Goal: Task Accomplishment & Management: Manage account settings

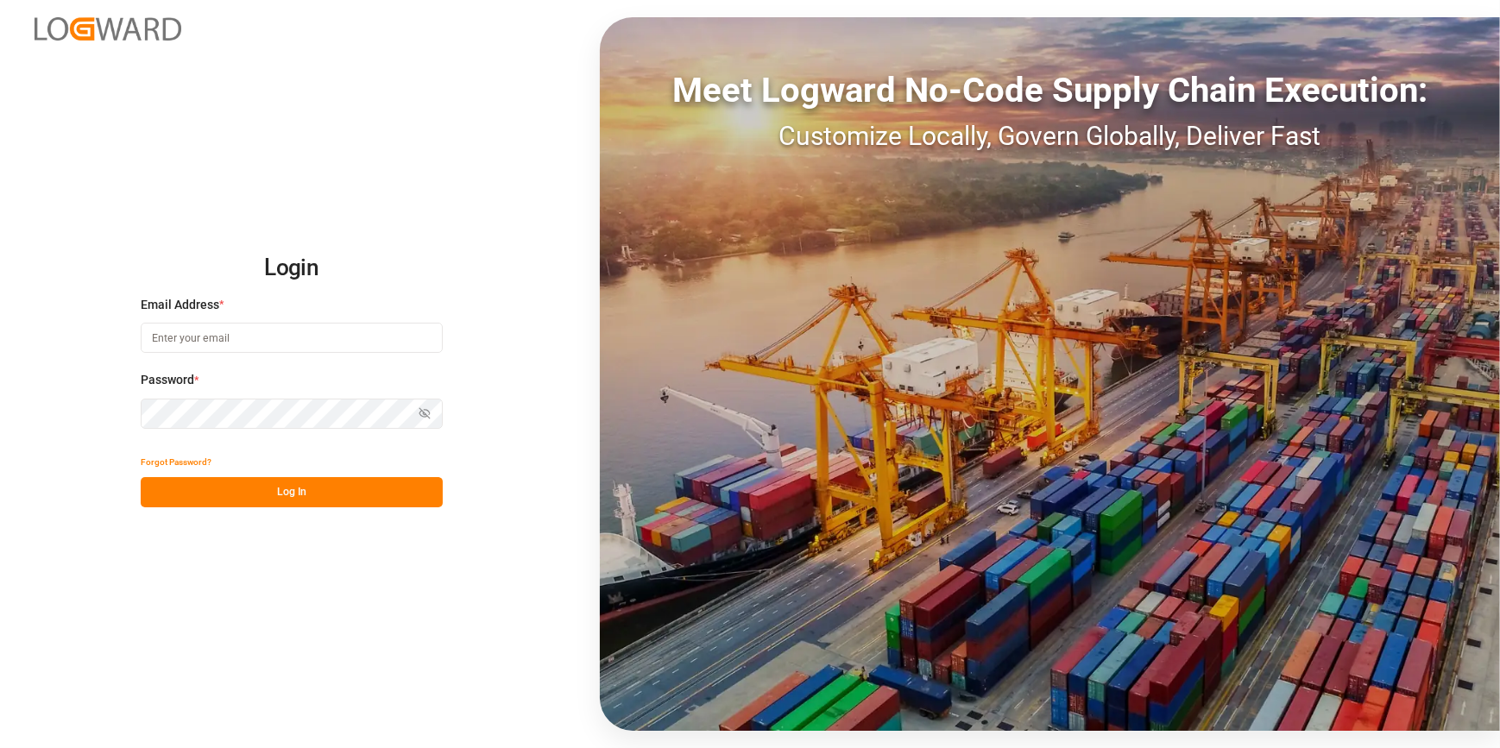
type input "[EMAIL_ADDRESS][DOMAIN_NAME]"
click at [299, 486] on button "Log In" at bounding box center [292, 492] width 302 height 30
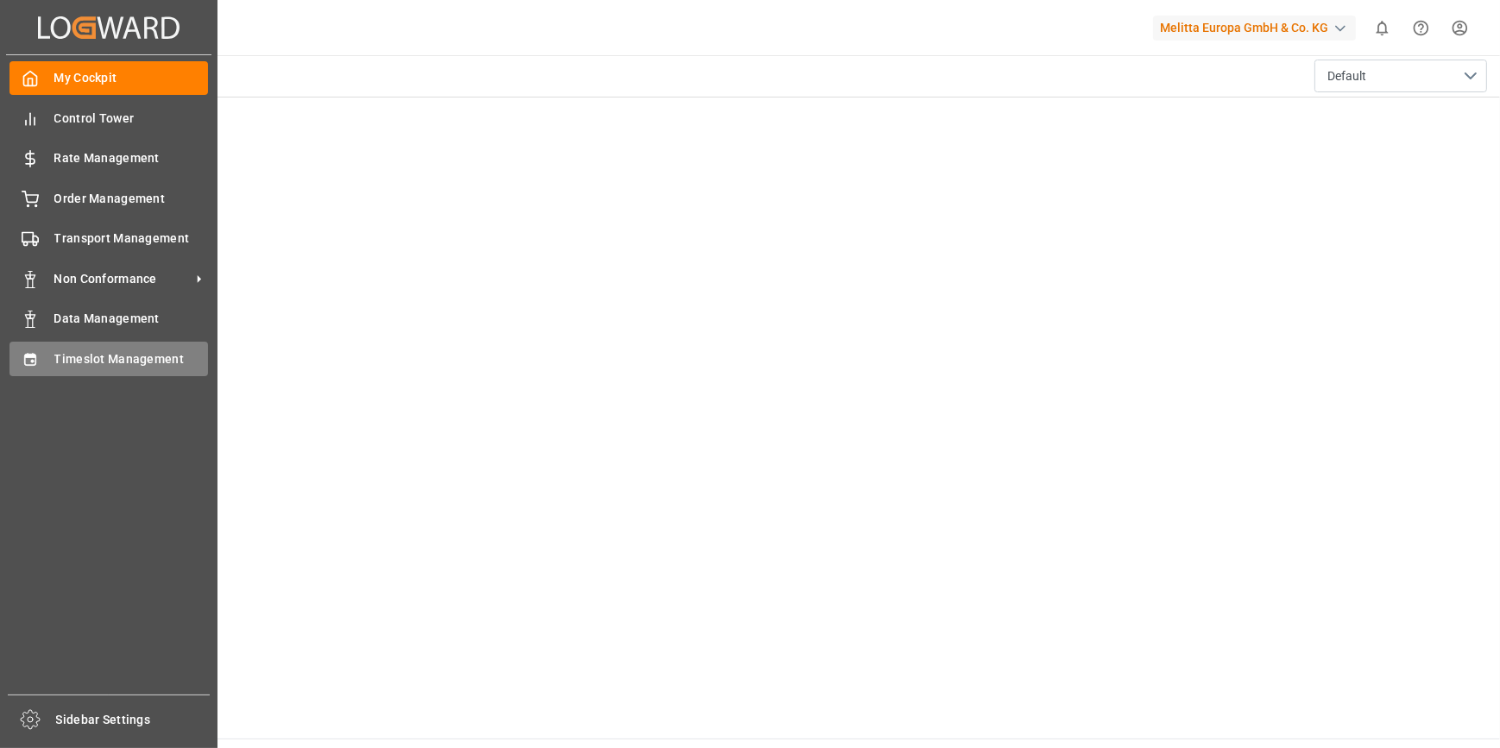
click at [107, 361] on span "Timeslot Management" at bounding box center [131, 359] width 155 height 18
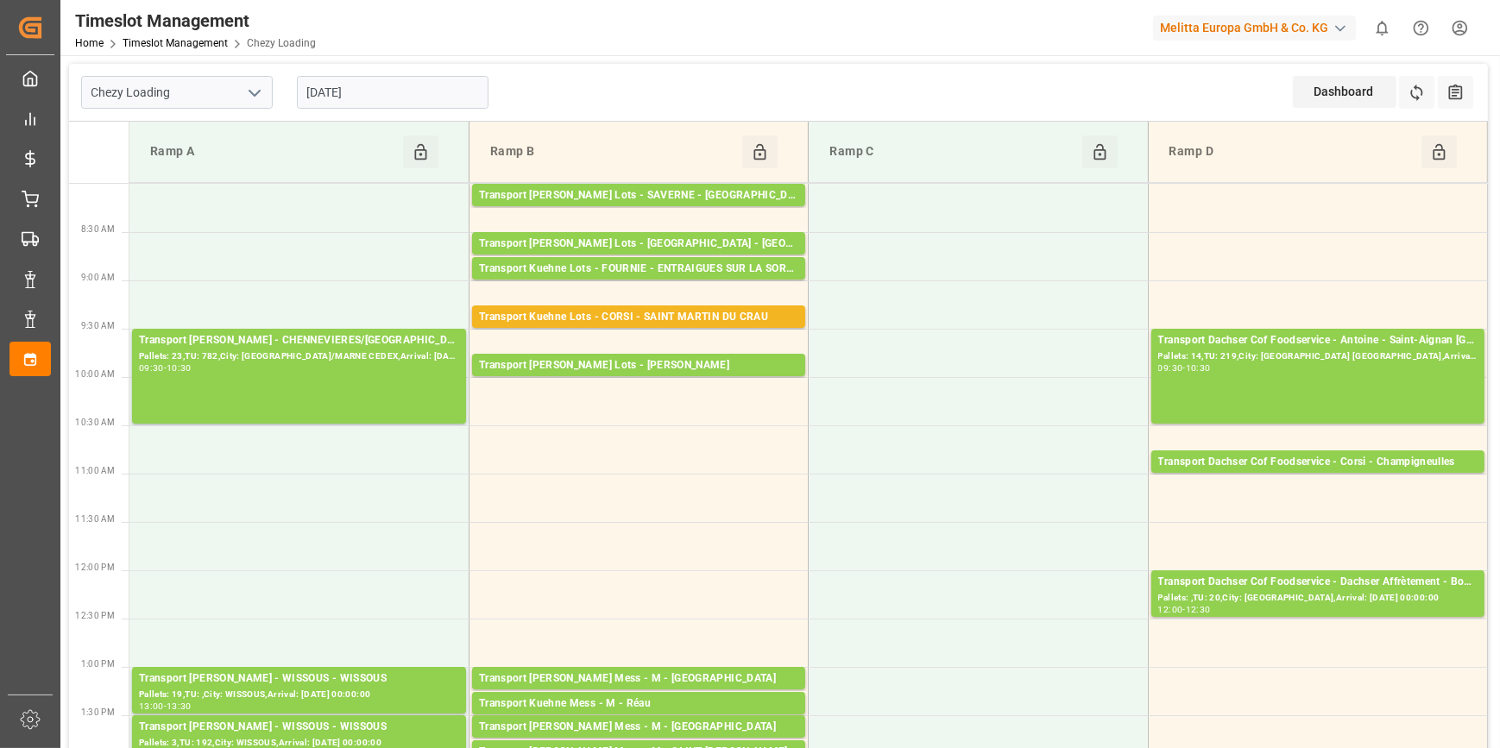
click at [254, 91] on icon "open menu" at bounding box center [254, 93] width 21 height 21
click at [161, 168] on div "Chezy Unloading" at bounding box center [177, 169] width 190 height 39
type input "Chezy Unloading"
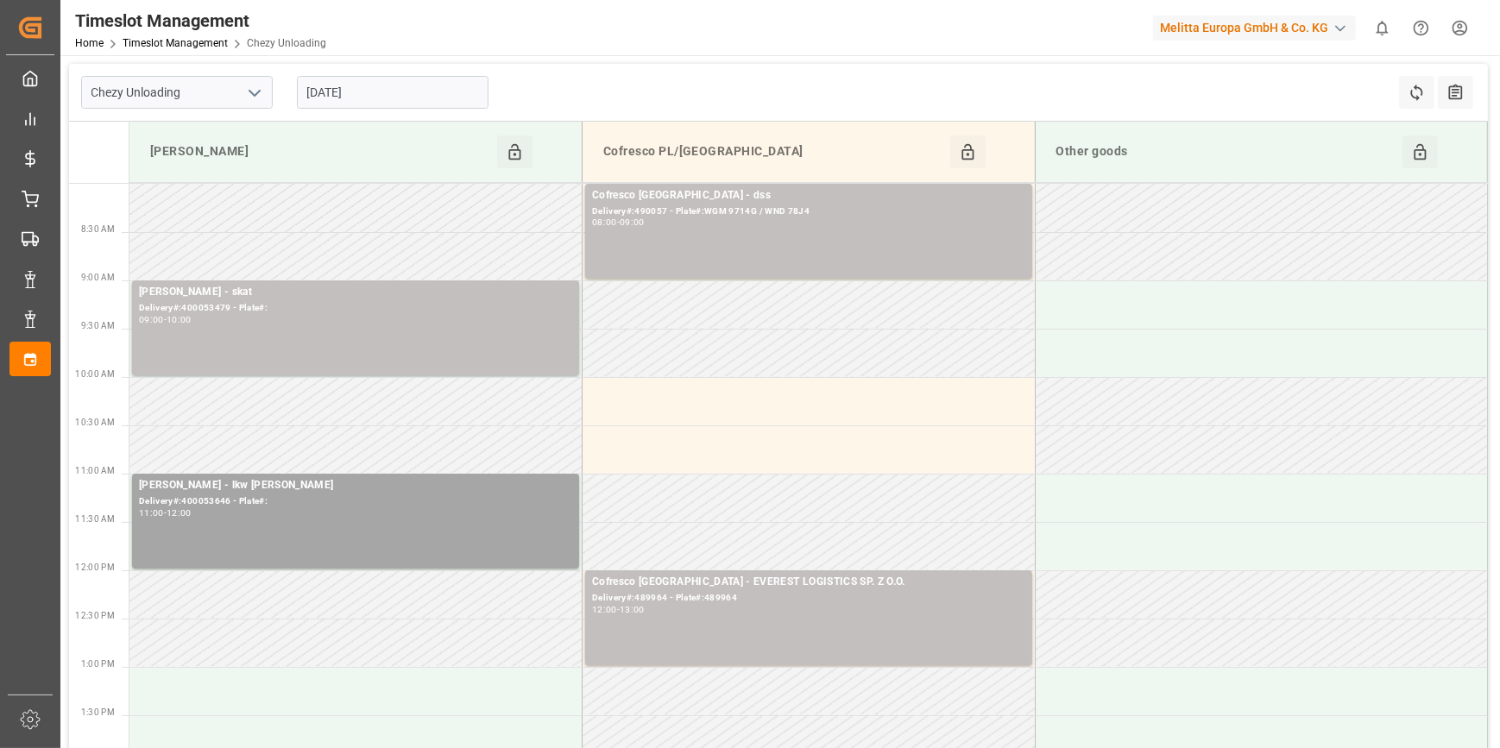
click at [252, 90] on icon "open menu" at bounding box center [254, 93] width 21 height 21
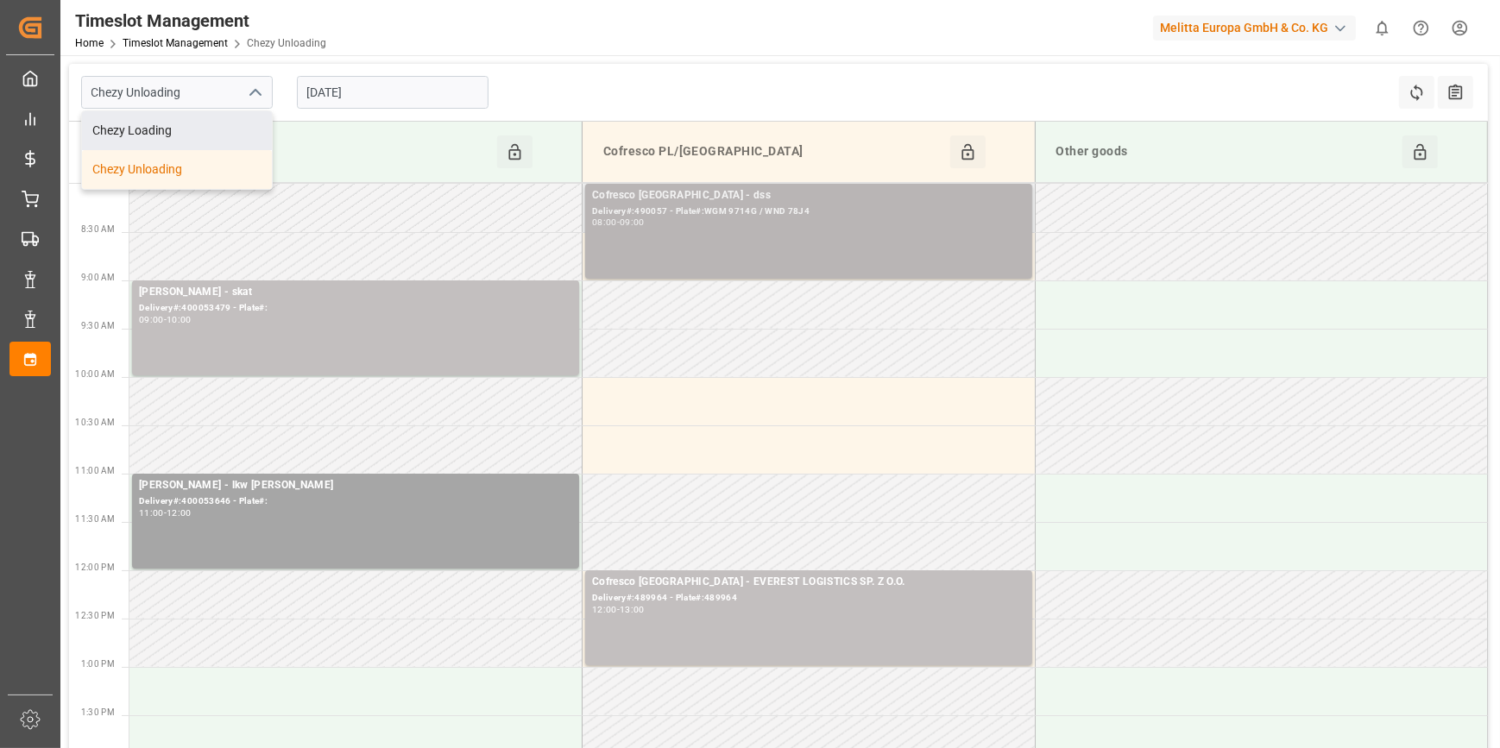
click at [715, 208] on div "Delivery#:490057 - Plate#:WGM 9714G / WND 78J4" at bounding box center [808, 212] width 433 height 15
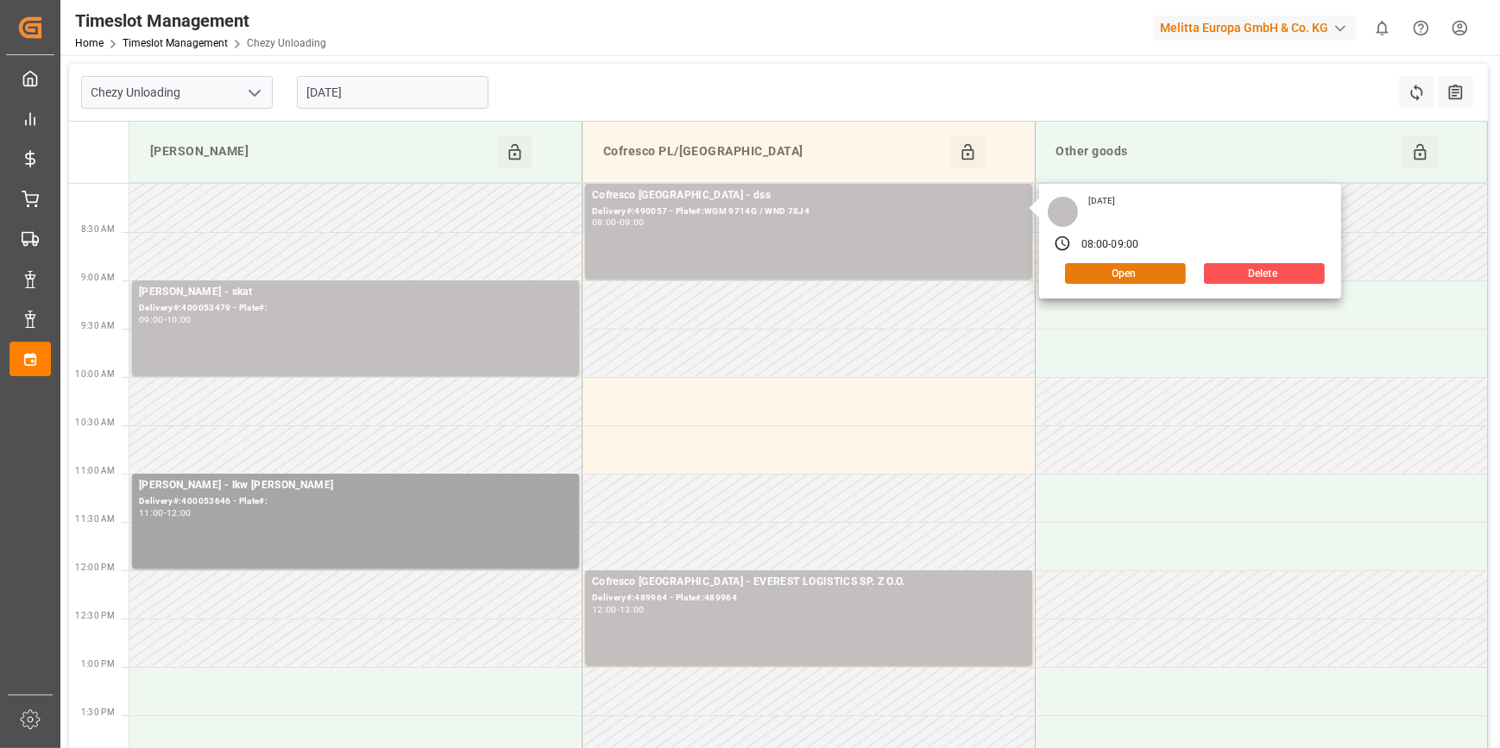
click at [1111, 273] on button "Open" at bounding box center [1125, 273] width 121 height 21
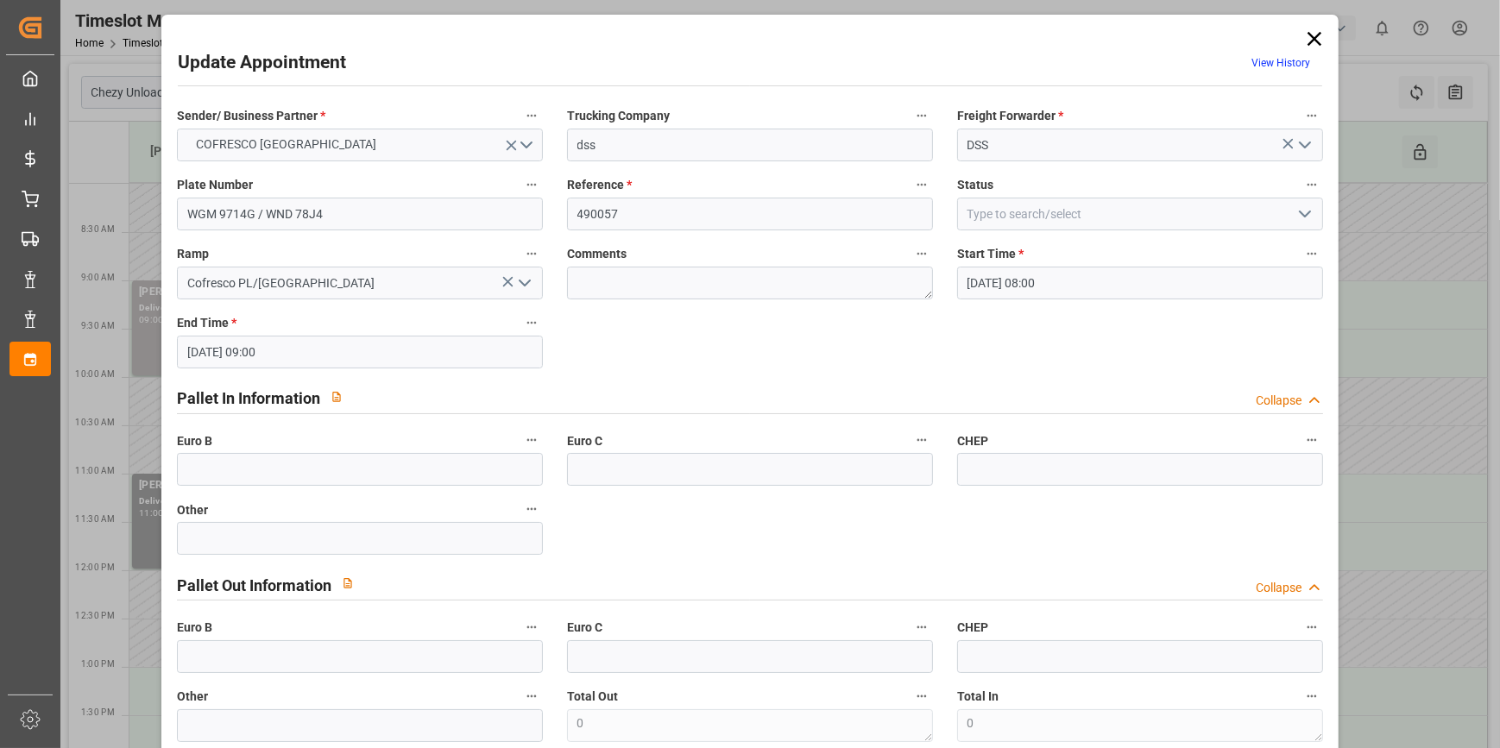
click at [1296, 211] on icon "open menu" at bounding box center [1305, 214] width 21 height 21
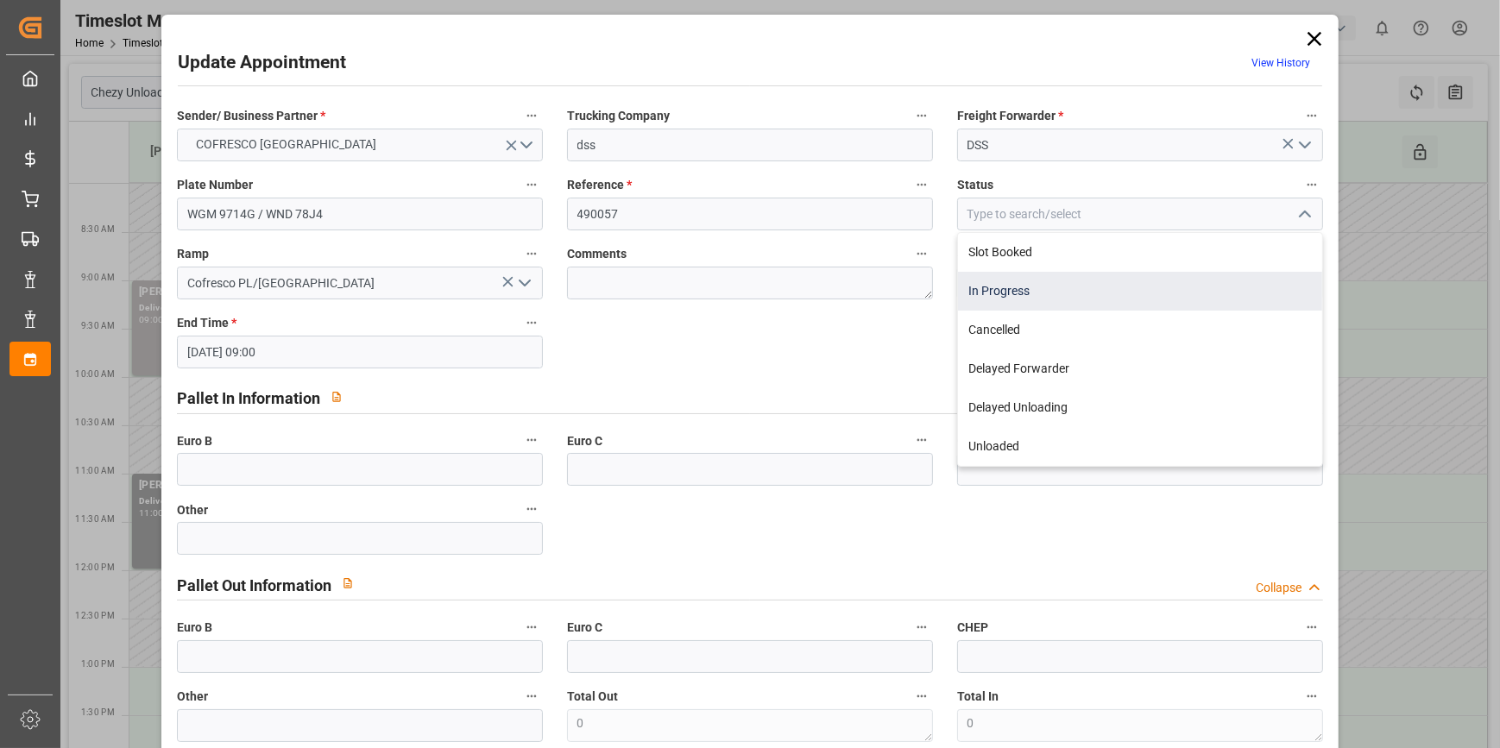
click at [1015, 291] on div "In Progress" at bounding box center [1140, 291] width 364 height 39
type input "In Progress"
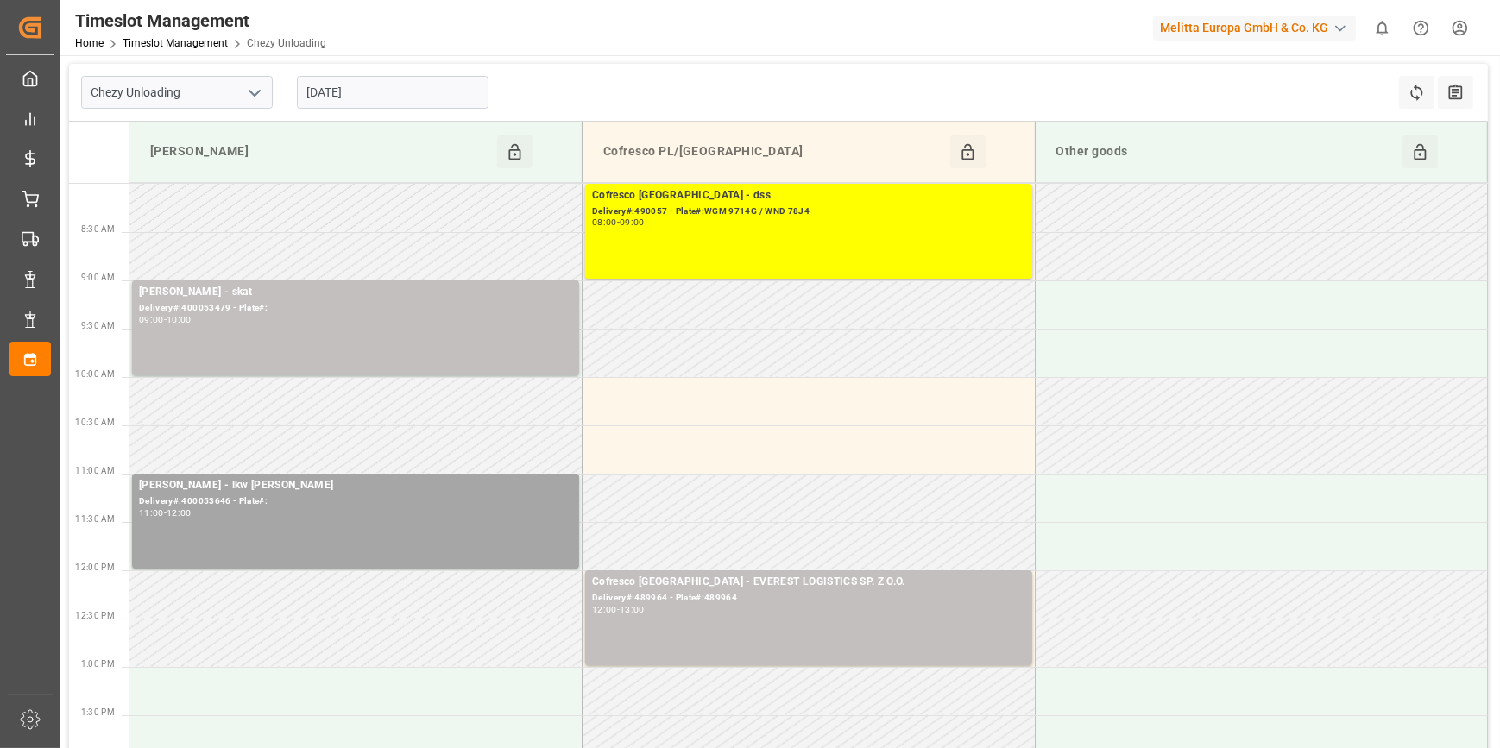
click at [251, 92] on polyline "open menu" at bounding box center [254, 93] width 10 height 5
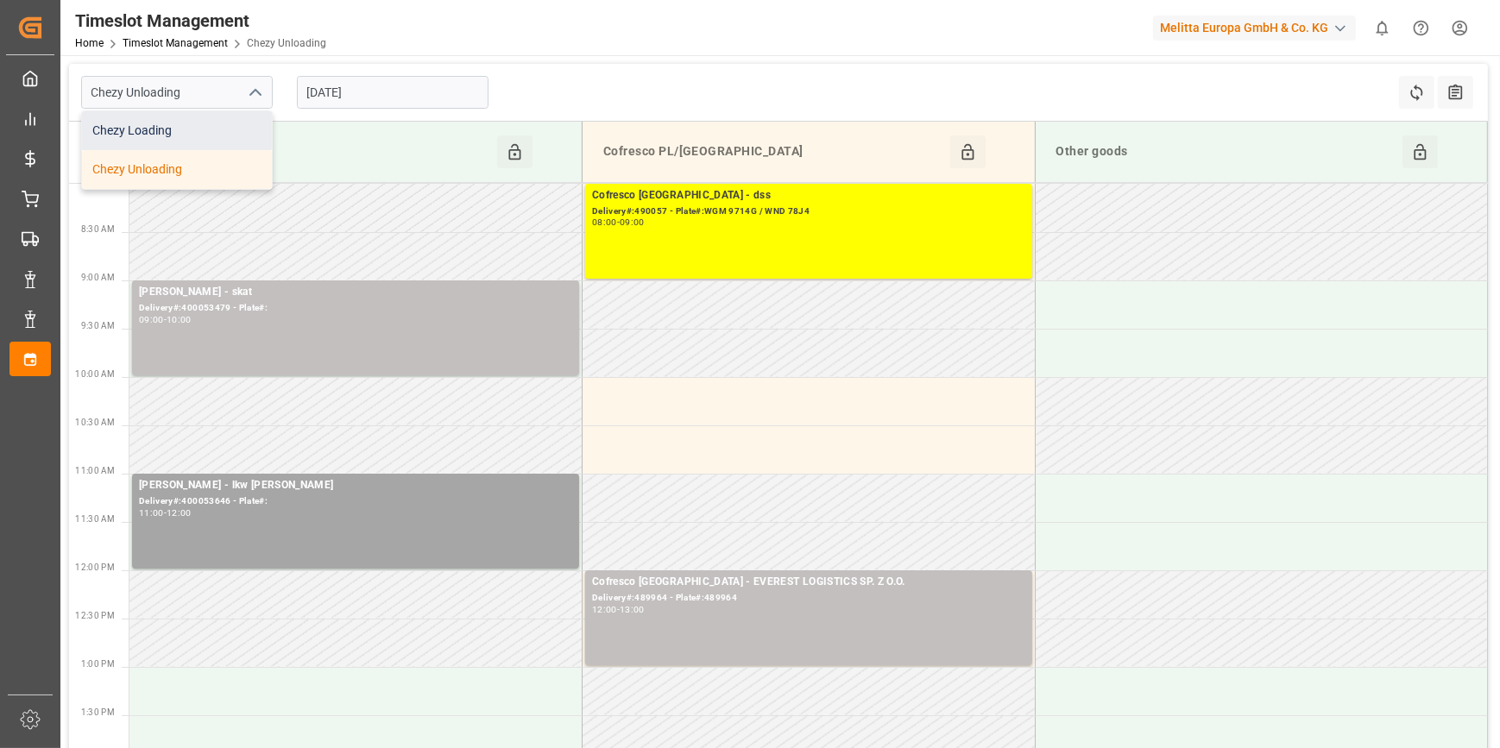
click at [149, 132] on div "Chezy Loading" at bounding box center [177, 130] width 190 height 39
type input "Chezy Loading"
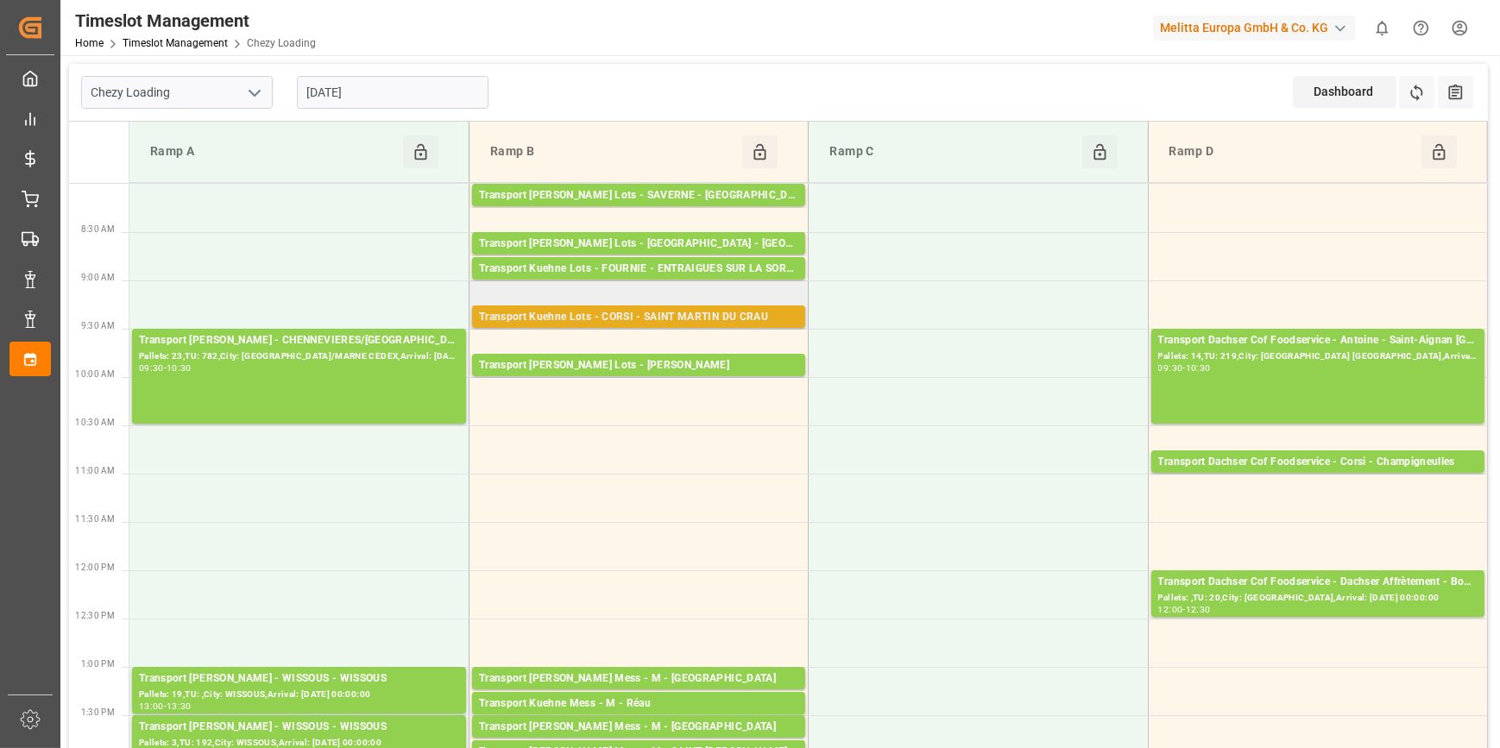
click at [717, 319] on div "Transport Kuehne Lots - CORSI - SAINT MARTIN DU CRAU" at bounding box center [638, 317] width 319 height 17
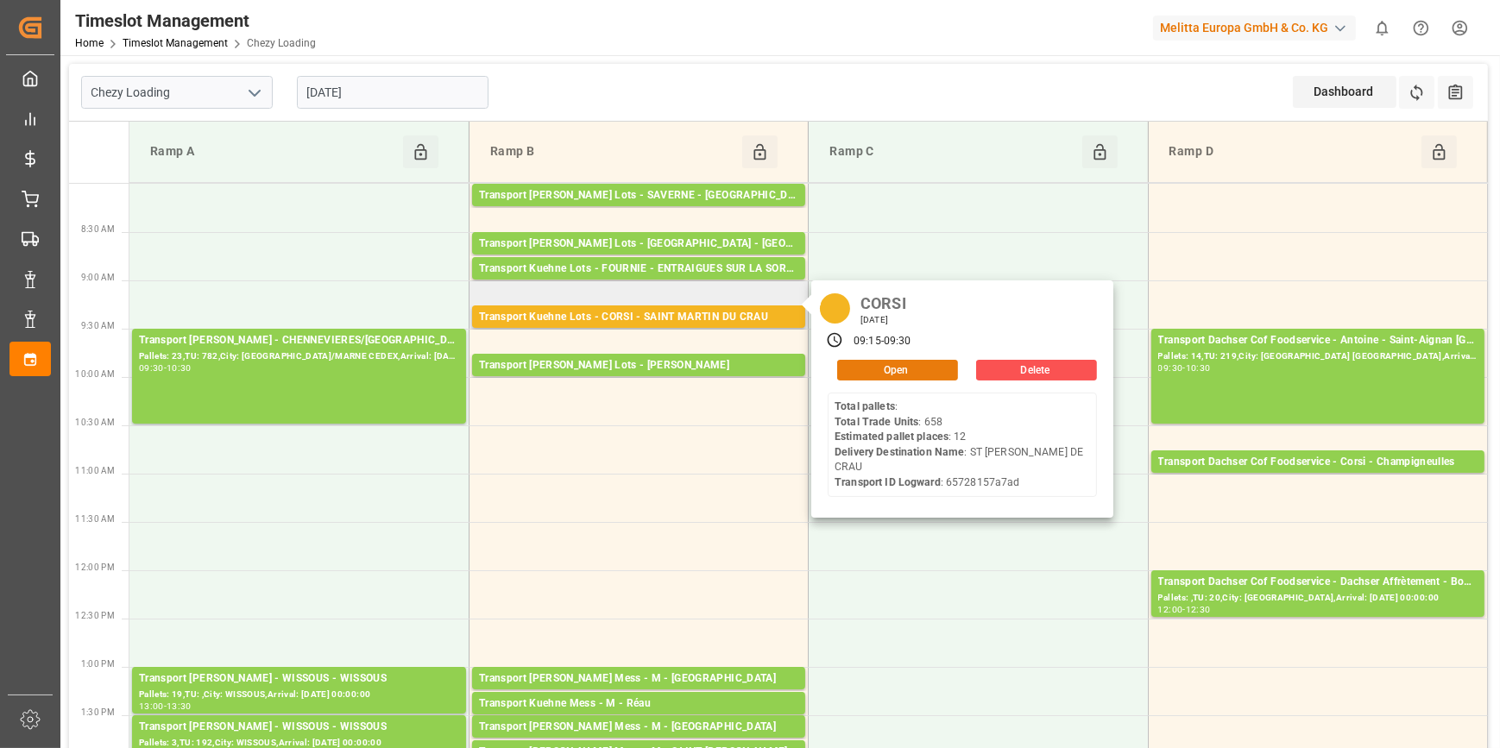
click at [899, 375] on button "Open" at bounding box center [897, 370] width 121 height 21
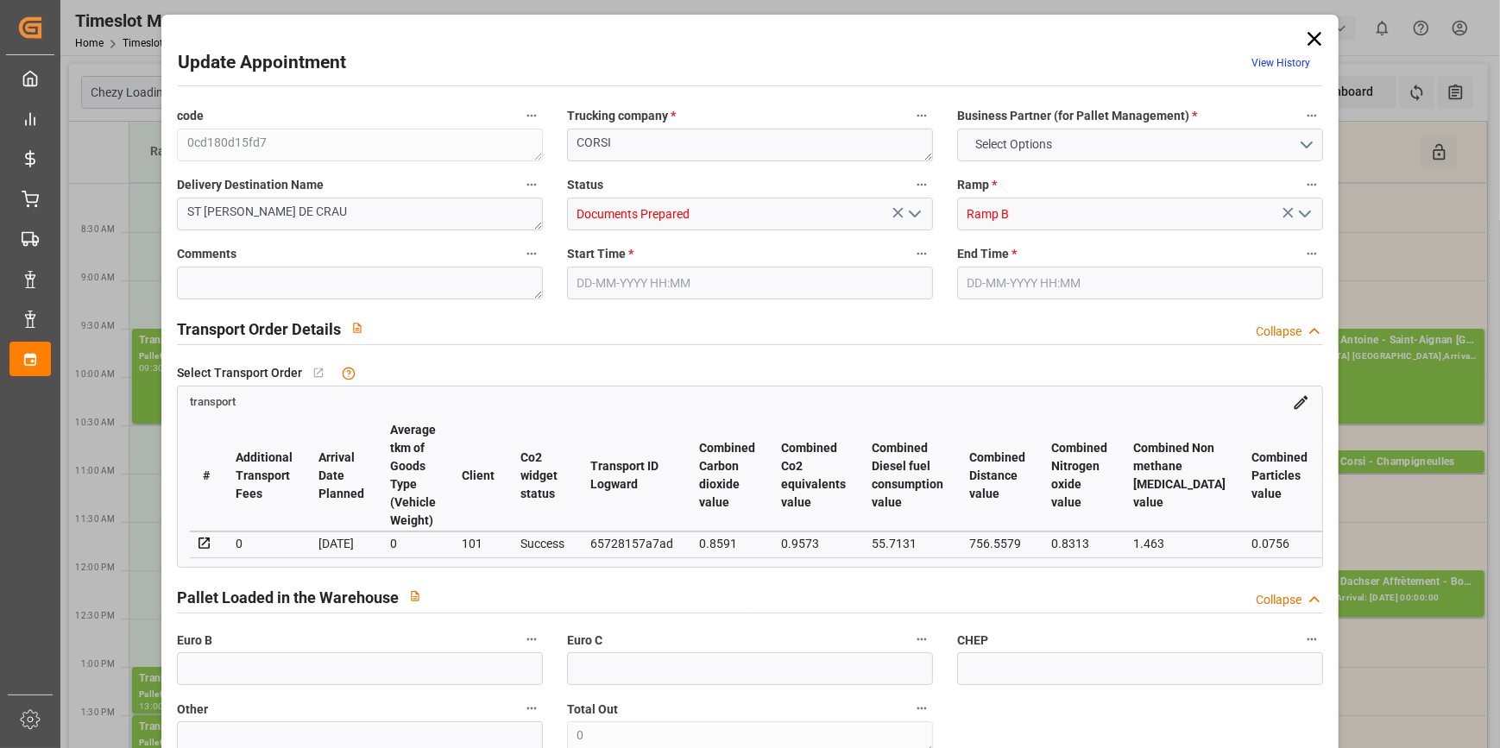
type input "12"
type input "629.72"
type input "0"
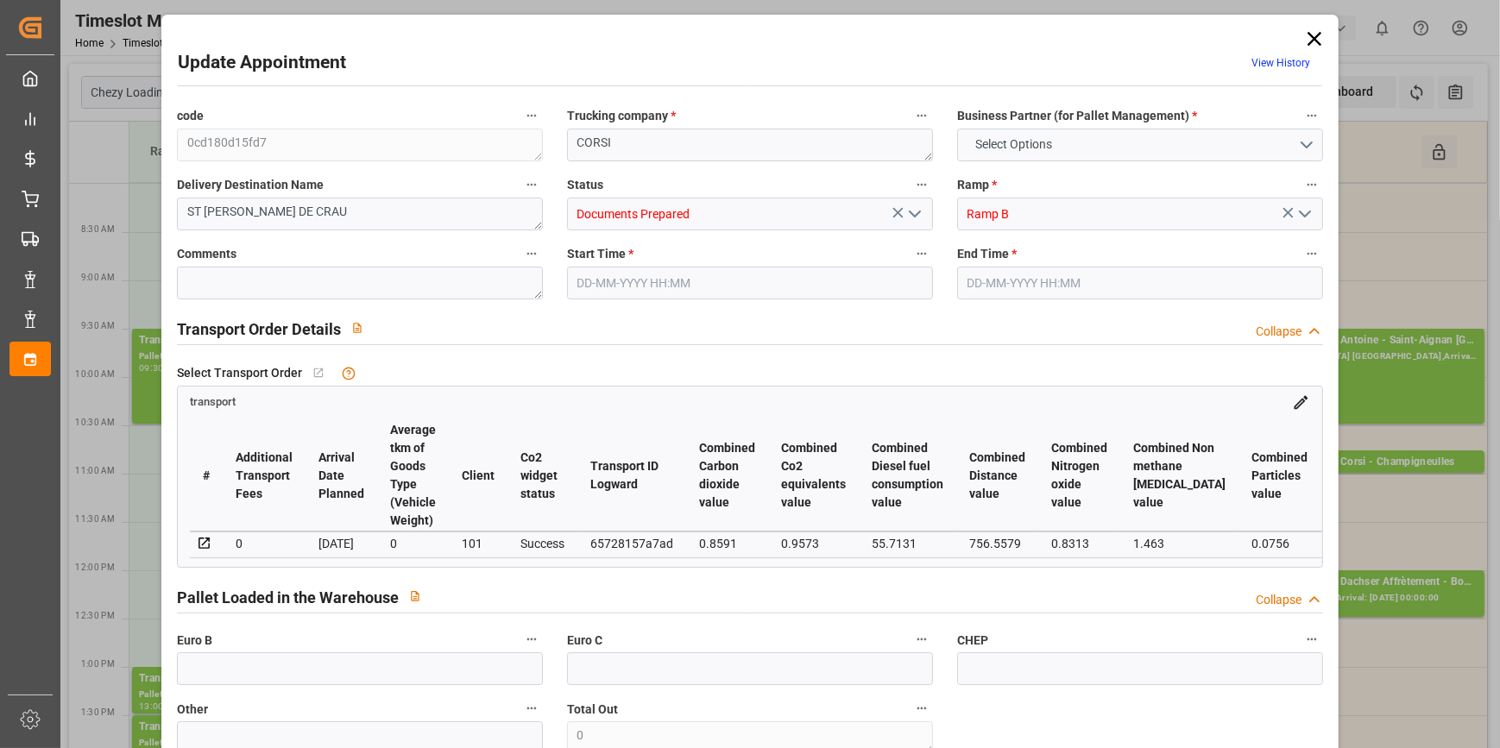
type input "629.72"
type input "0"
type input "1927.839"
type input "3575.05"
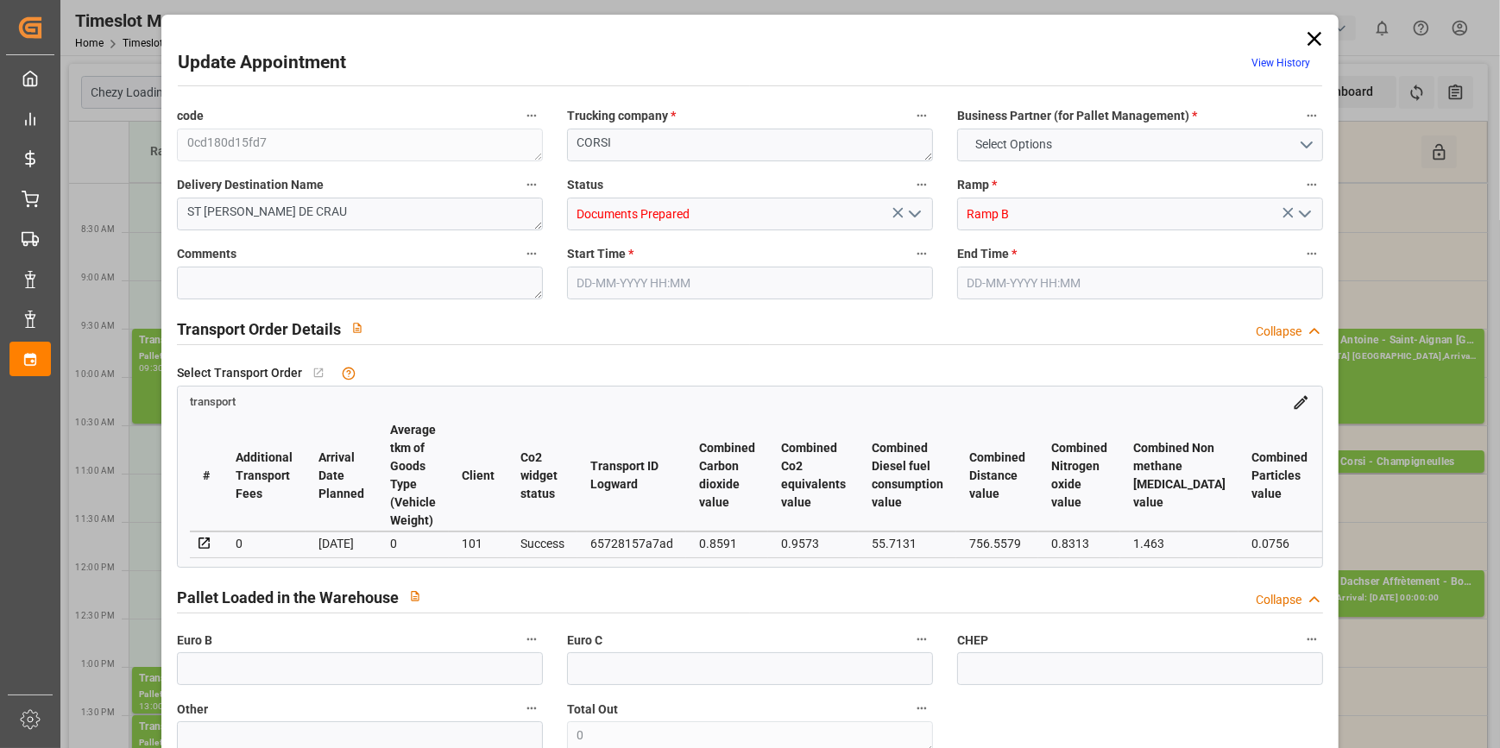
type input "6874.237"
type input "13"
type input "0"
type input "658"
type input "60"
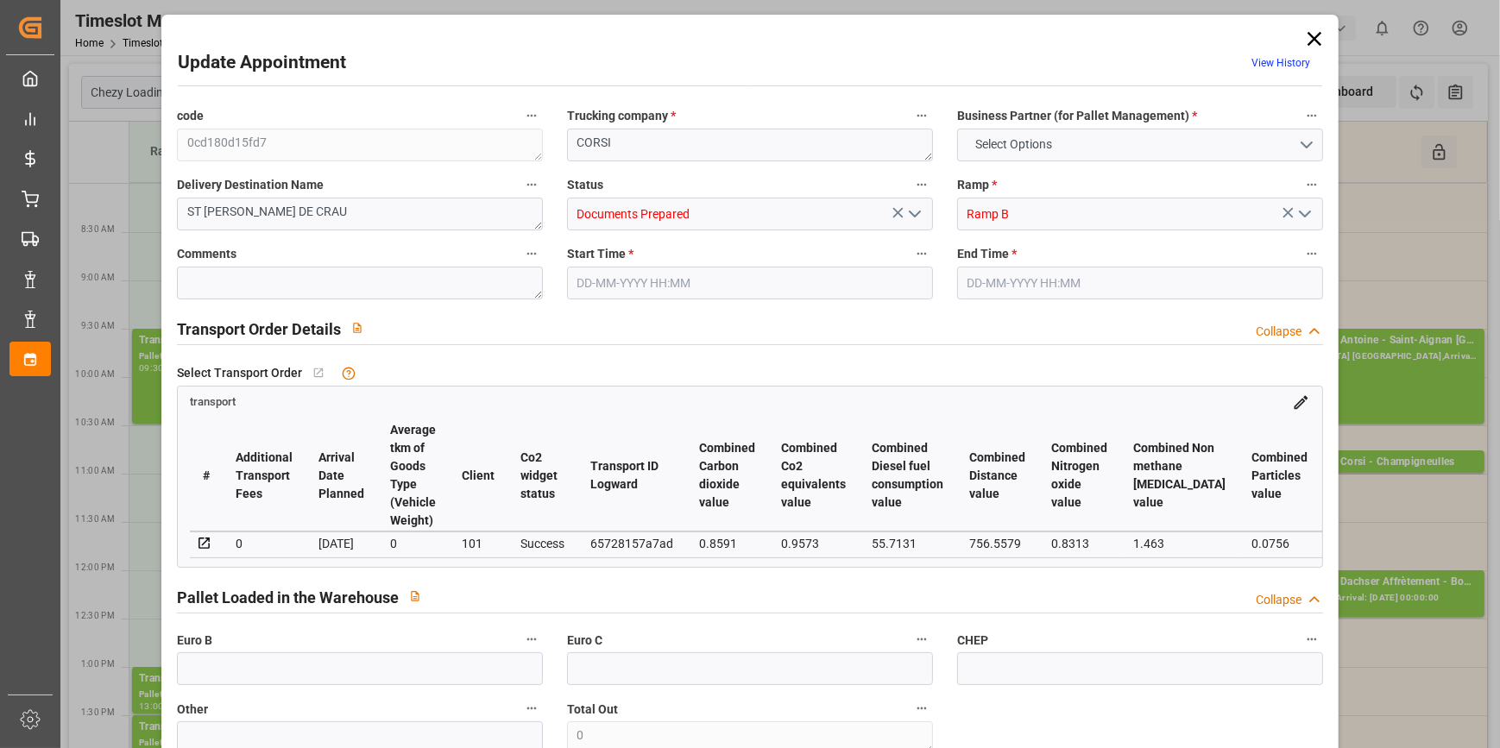
type input "101"
type input "2195.05"
type input "0"
type input "4710.8598"
type input "0"
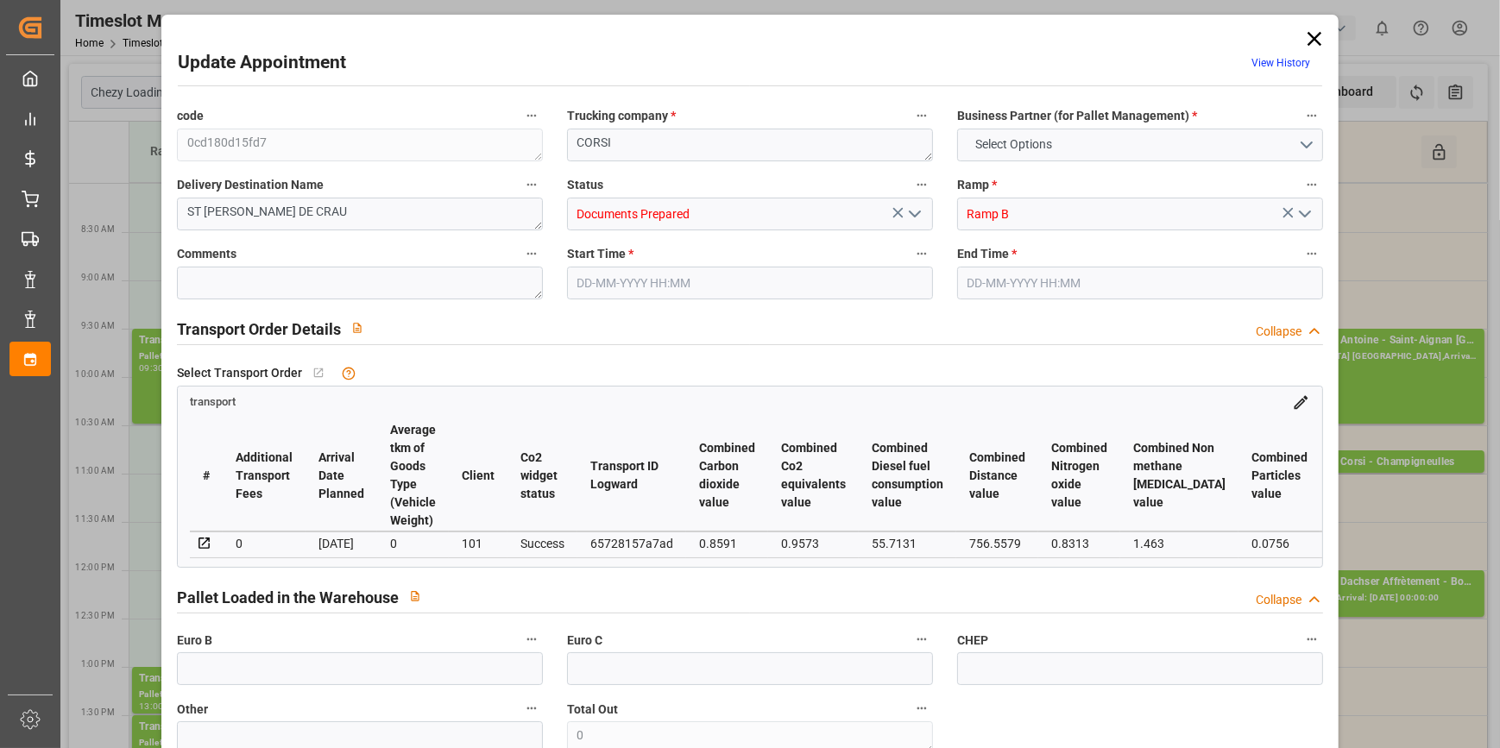
type input "0"
type input "21"
type input "35"
type input "[DATE] 09:15"
type input "[DATE] 09:30"
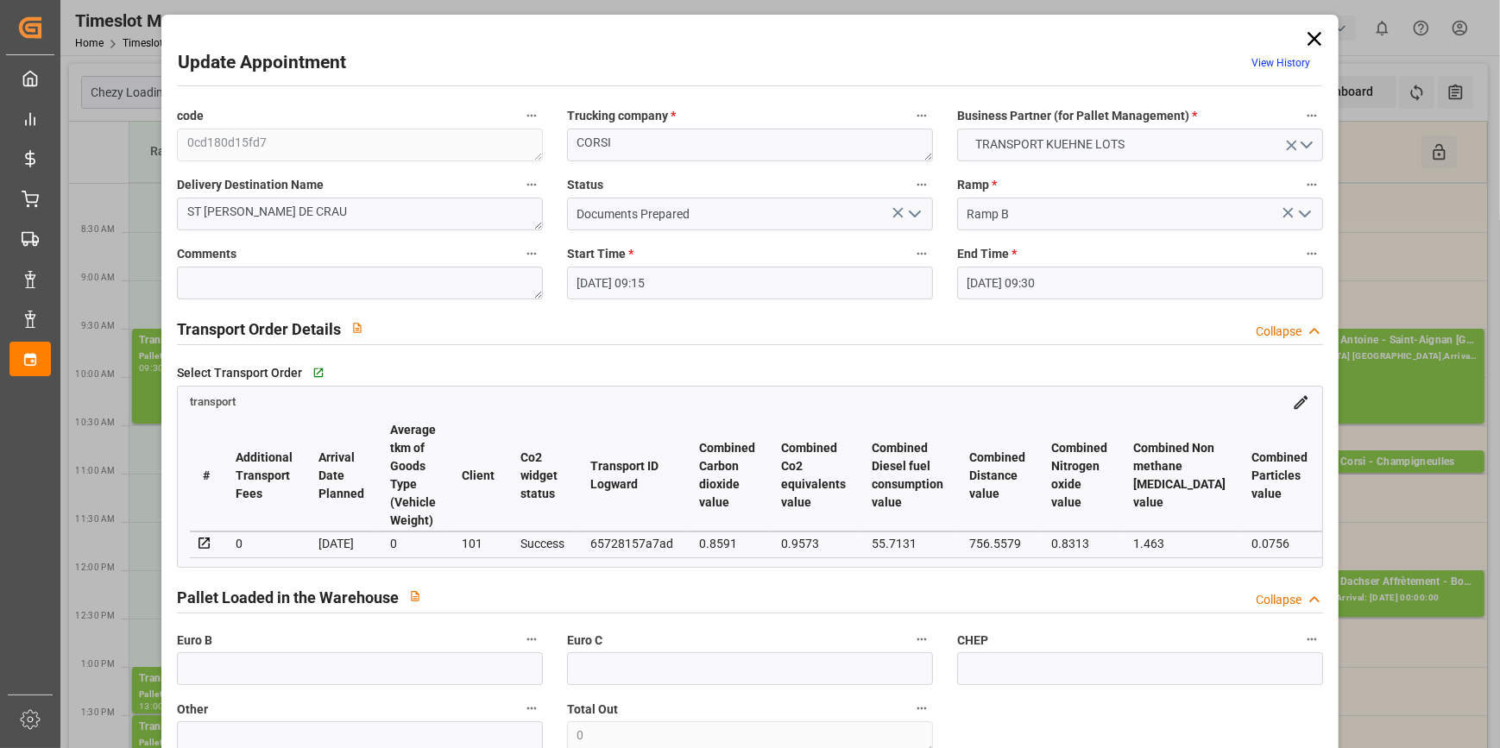
type input "[DATE] 13:53"
type input "[DATE] 11:22"
type input "[DATE]"
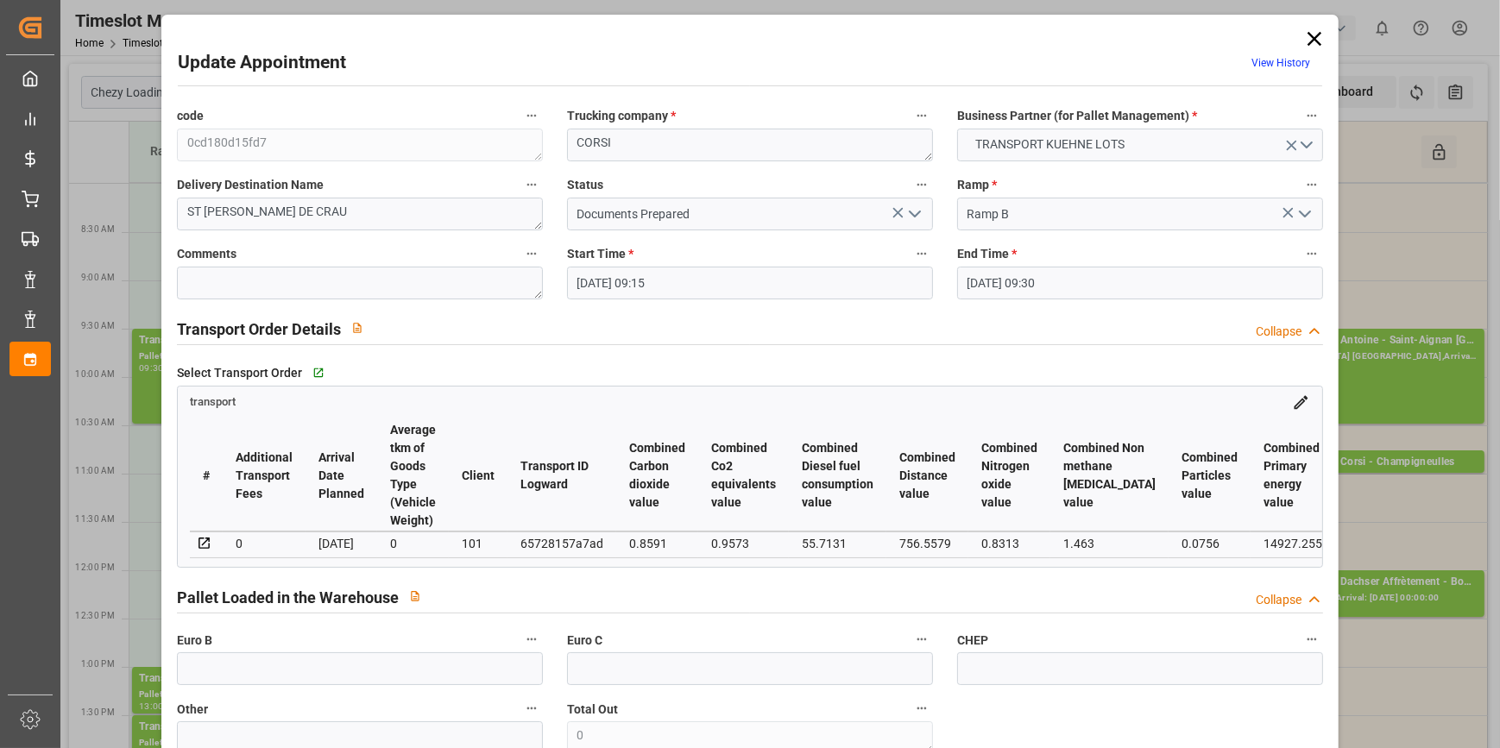
click at [917, 211] on icon "open menu" at bounding box center [915, 214] width 21 height 21
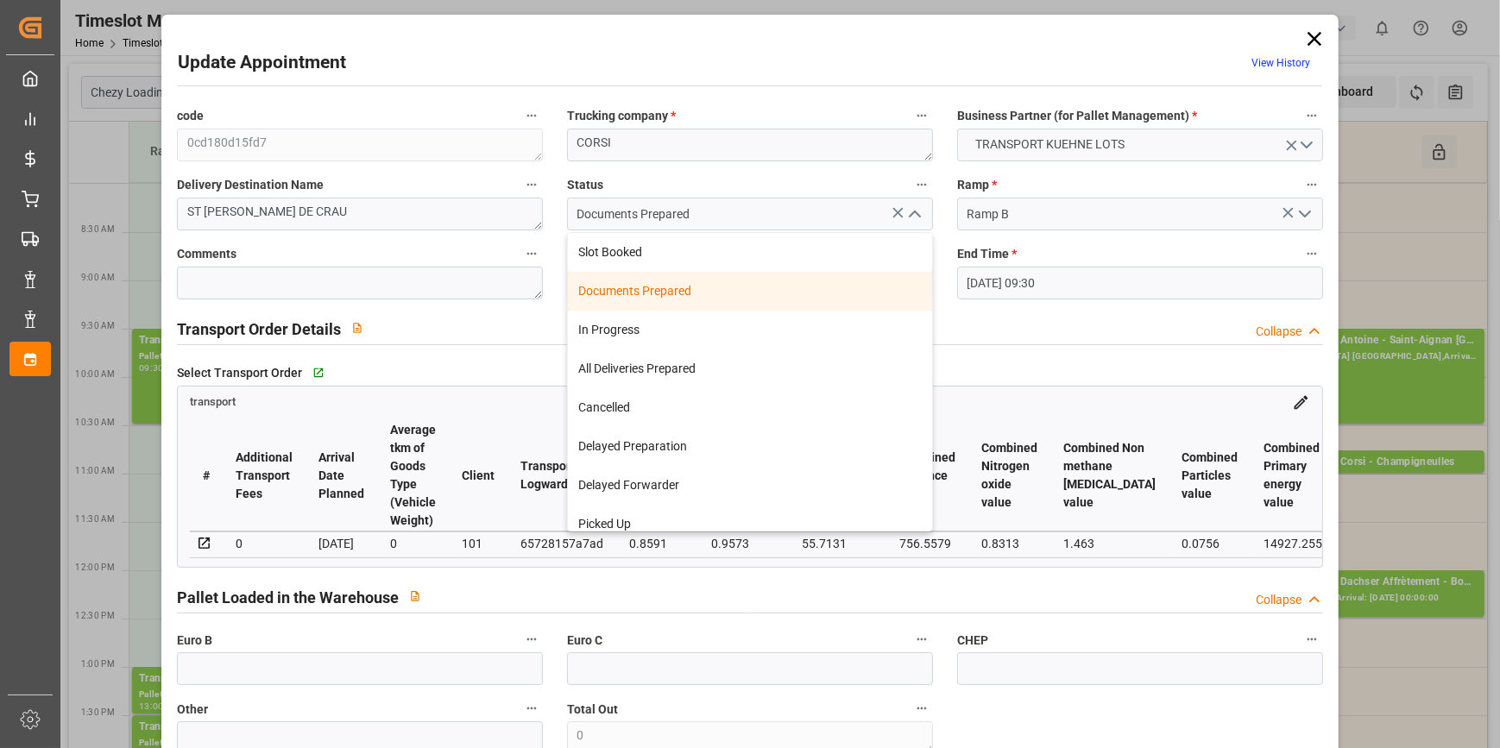
click at [666, 292] on div "Documents Prepared" at bounding box center [750, 291] width 364 height 39
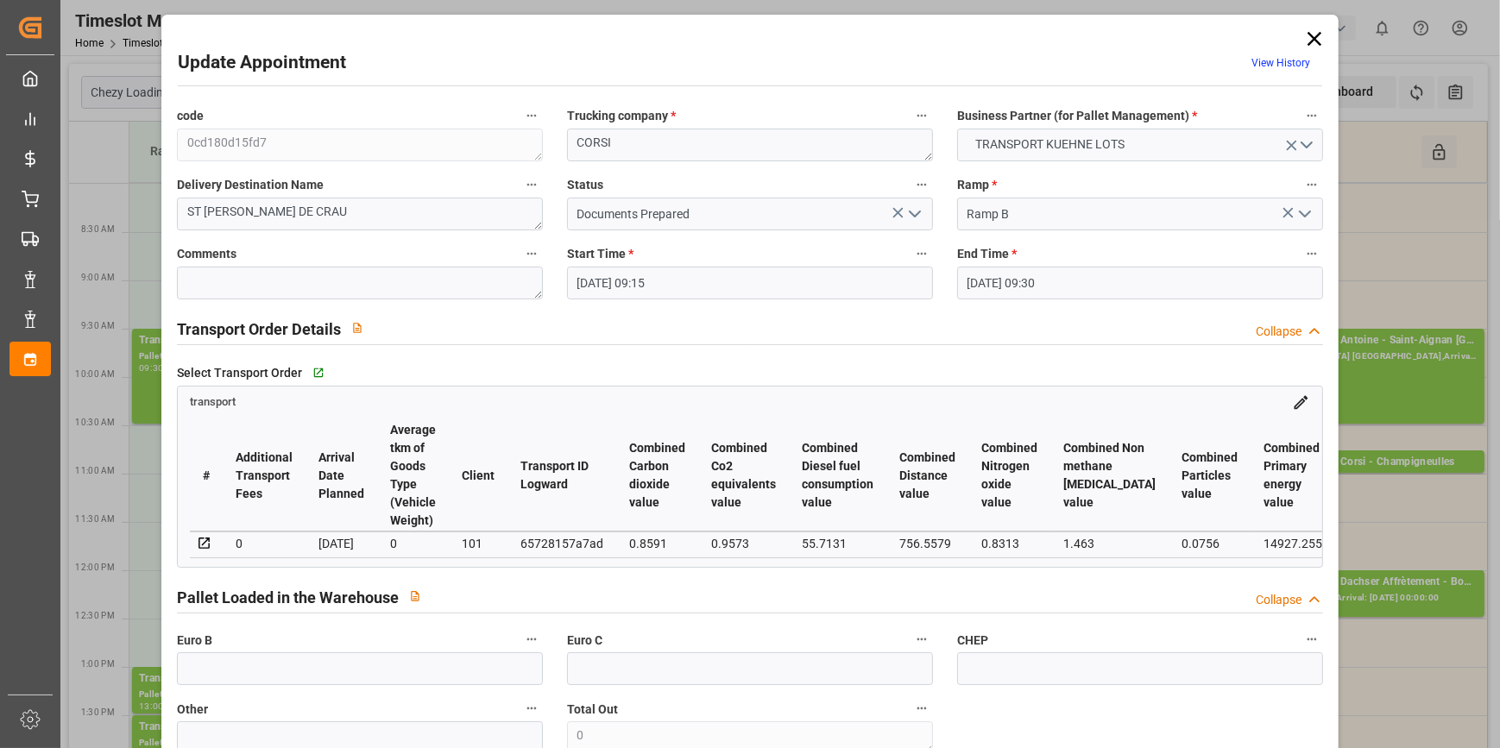
drag, startPoint x: 917, startPoint y: 213, endPoint x: 902, endPoint y: 224, distance: 18.5
click at [916, 214] on icon "open menu" at bounding box center [915, 214] width 21 height 21
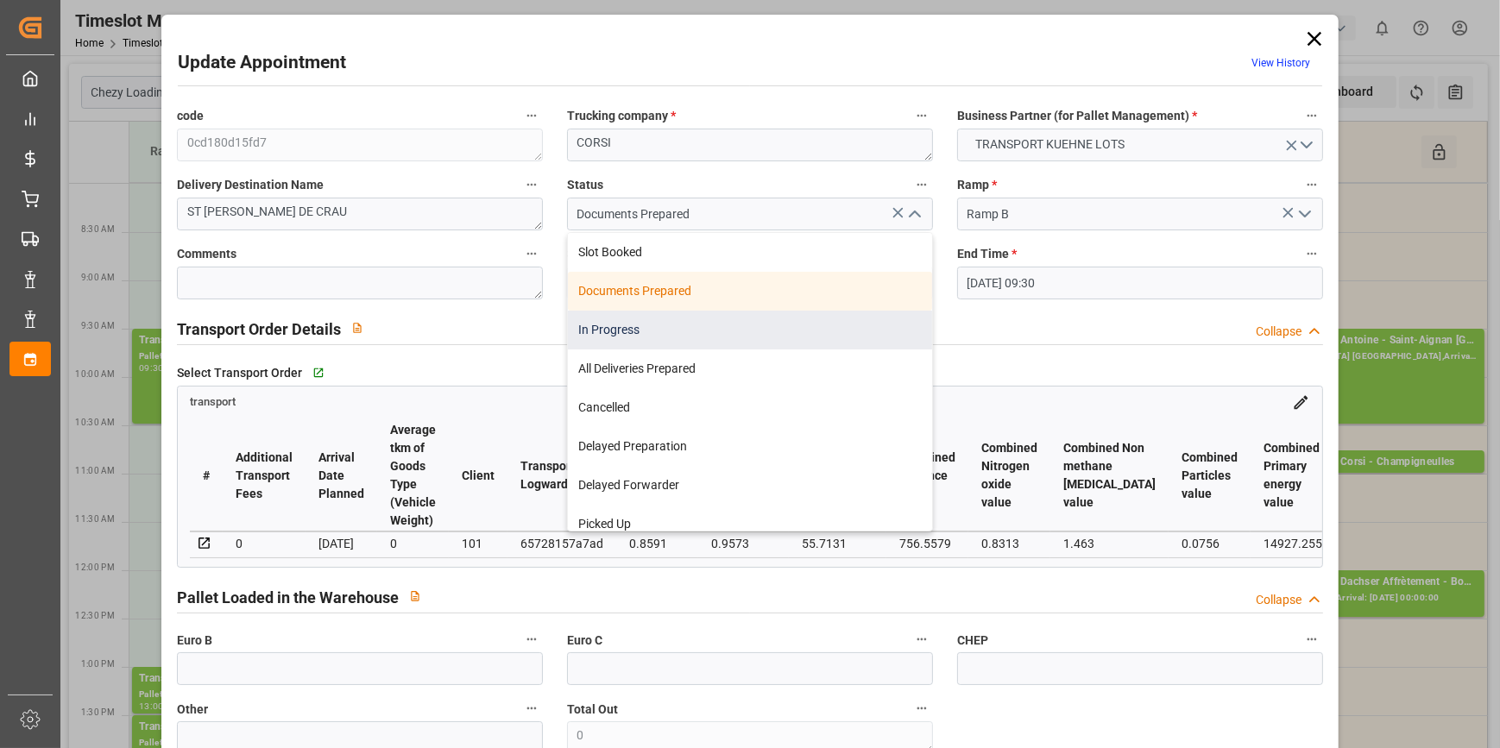
click at [653, 331] on div "In Progress" at bounding box center [750, 330] width 364 height 39
type input "In Progress"
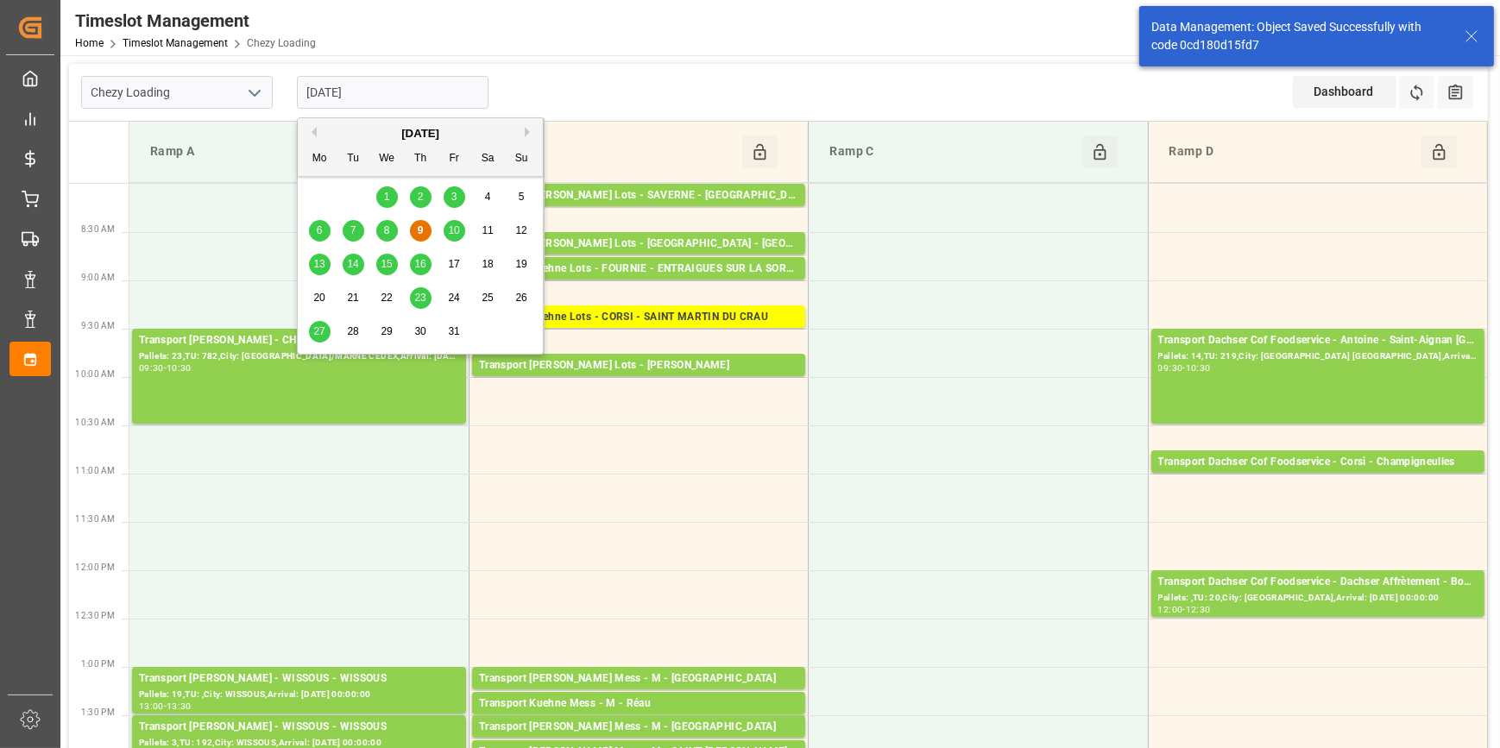
click at [405, 86] on input "[DATE]" at bounding box center [393, 92] width 192 height 33
click at [454, 228] on span "10" at bounding box center [453, 230] width 11 height 12
type input "[DATE]"
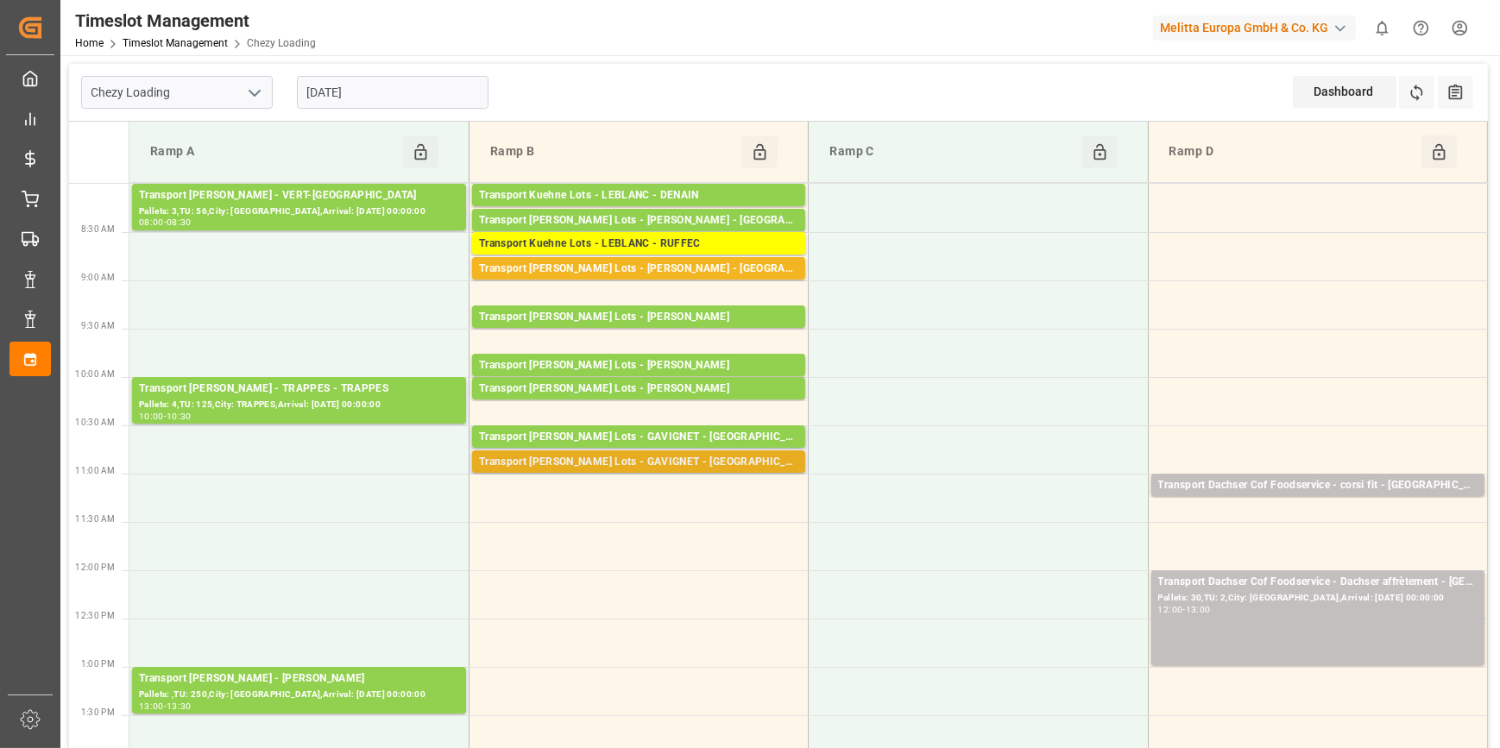
click at [704, 466] on div "Transport [PERSON_NAME] Lots - GAVIGNET - [GEOGRAPHIC_DATA]" at bounding box center [638, 462] width 319 height 17
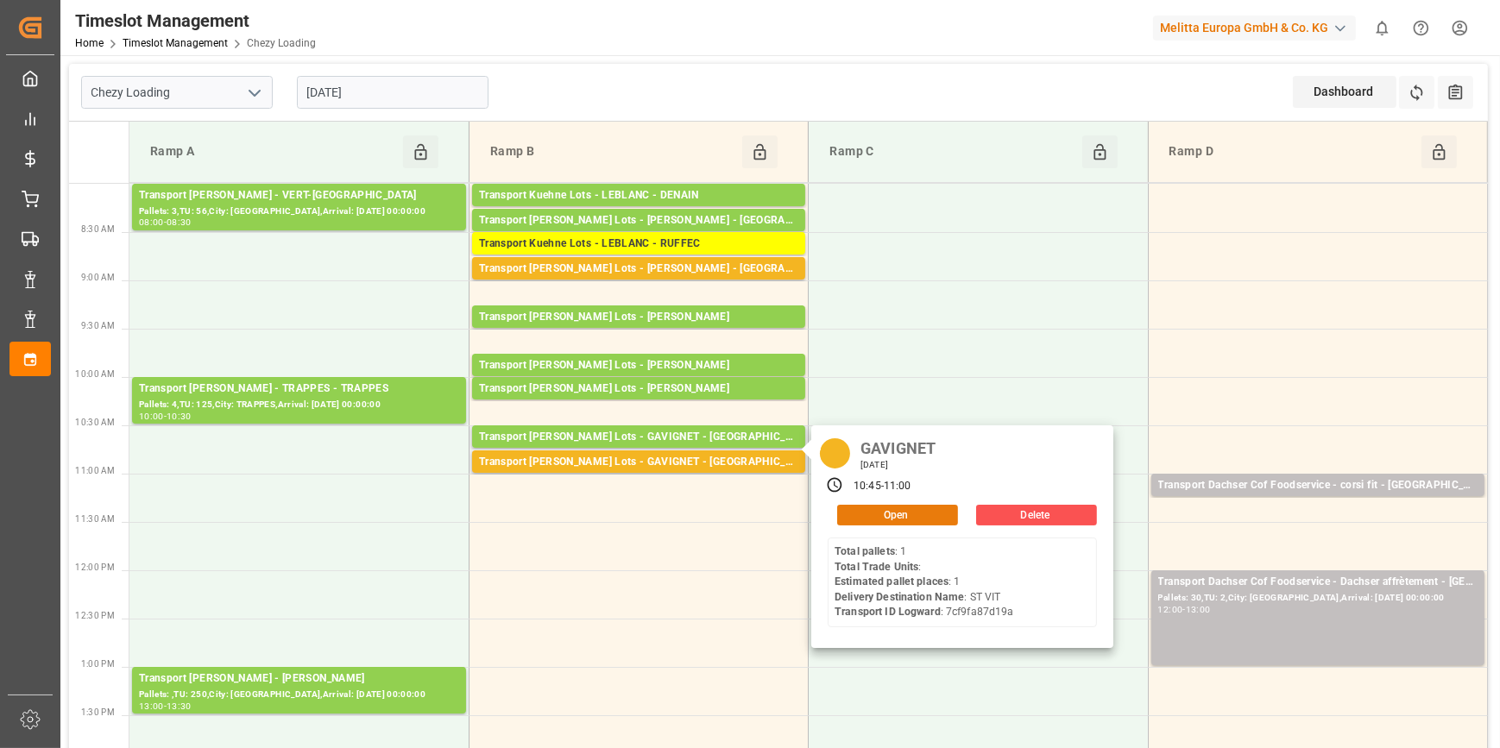
click at [888, 516] on button "Open" at bounding box center [897, 515] width 121 height 21
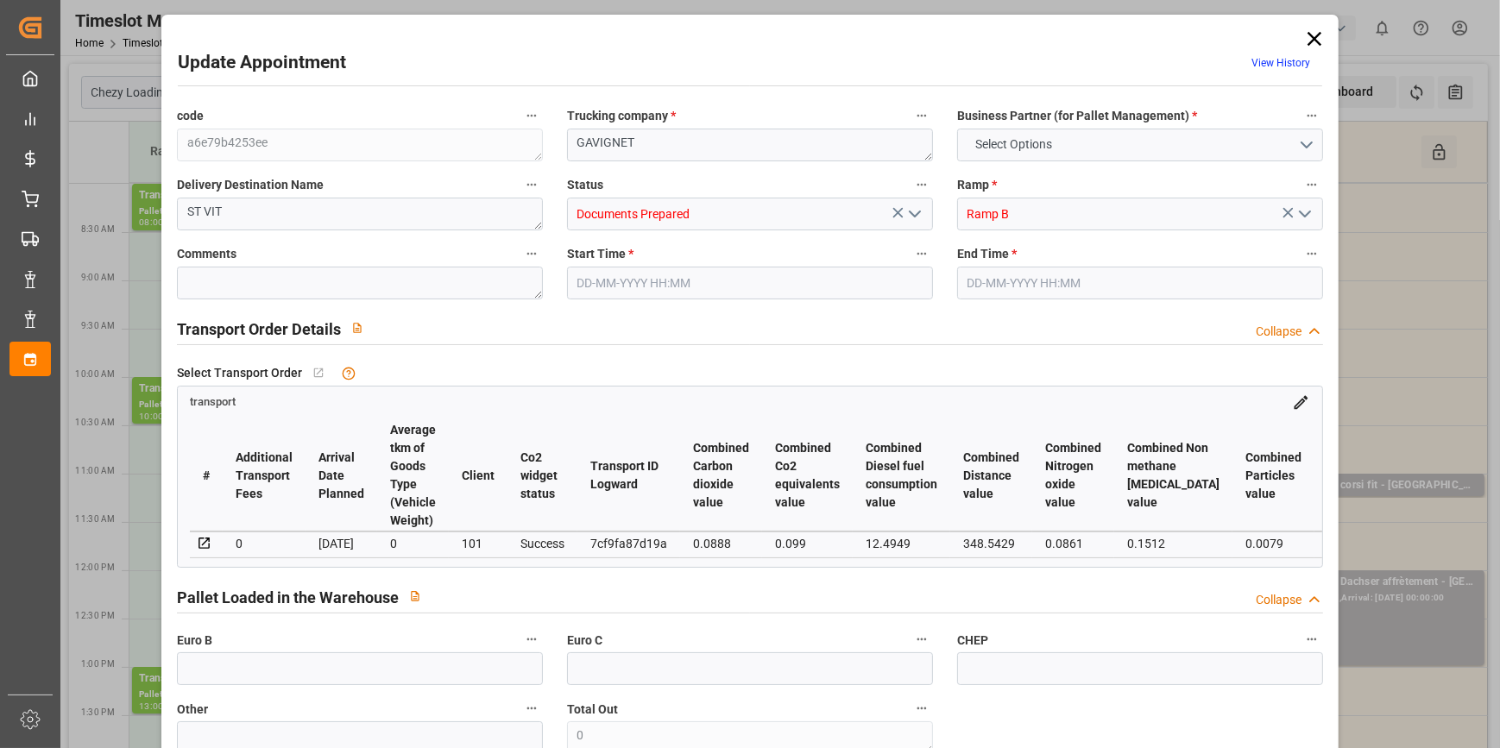
type input "1"
type input "136.55"
type input "0"
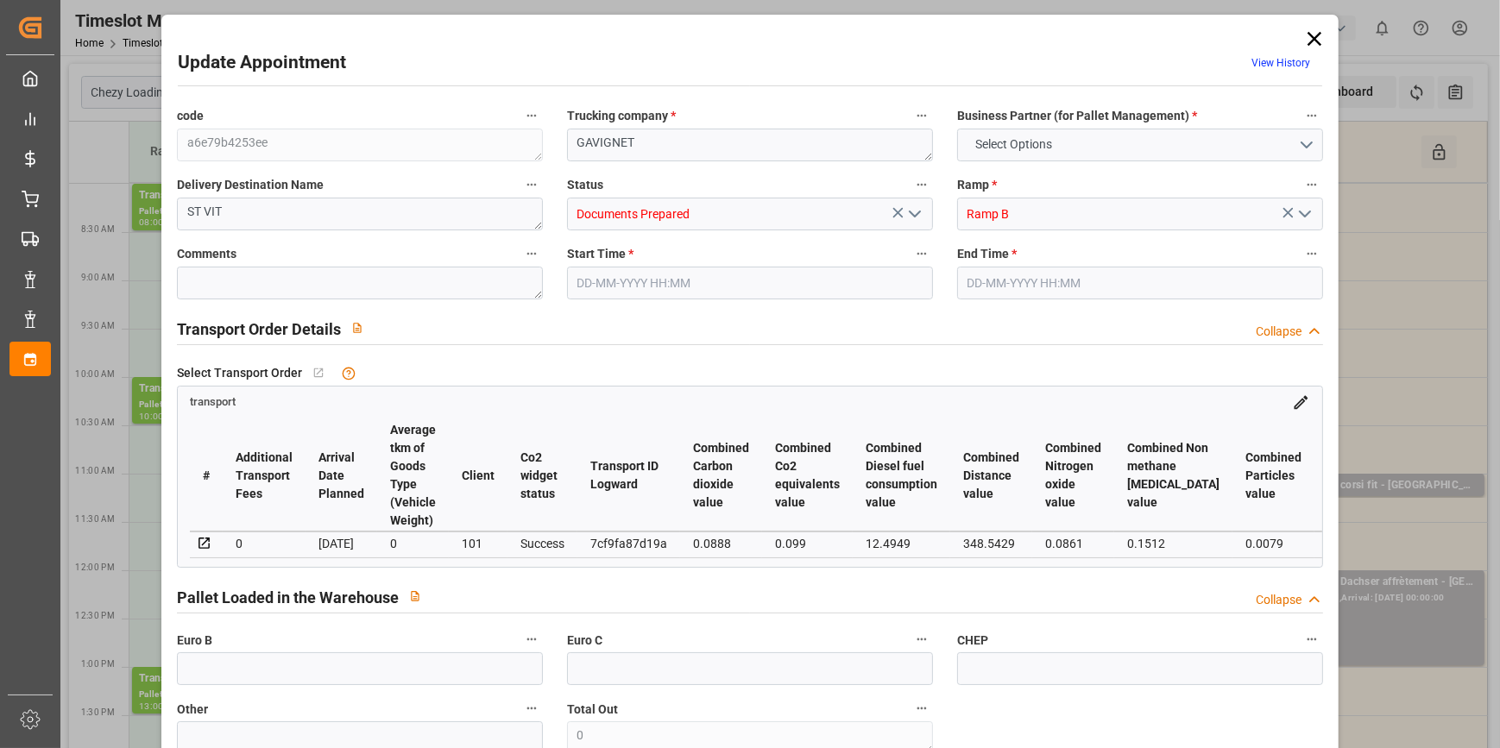
type input "136.55"
type input "0"
type input "499.392"
type input "554"
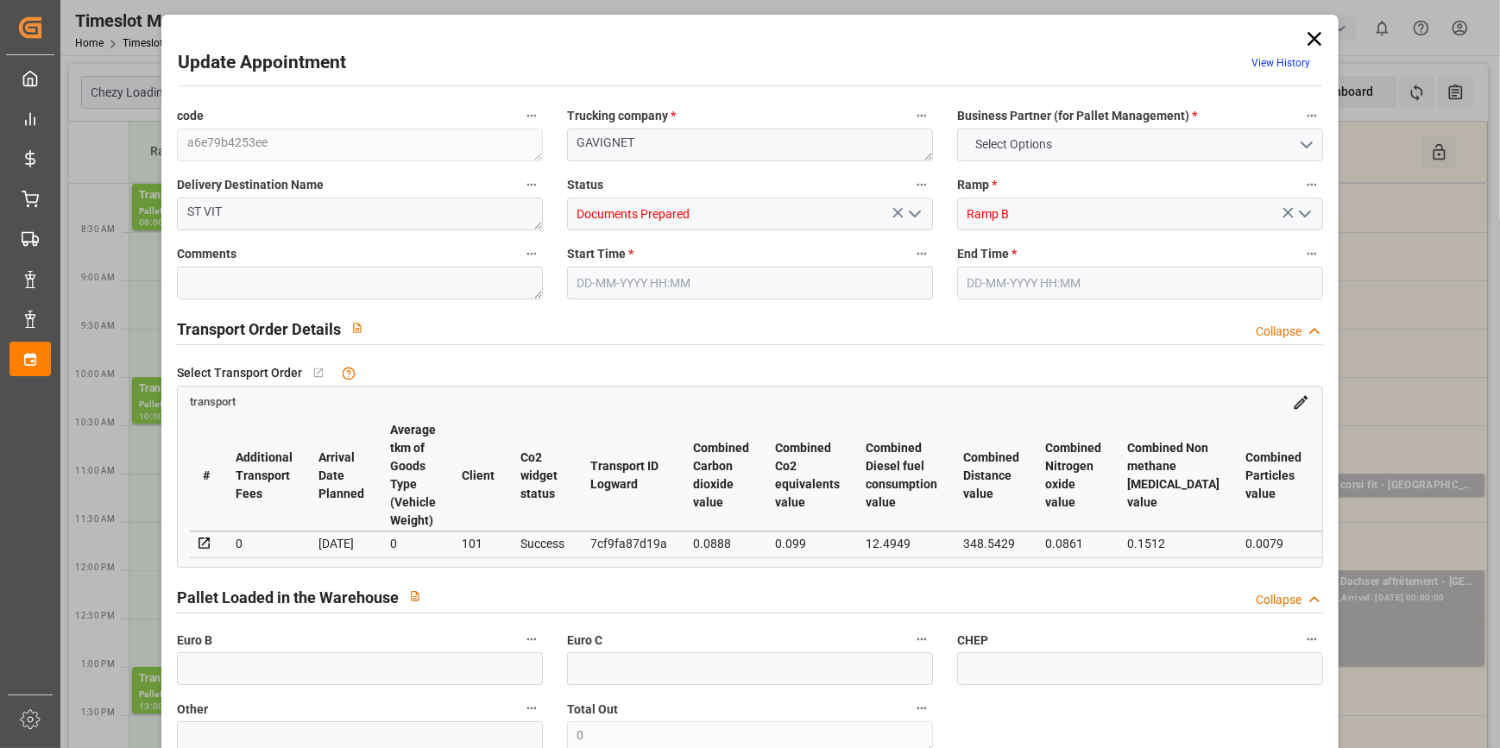
type input "1209.6"
type input "25"
type input "1"
type input "0"
type input "1"
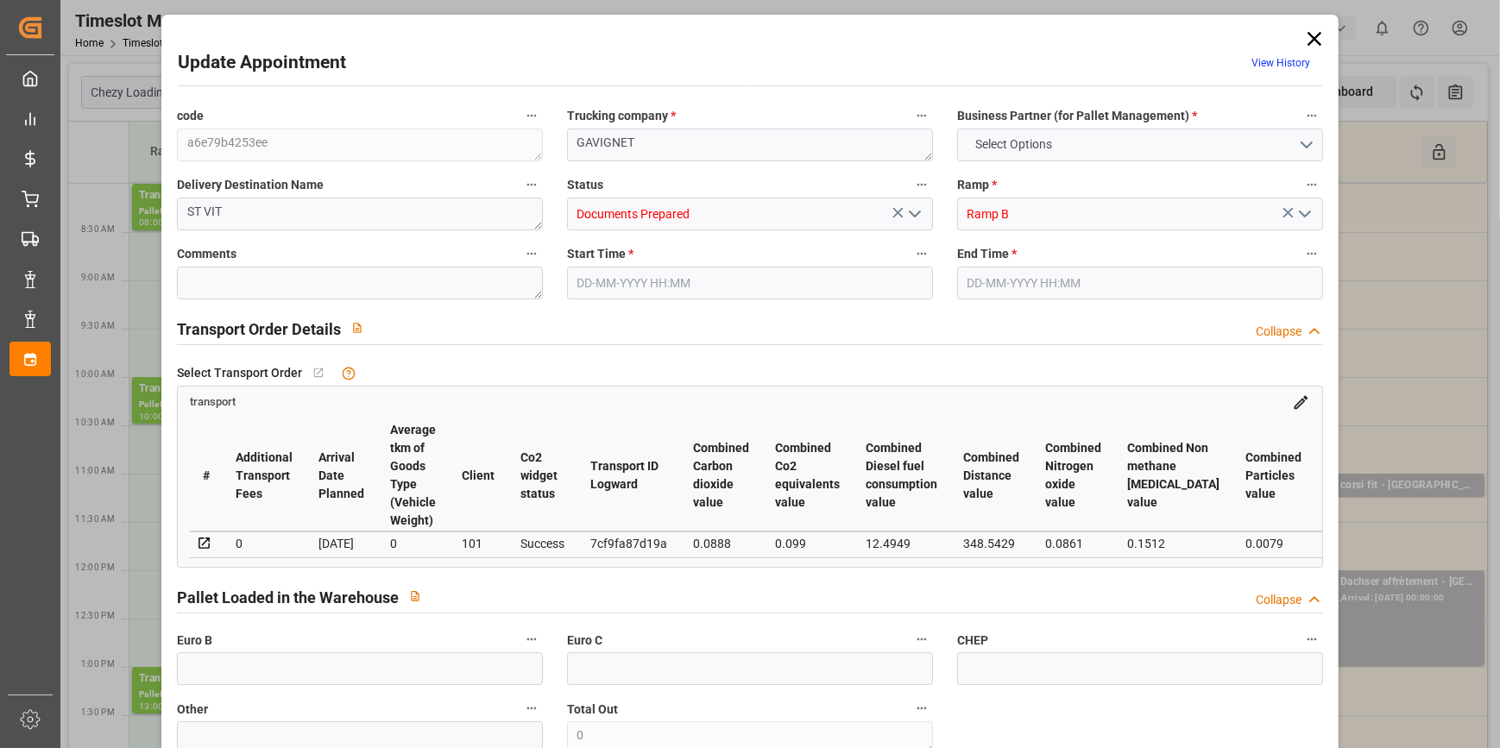
type input "101"
type input "506.304"
type input "0"
type input "4710.8598"
type input "0"
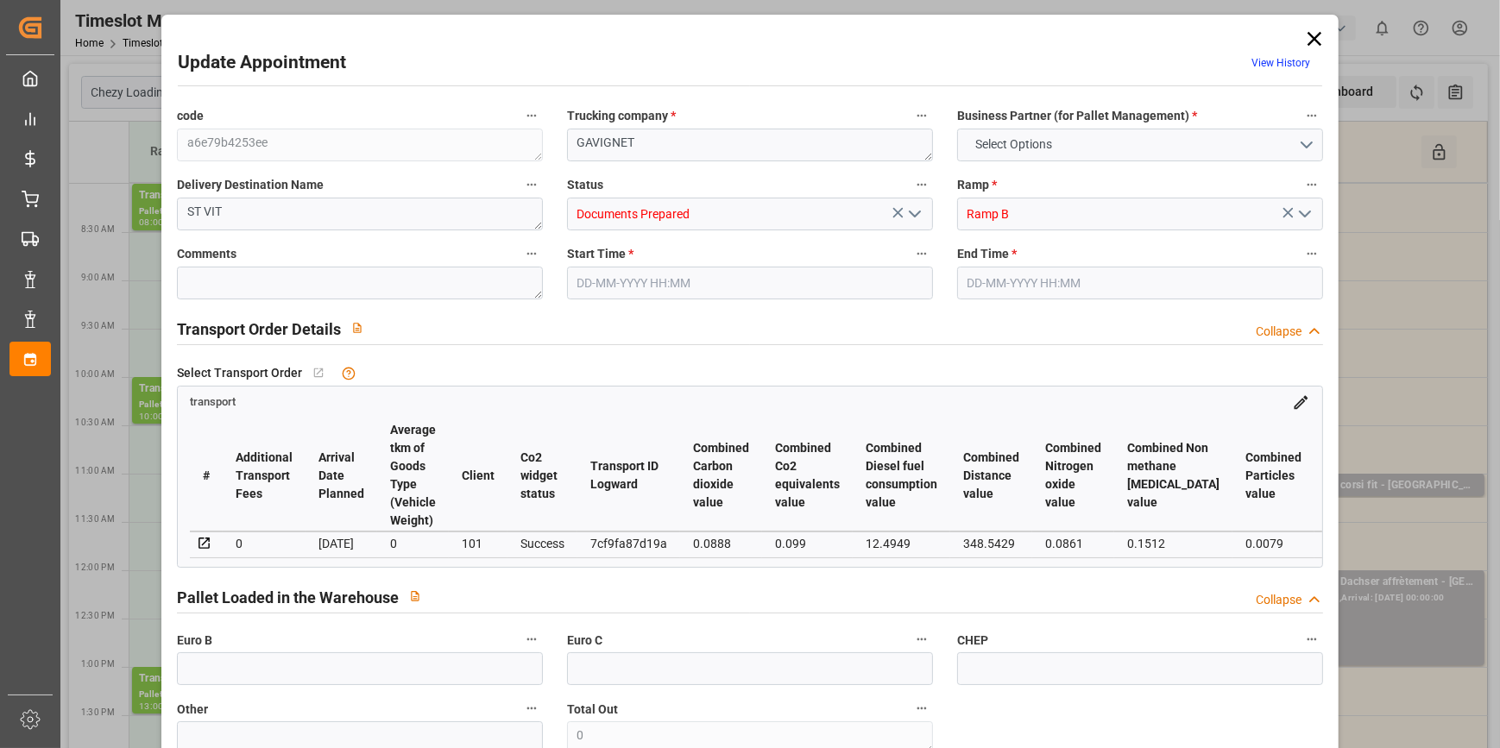
type input "0"
type input "21"
type input "35"
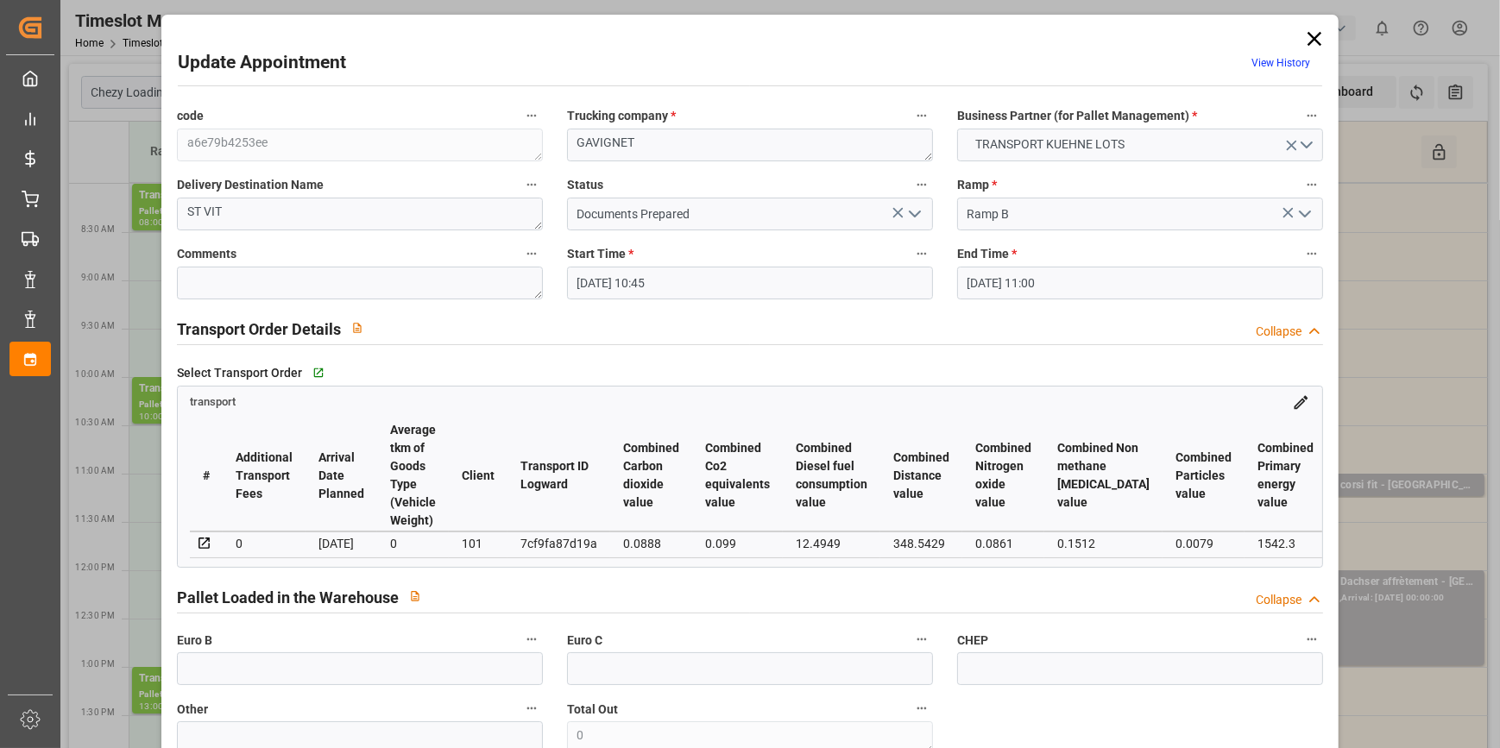
type input "[DATE] 10:45"
type input "[DATE] 11:00"
type input "[DATE] 13:54"
type input "[DATE] 11:22"
type input "[DATE]"
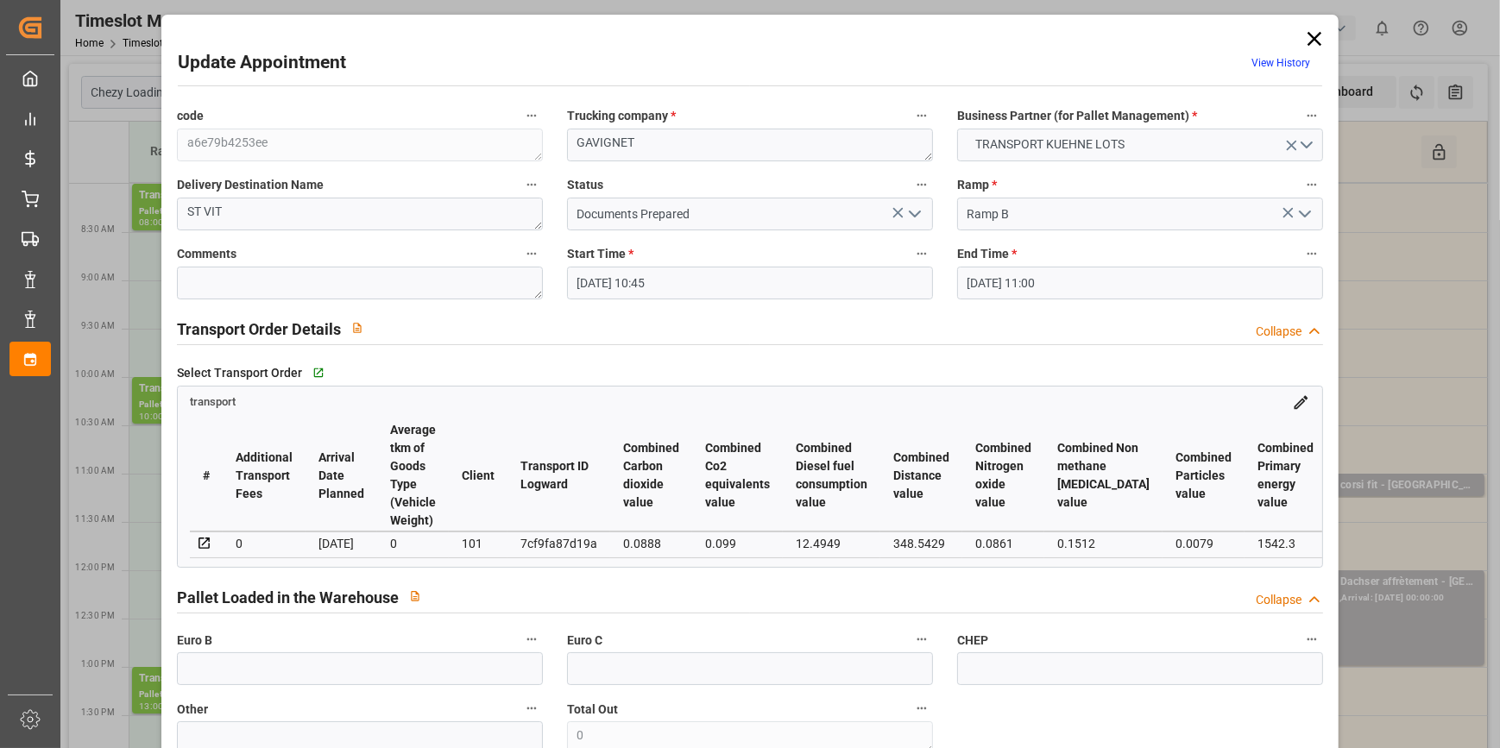
type input "[DATE]"
click at [915, 215] on icon "open menu" at bounding box center [915, 214] width 21 height 21
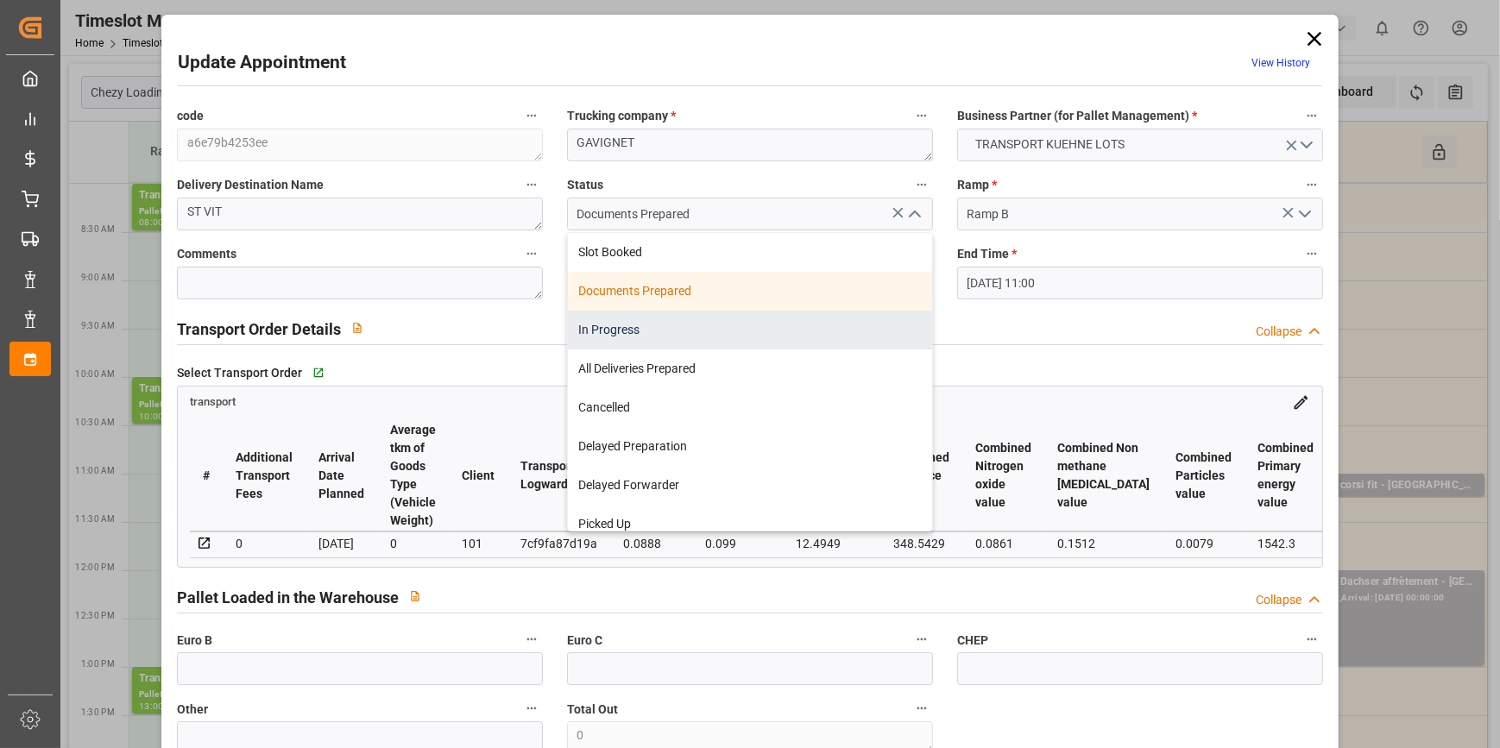
click at [618, 338] on div "In Progress" at bounding box center [750, 330] width 364 height 39
type input "In Progress"
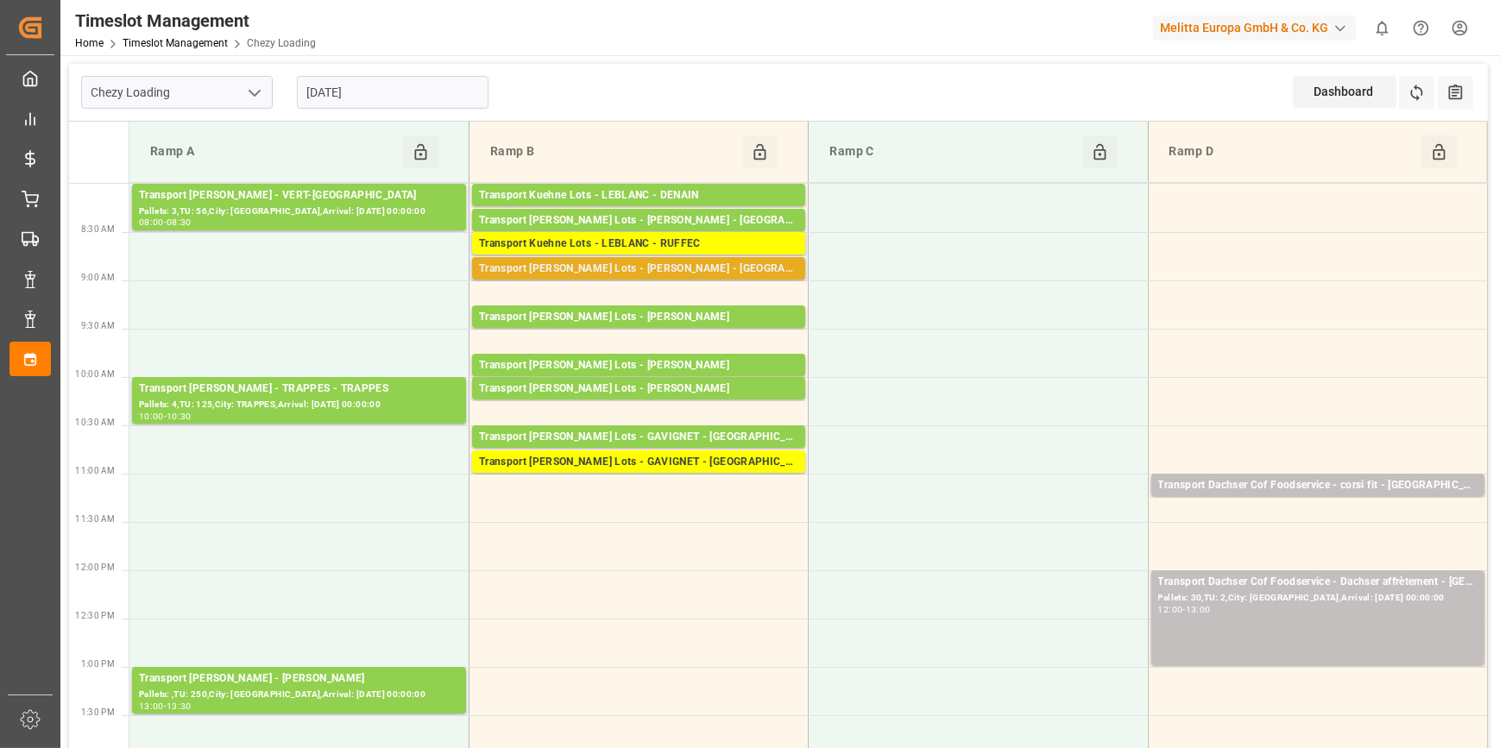
click at [735, 268] on div "Transport [PERSON_NAME] Lots - [PERSON_NAME] - [GEOGRAPHIC_DATA]" at bounding box center [638, 269] width 319 height 17
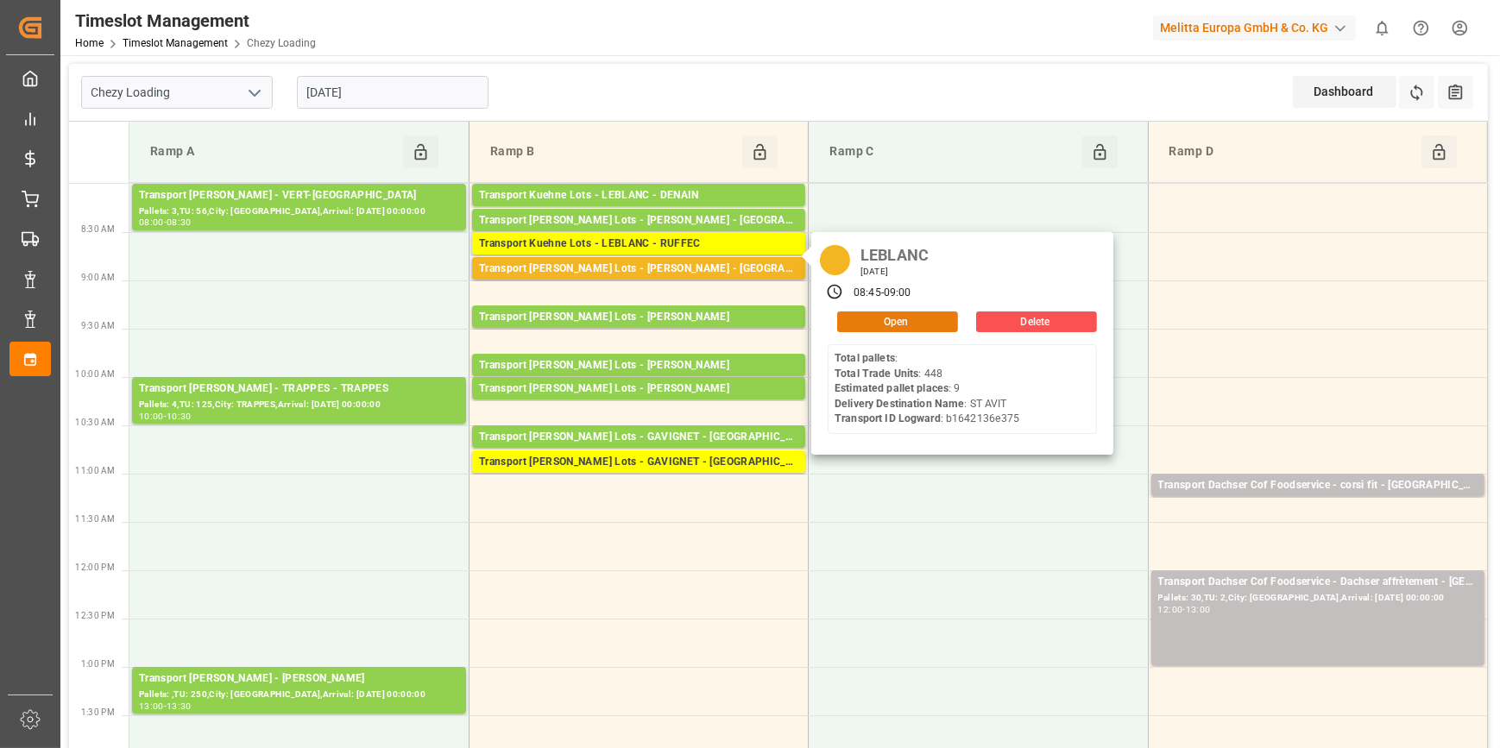
click at [898, 319] on button "Open" at bounding box center [897, 322] width 121 height 21
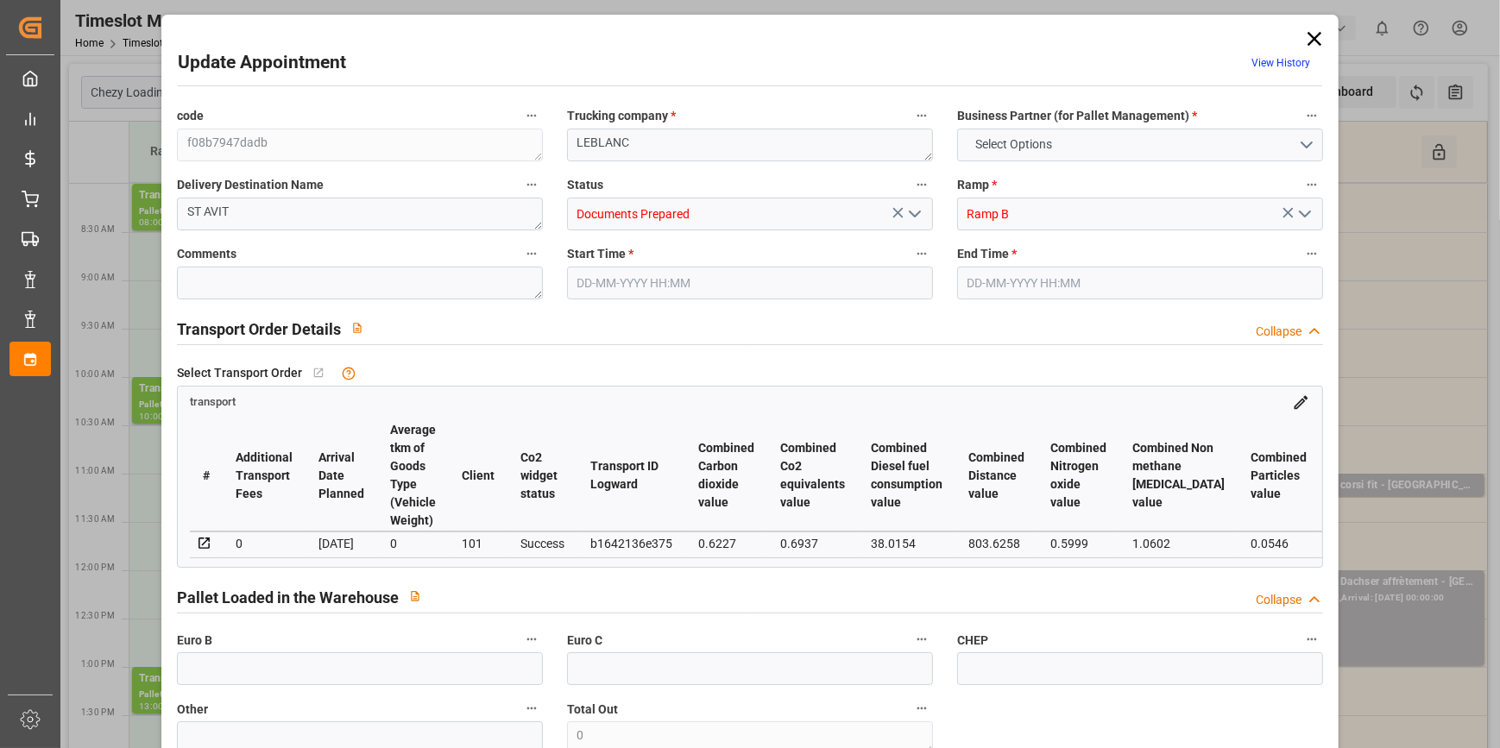
type input "9"
type input "542.2"
type input "0"
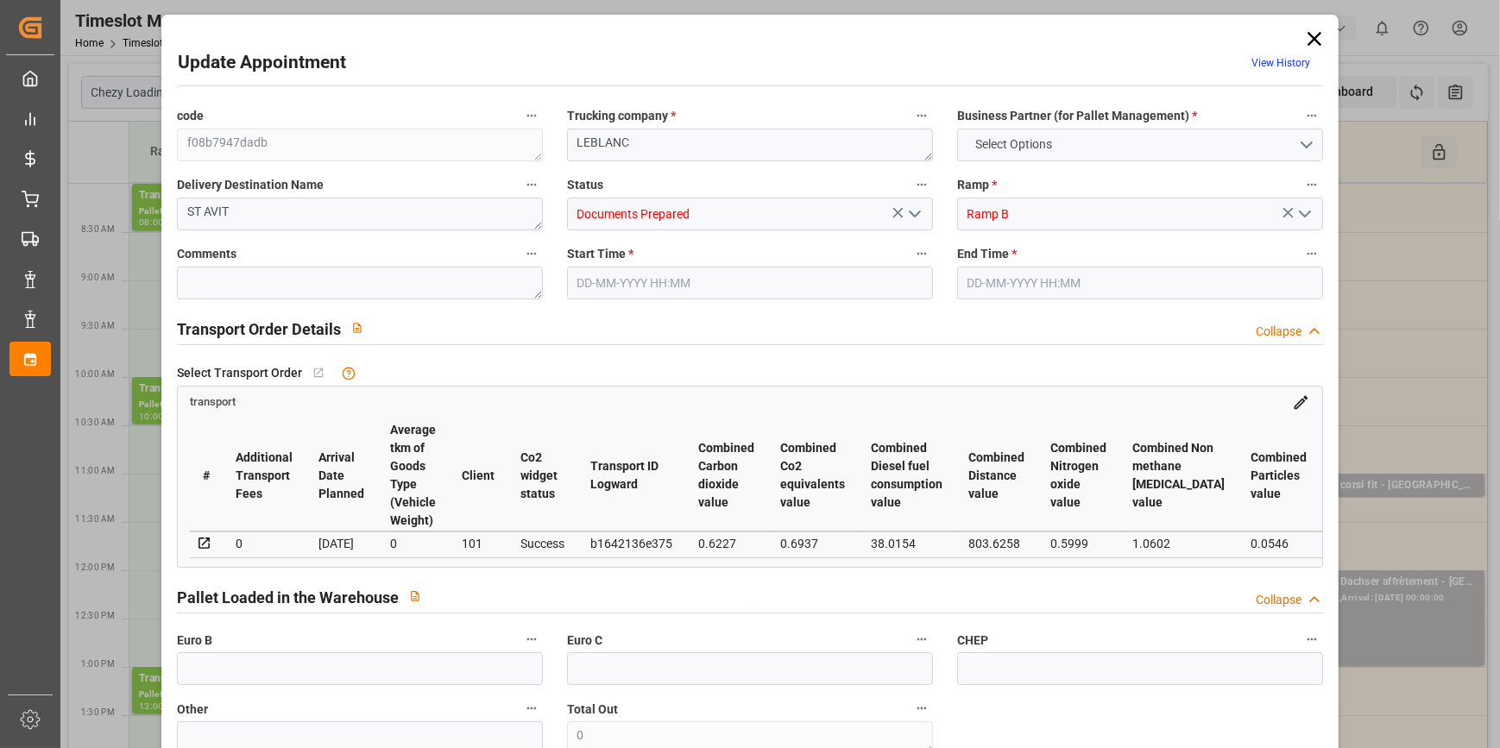
type input "542.2"
type input "0"
type input "1313.584"
type input "2609.353"
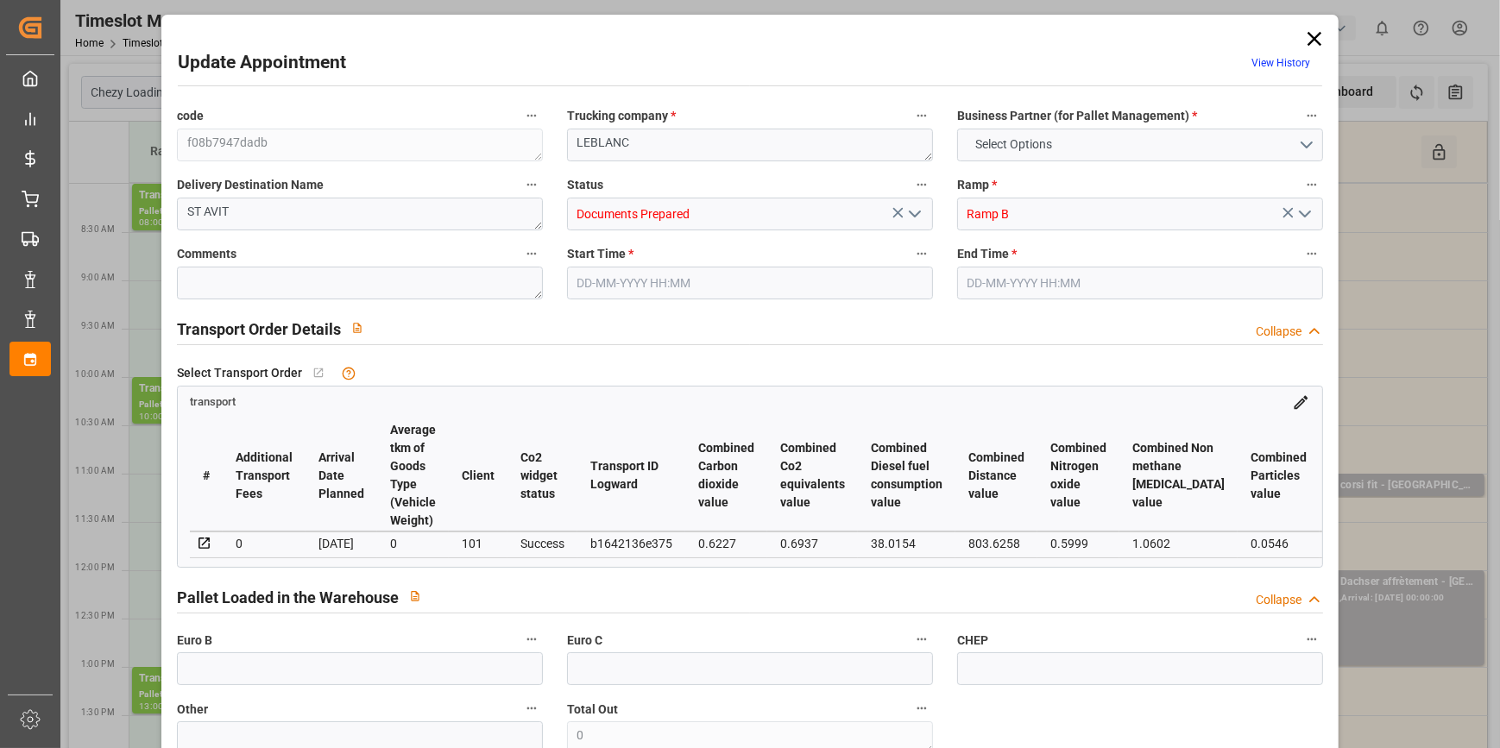
type input "4742.559"
type input "40"
type input "0"
type input "448"
type input "49"
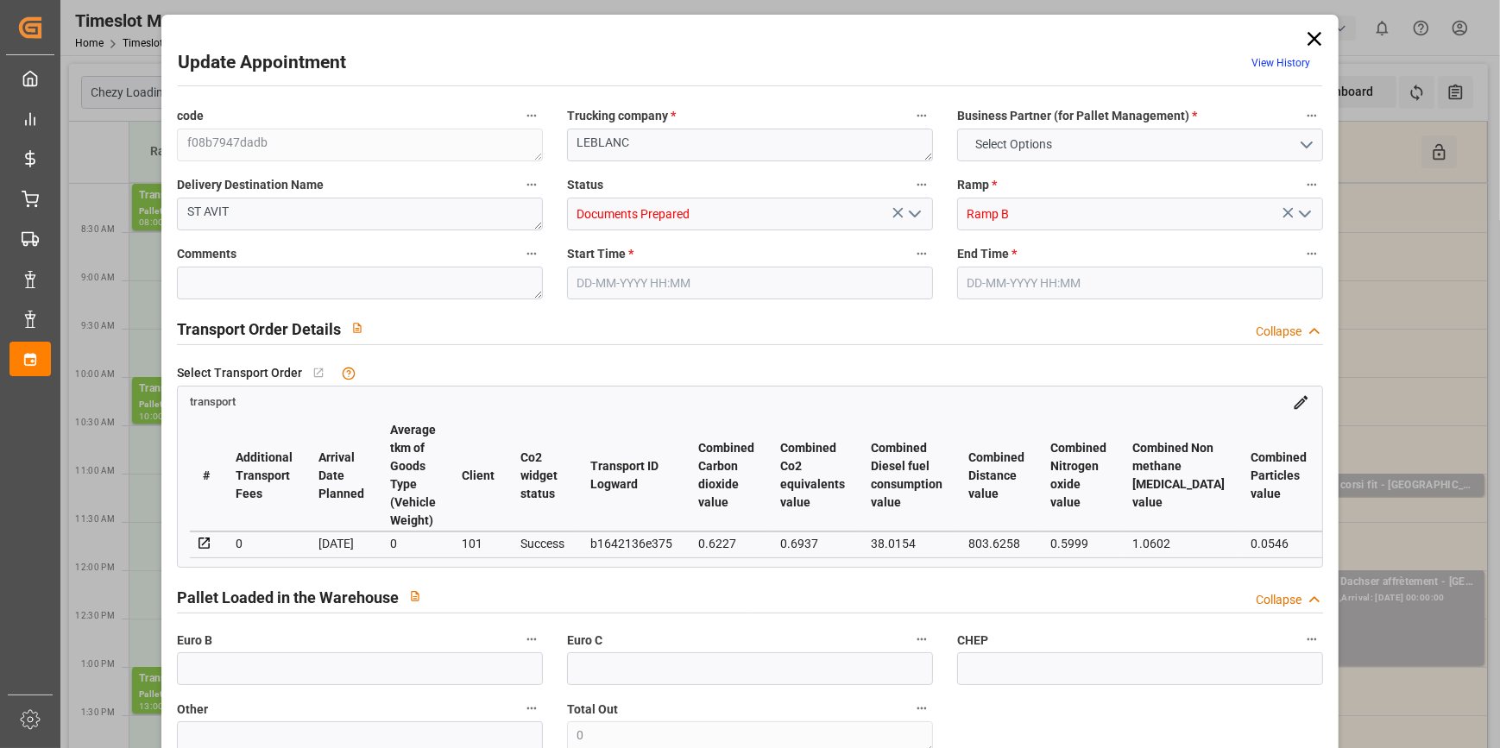
type input "101"
type input "1482.353"
type input "0"
type input "4710.8598"
type input "0"
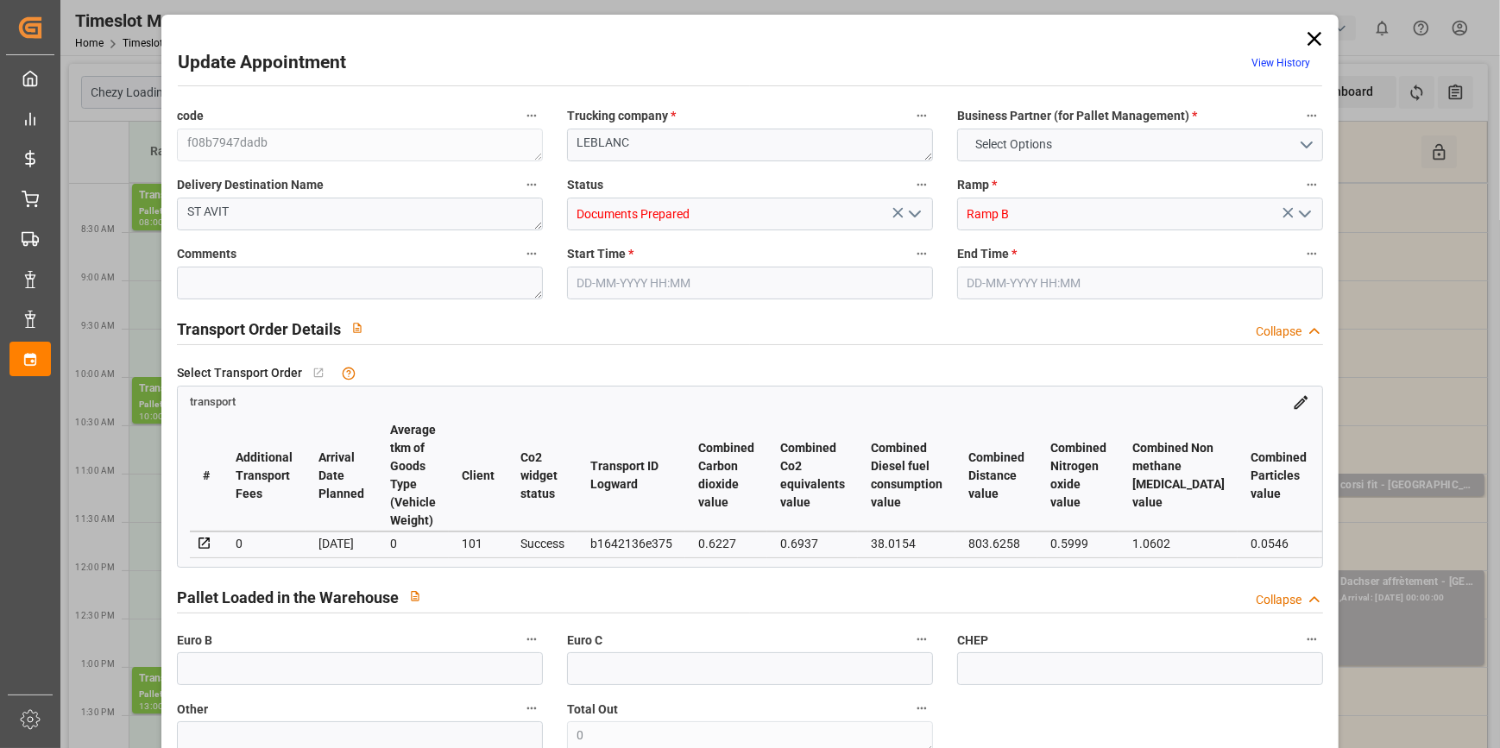
type input "0"
type input "21"
type input "35"
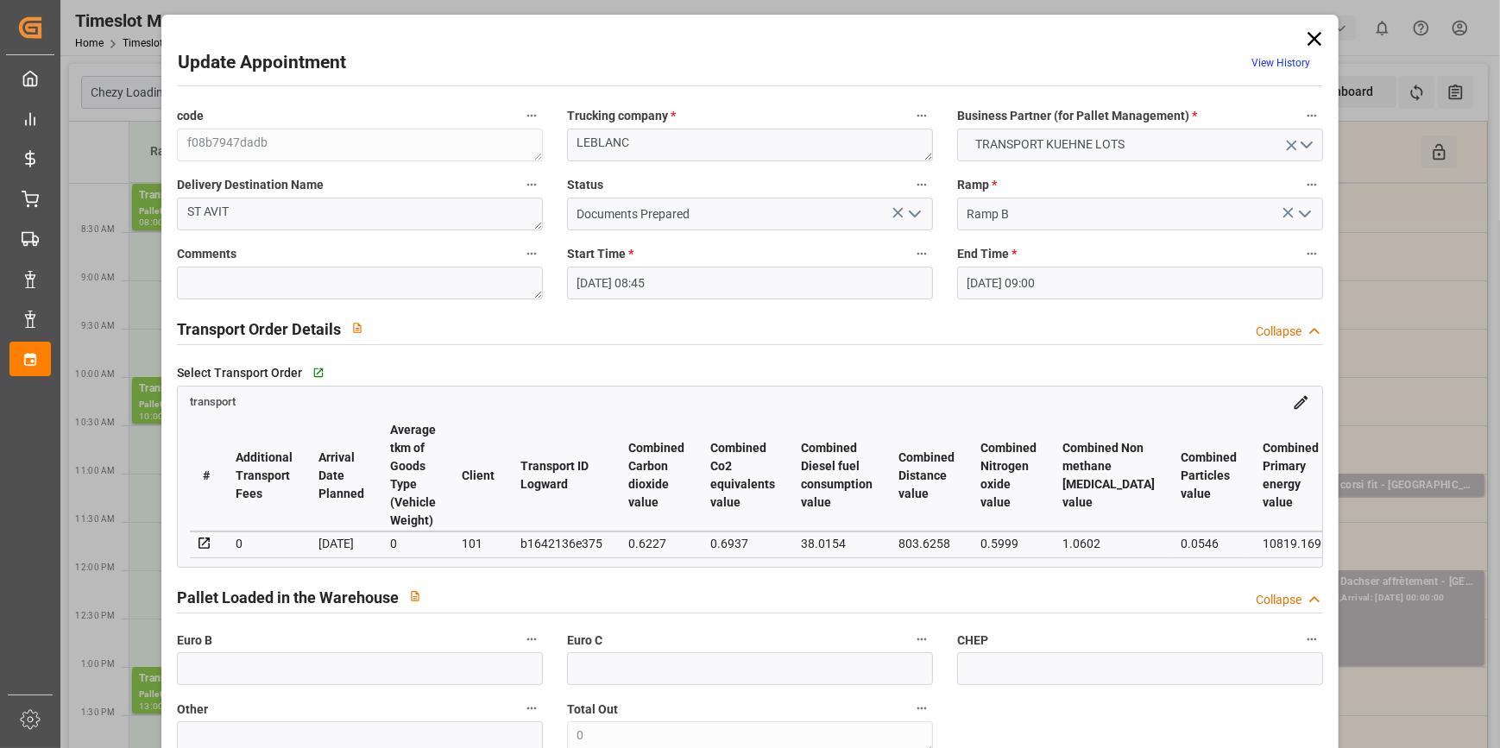
type input "[DATE] 08:45"
type input "[DATE] 09:00"
type input "[DATE] 13:41"
type input "[DATE] 11:22"
type input "[DATE]"
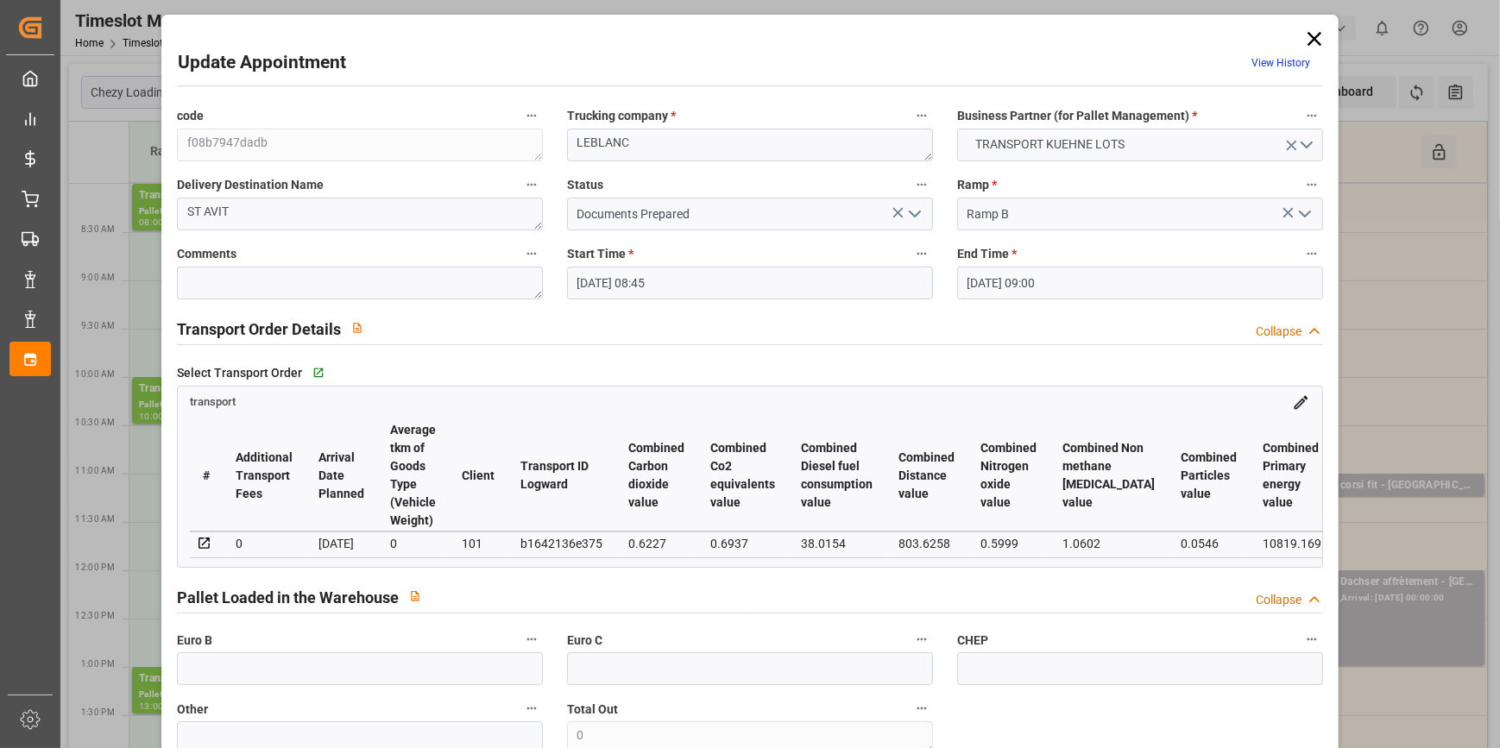
type input "[DATE]"
click at [910, 212] on icon "open menu" at bounding box center [915, 214] width 21 height 21
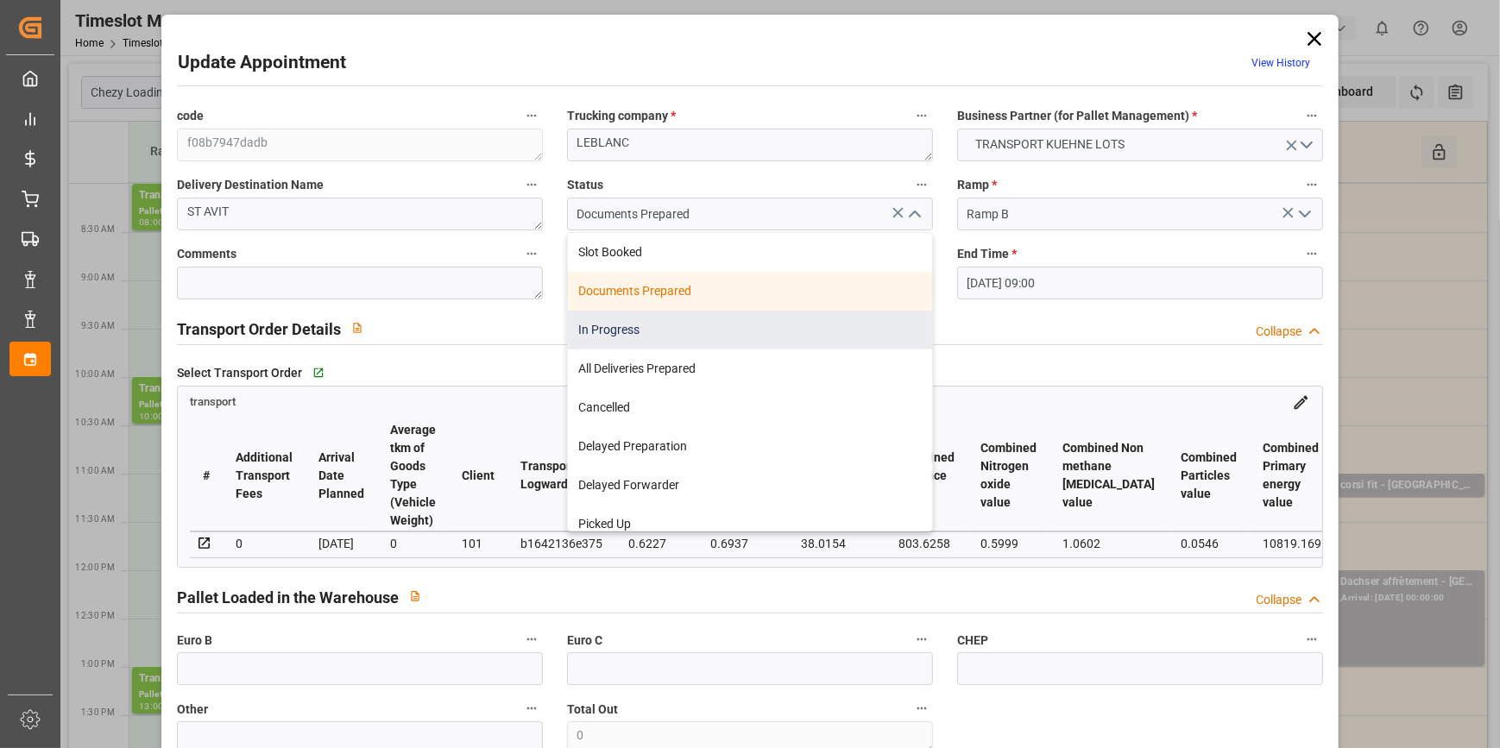
click at [631, 334] on div "In Progress" at bounding box center [750, 330] width 364 height 39
type input "In Progress"
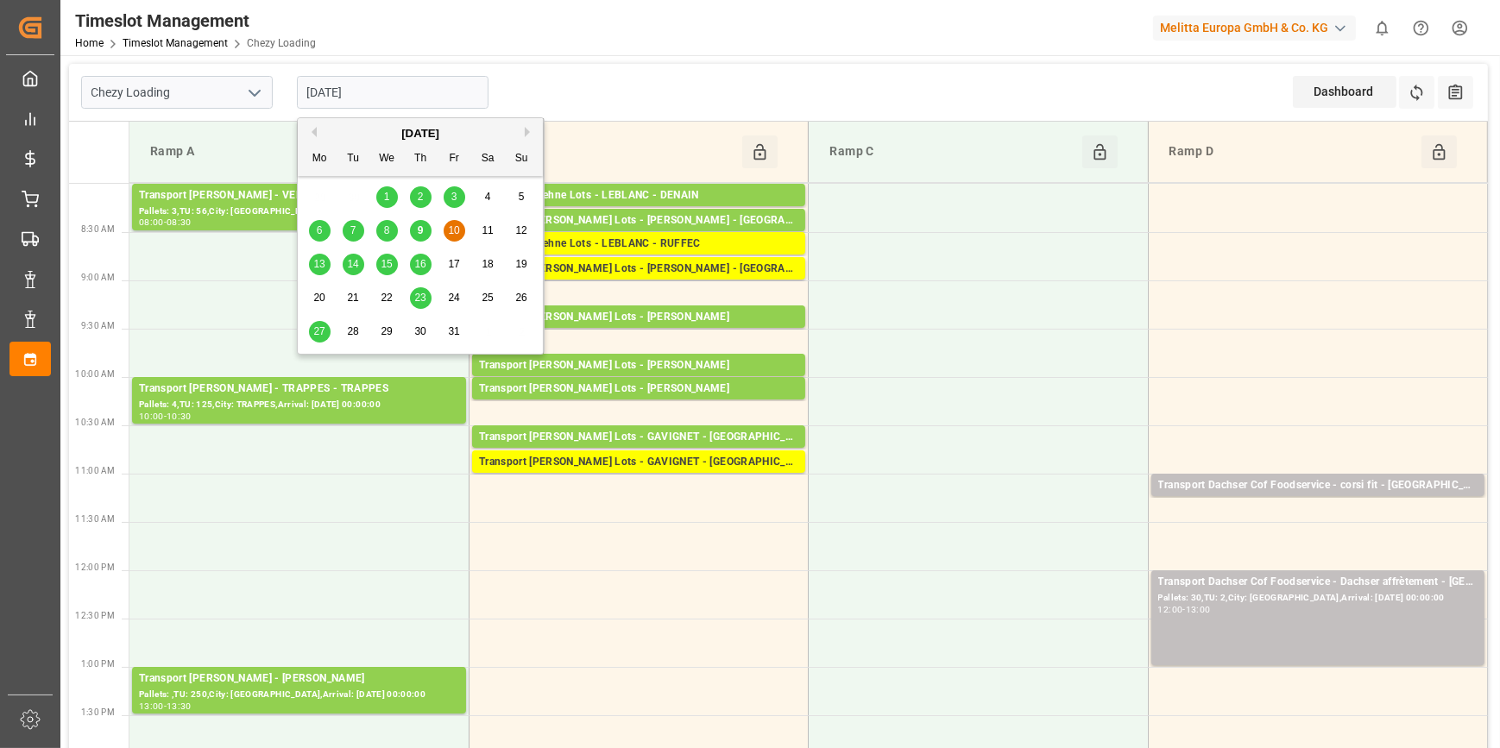
click at [405, 95] on input "[DATE]" at bounding box center [393, 92] width 192 height 33
click at [321, 265] on span "13" at bounding box center [318, 264] width 11 height 12
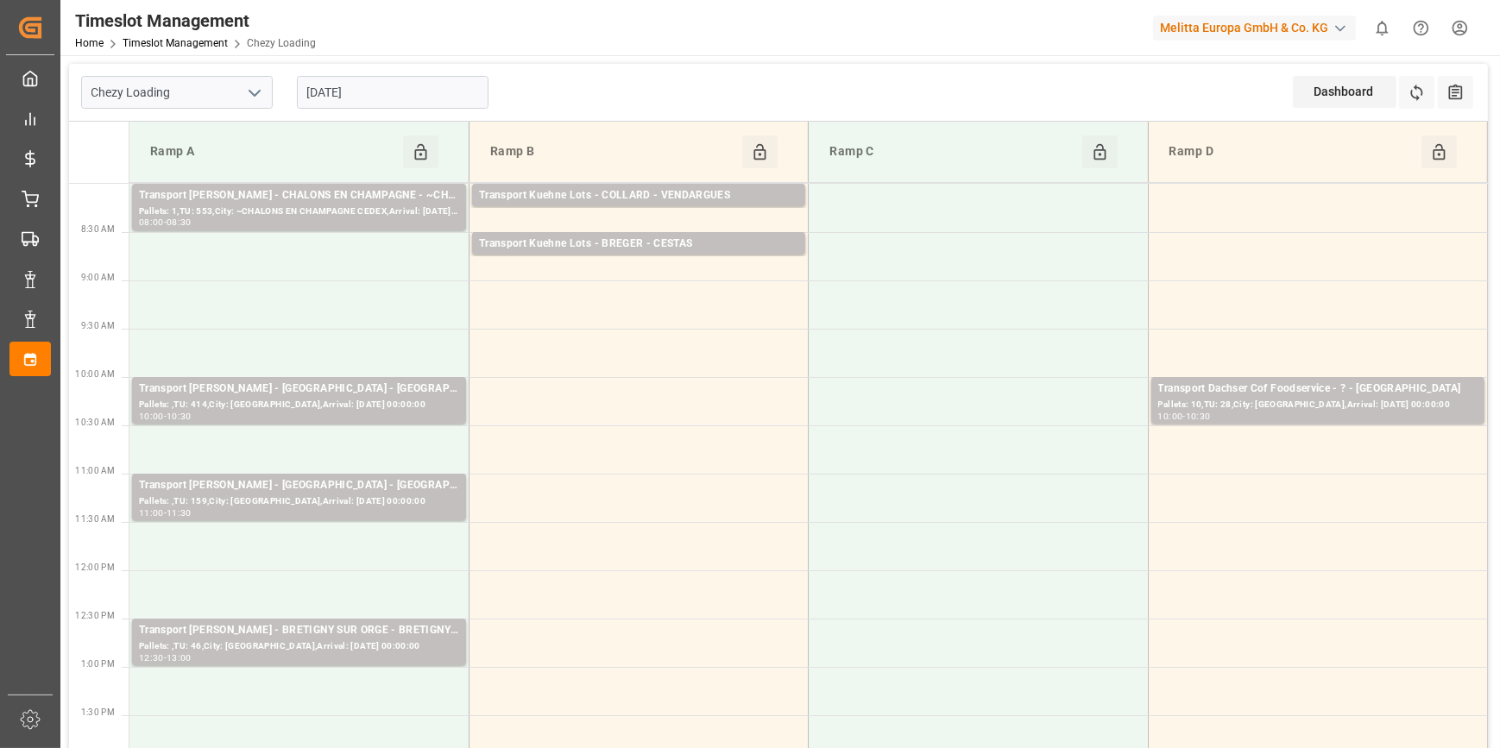
click at [396, 95] on input "[DATE]" at bounding box center [393, 92] width 192 height 33
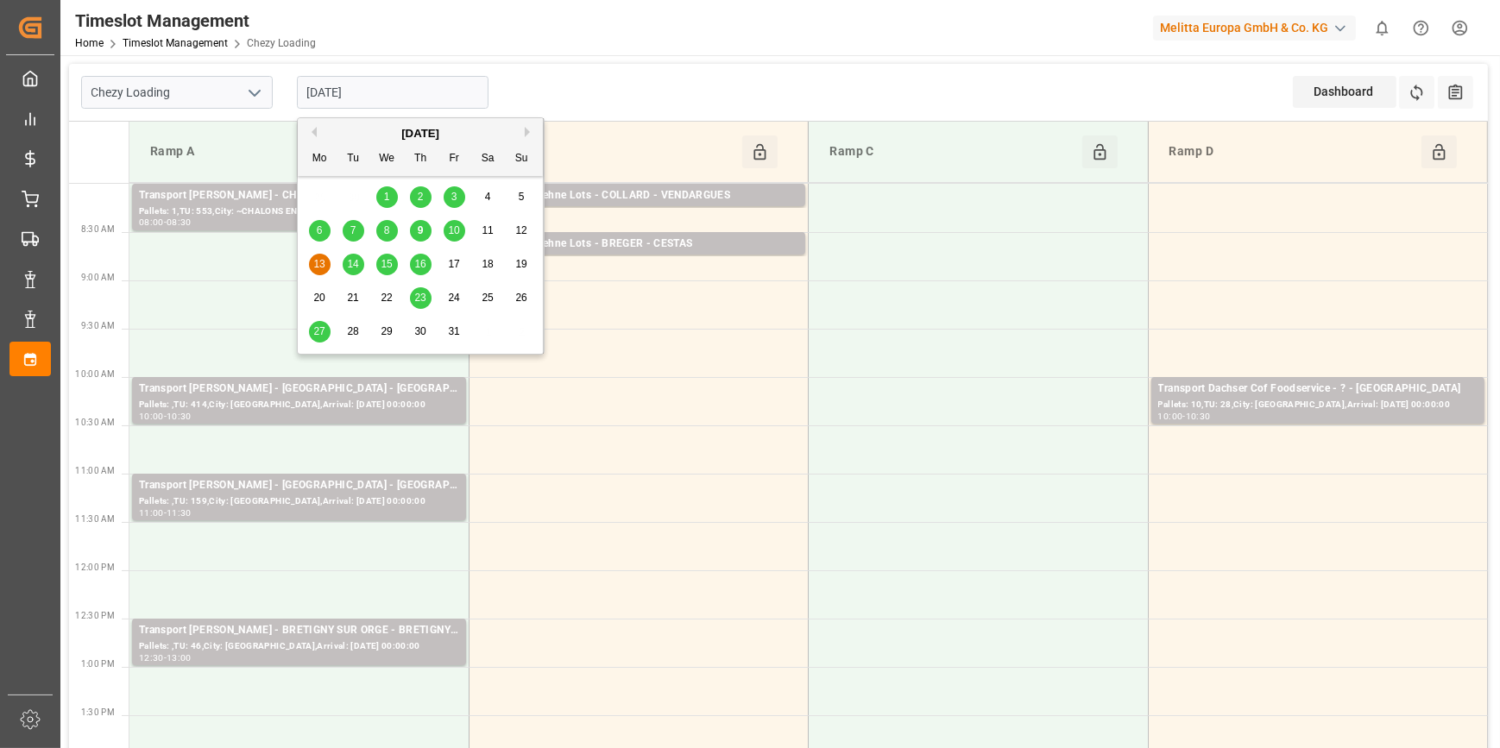
click at [421, 228] on span "9" at bounding box center [421, 230] width 6 height 12
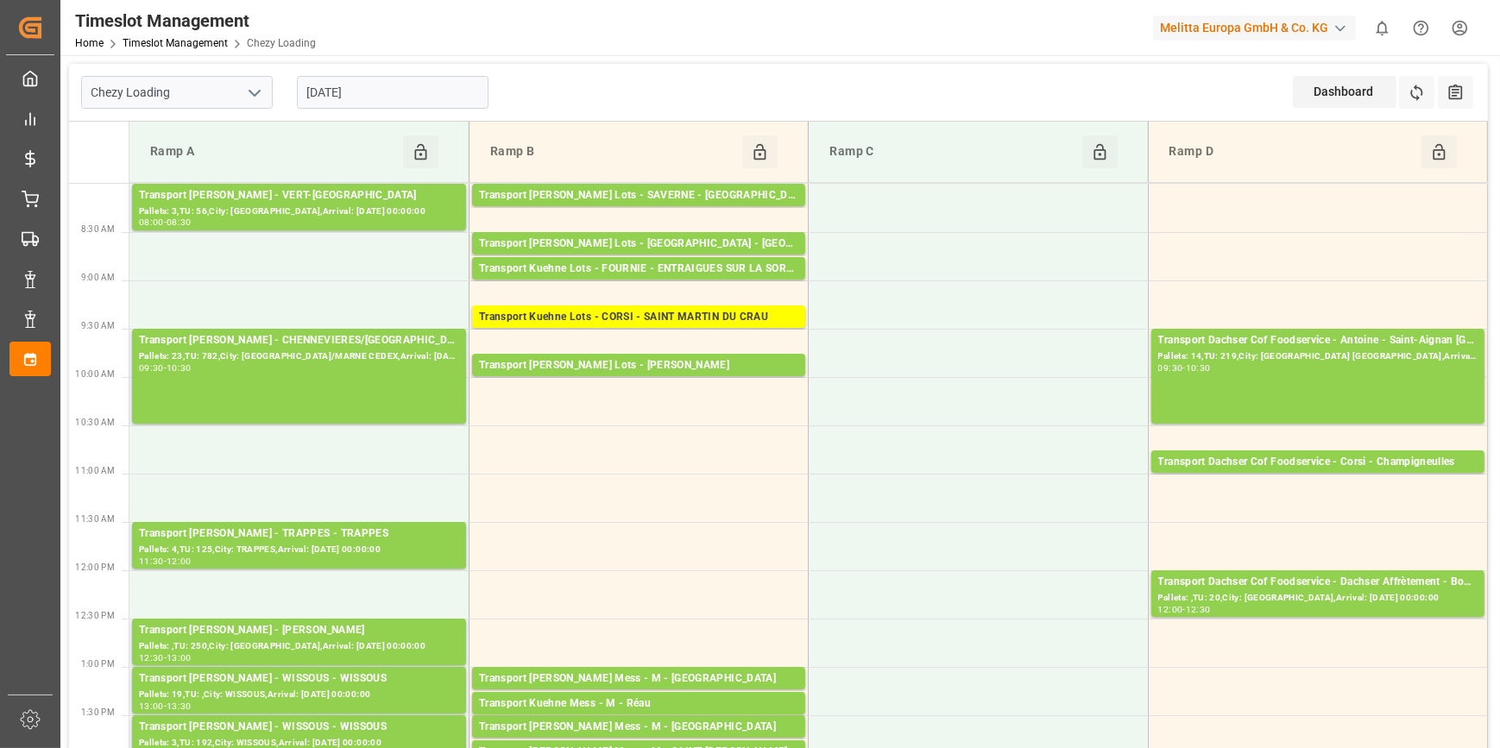
click at [381, 98] on input "[DATE]" at bounding box center [393, 92] width 192 height 33
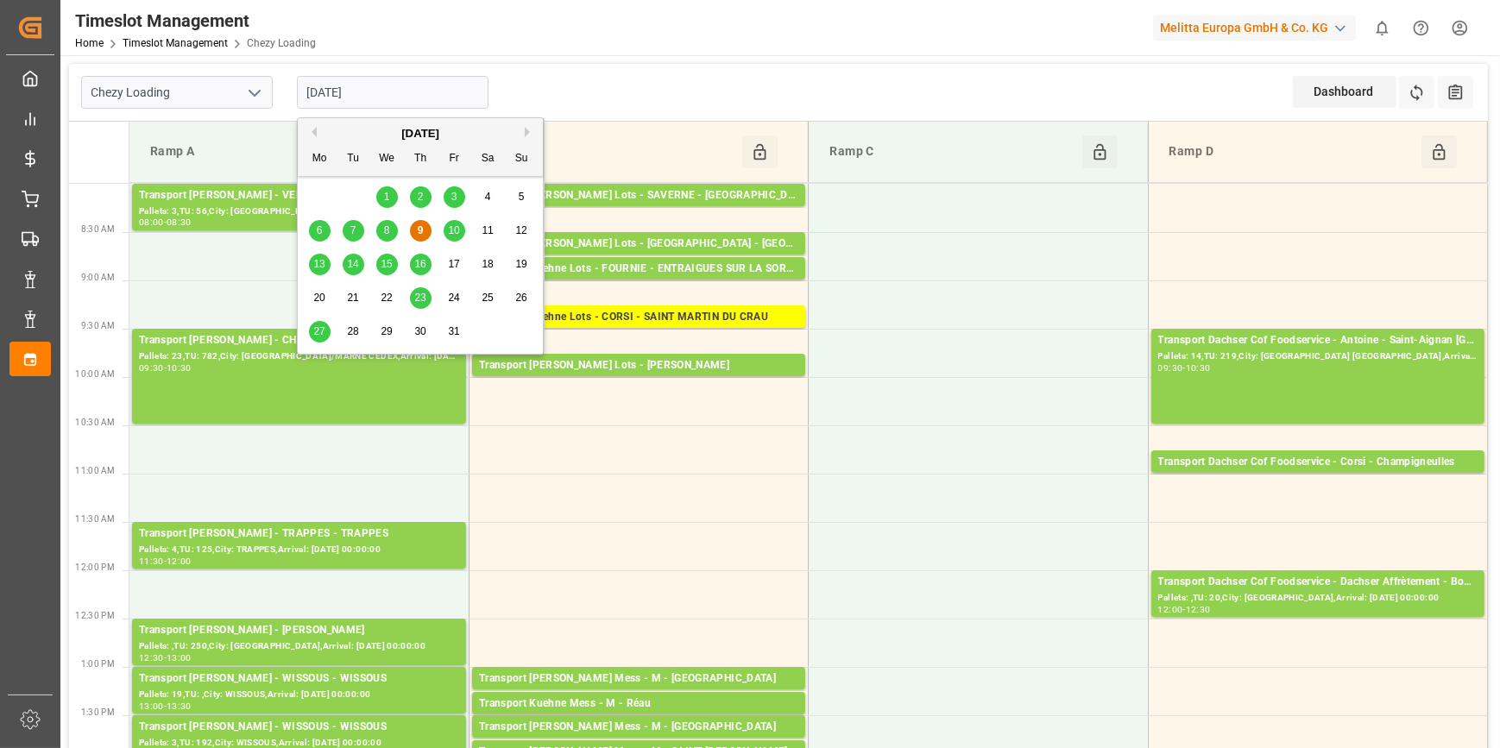
click at [388, 234] on span "8" at bounding box center [387, 230] width 6 height 12
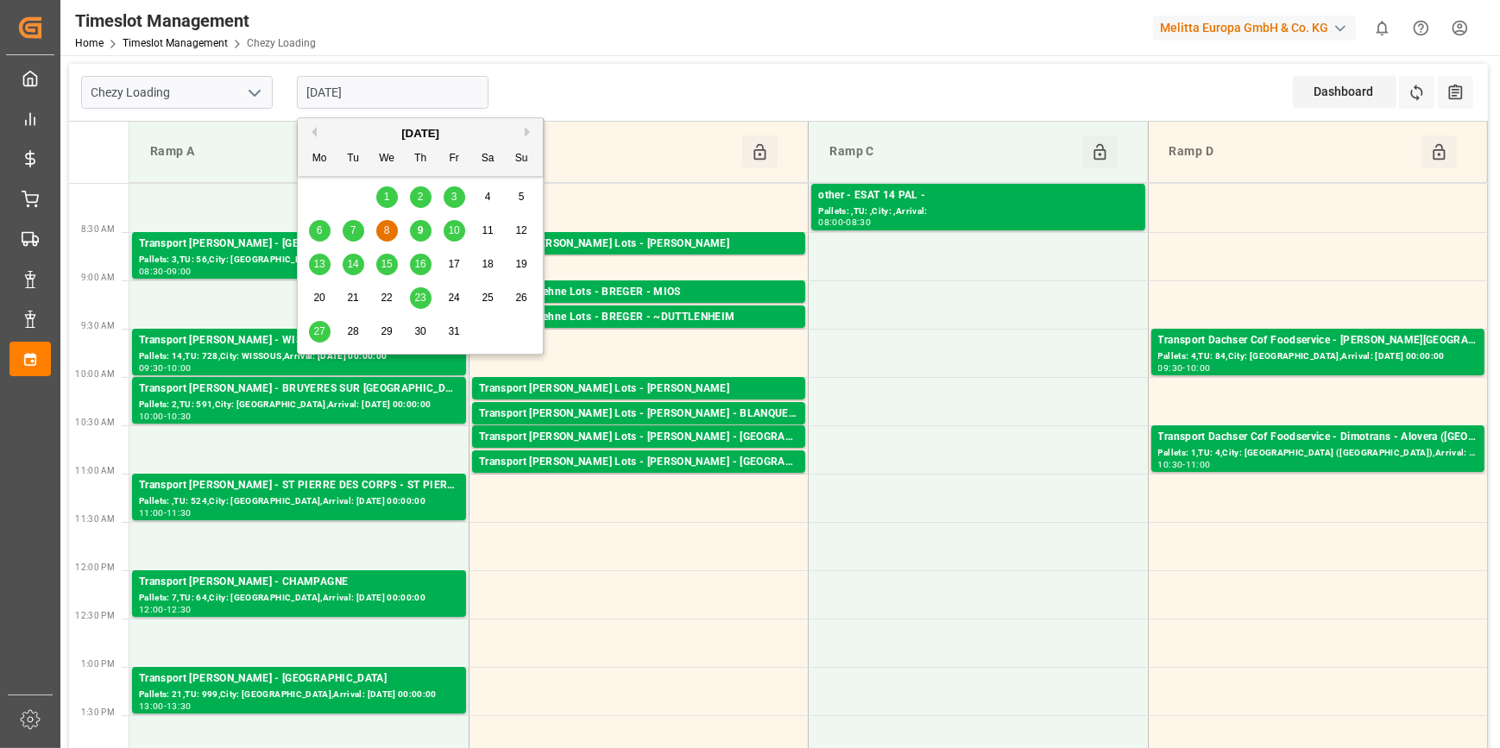
click at [388, 94] on input "[DATE]" at bounding box center [393, 92] width 192 height 33
click at [418, 236] on span "9" at bounding box center [421, 230] width 6 height 12
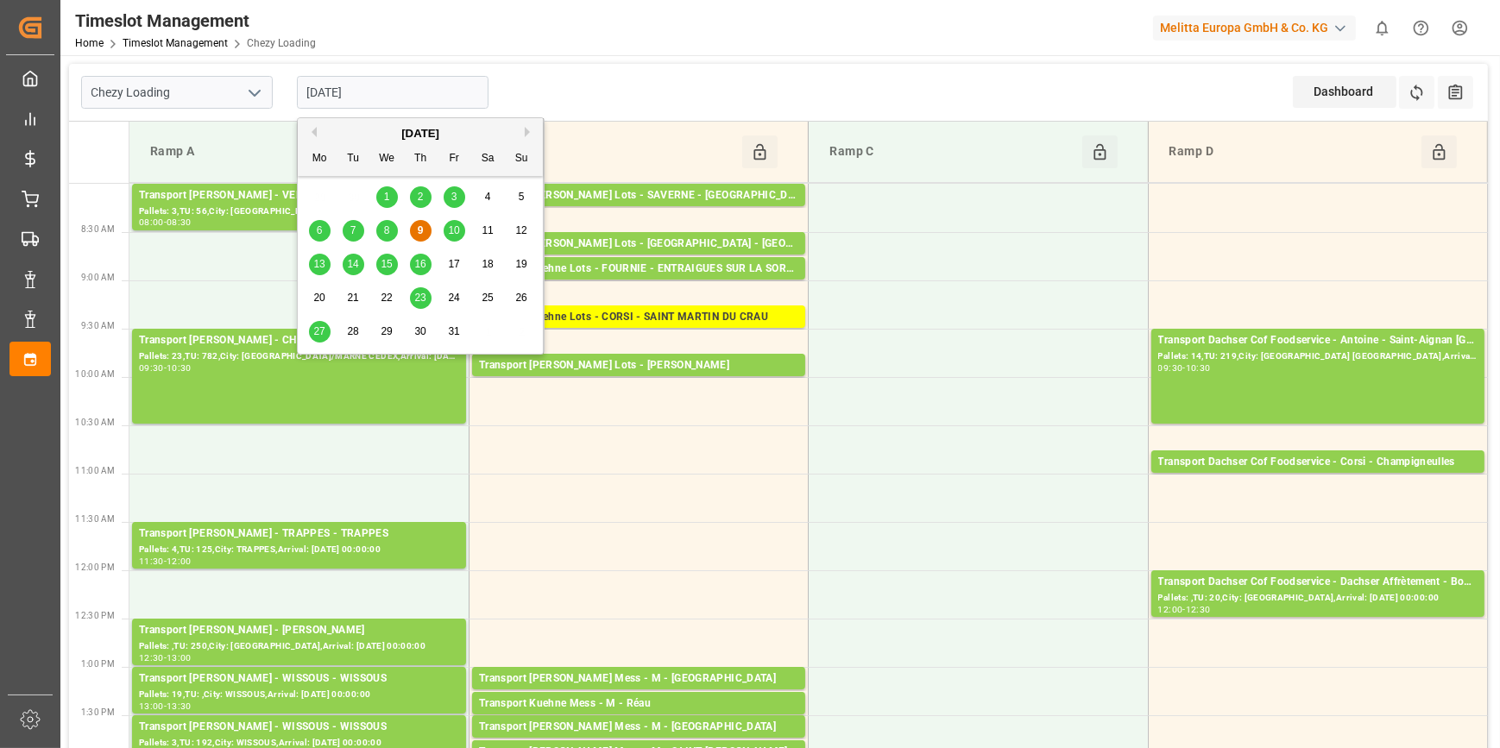
click at [397, 86] on input "[DATE]" at bounding box center [393, 92] width 192 height 33
click at [457, 233] on span "10" at bounding box center [453, 230] width 11 height 12
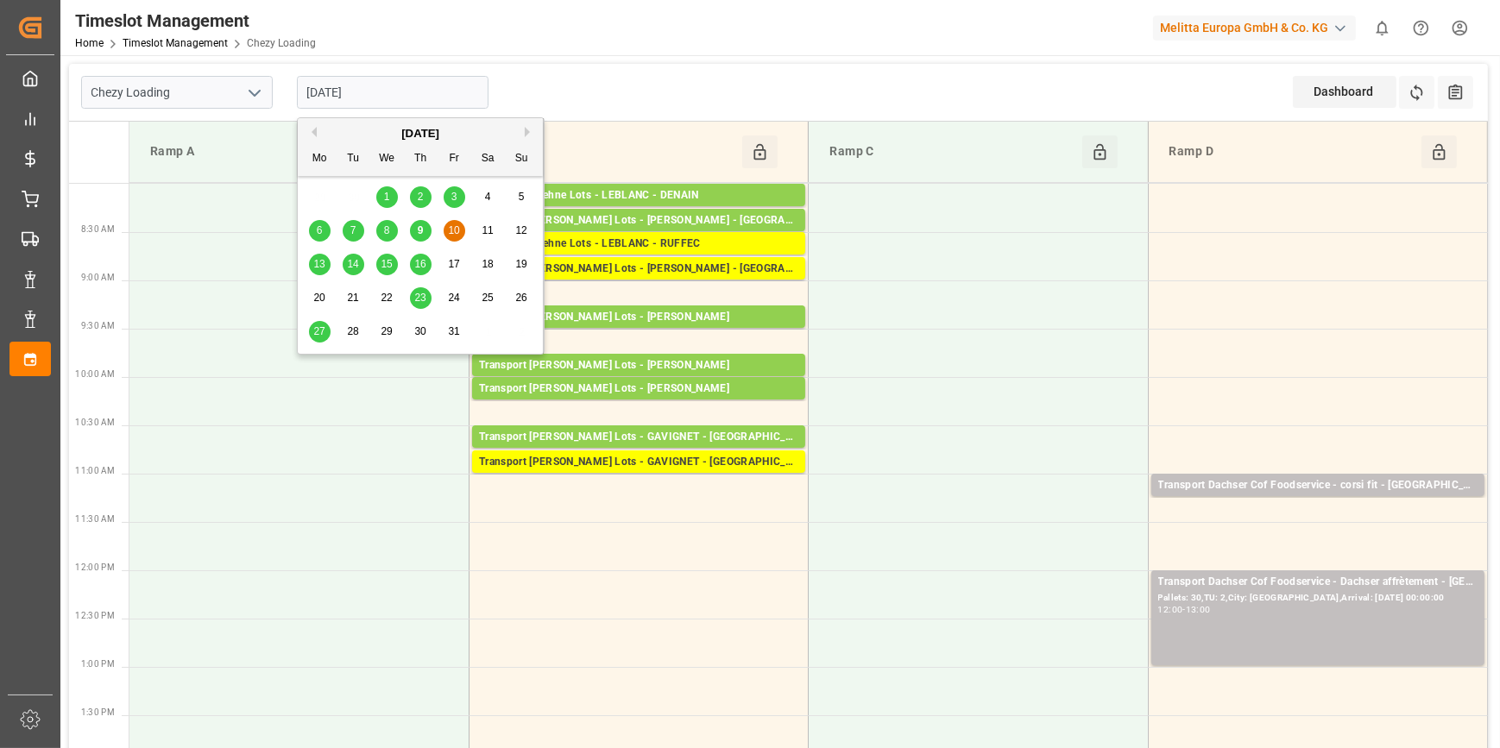
click at [390, 86] on input "[DATE]" at bounding box center [393, 92] width 192 height 33
click at [419, 231] on span "9" at bounding box center [421, 230] width 6 height 12
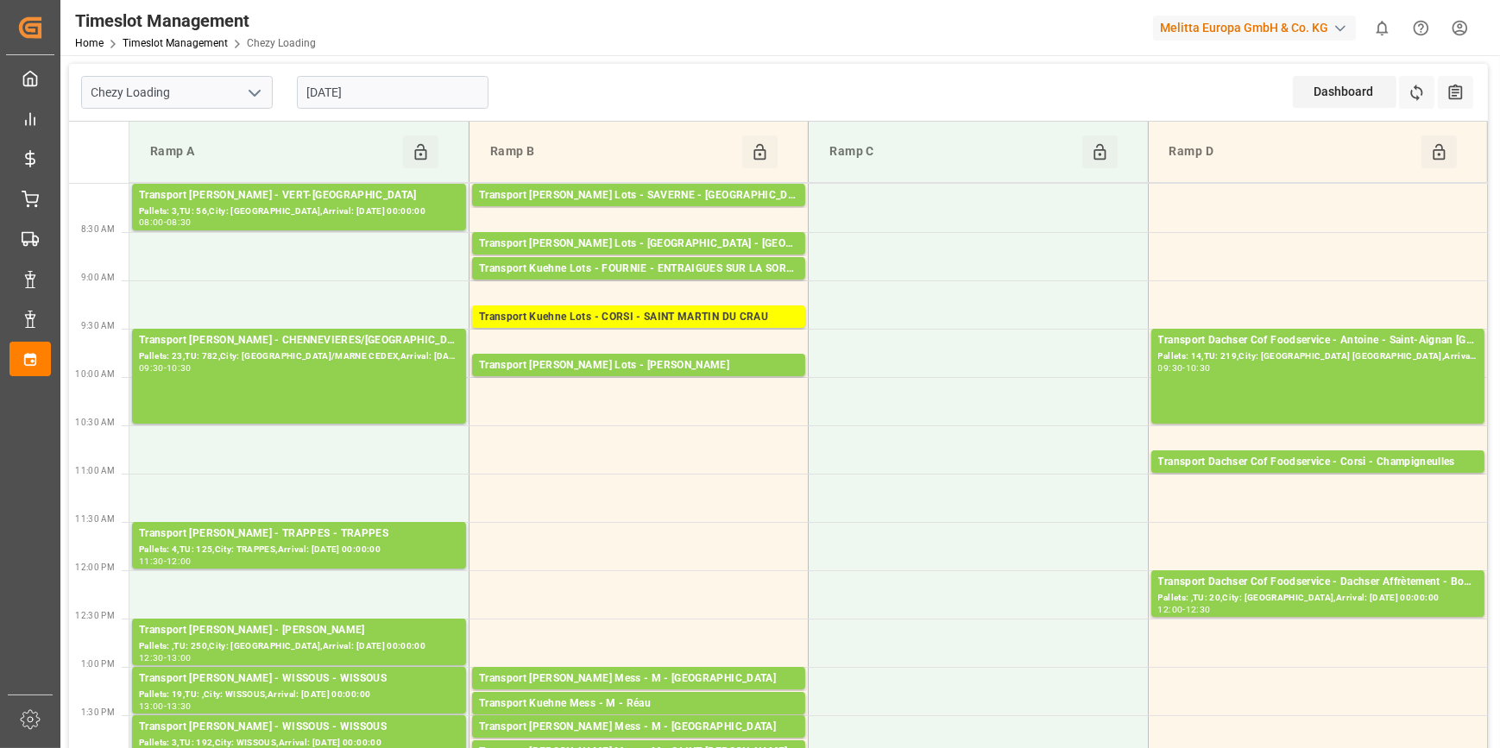
click at [393, 87] on input "[DATE]" at bounding box center [393, 92] width 192 height 33
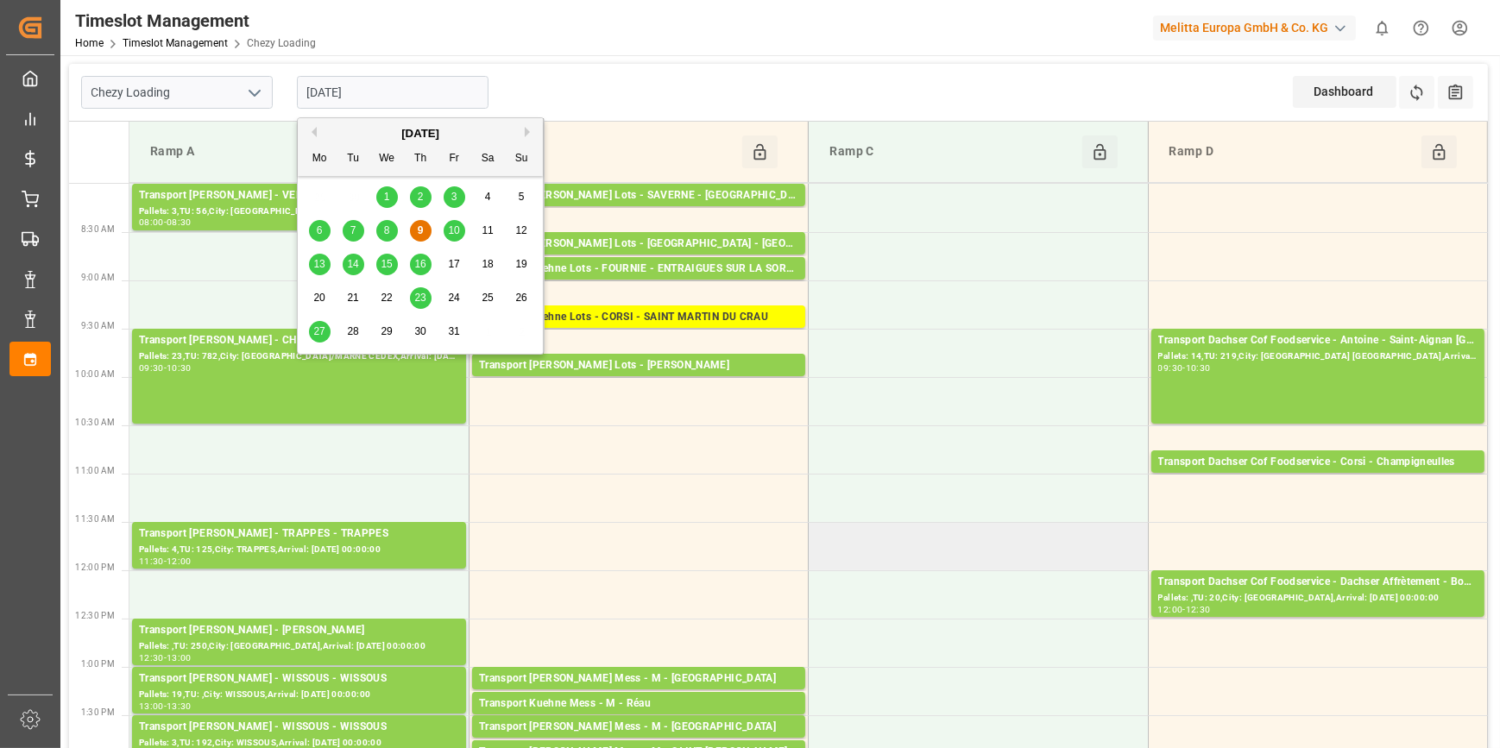
click at [887, 525] on td at bounding box center [978, 546] width 339 height 48
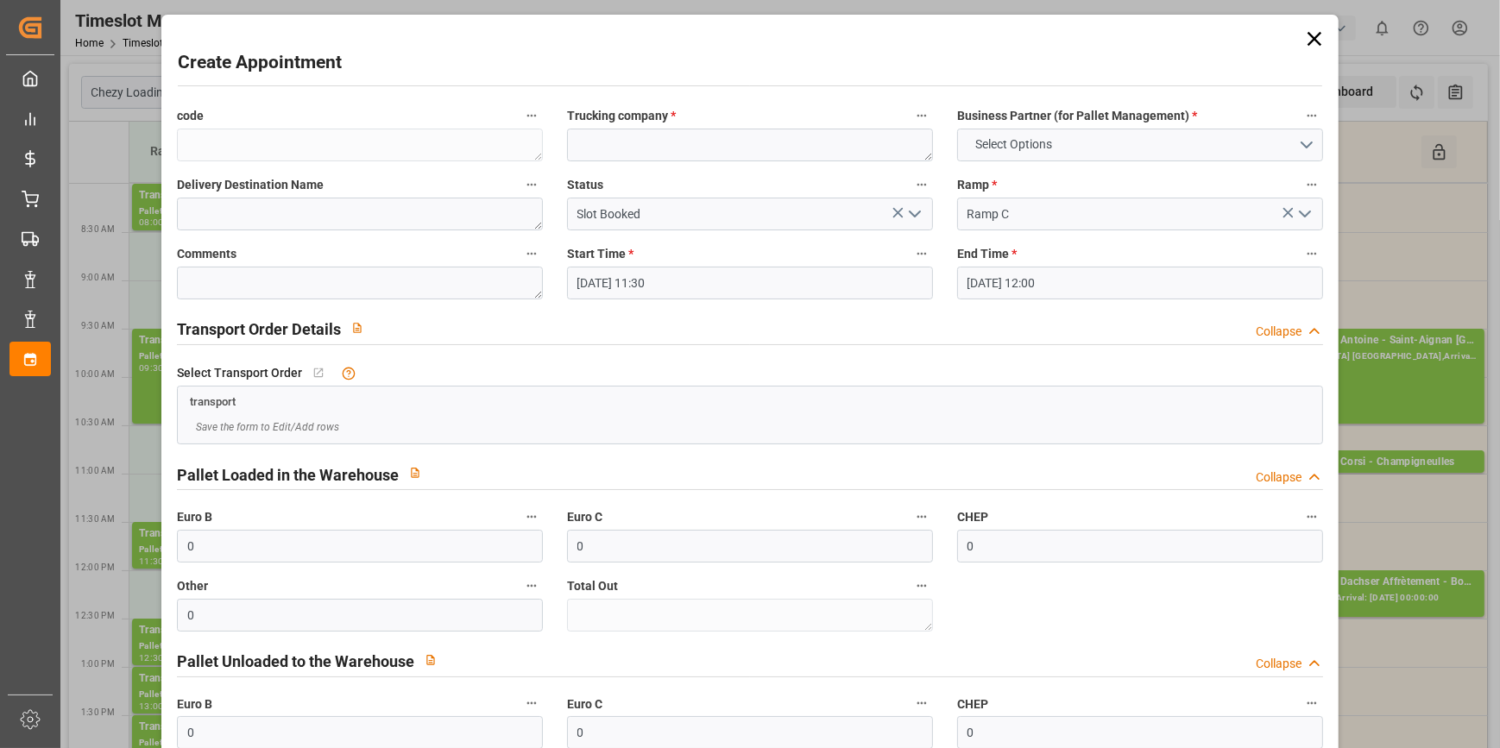
click at [1308, 37] on icon at bounding box center [1315, 39] width 14 height 14
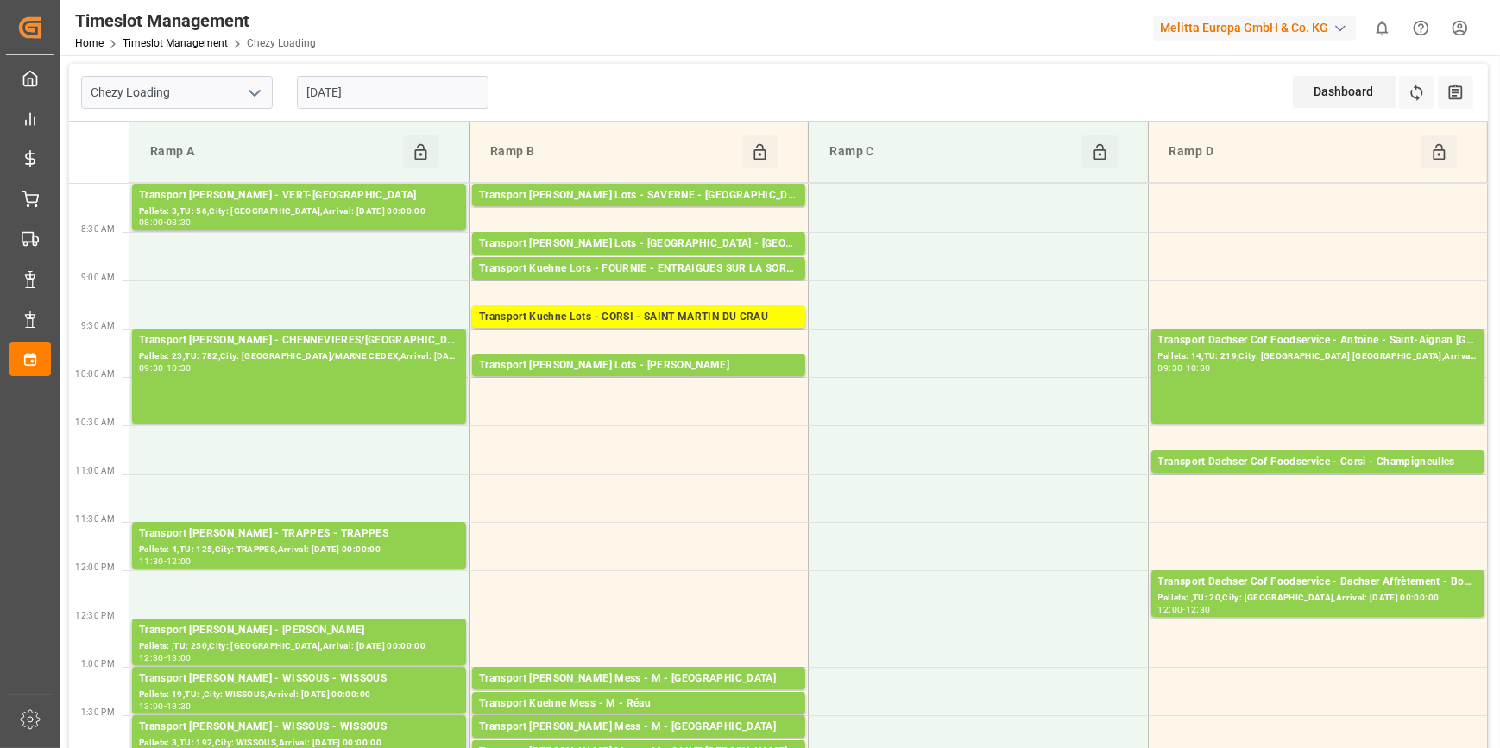
click at [424, 92] on input "[DATE]" at bounding box center [393, 92] width 192 height 33
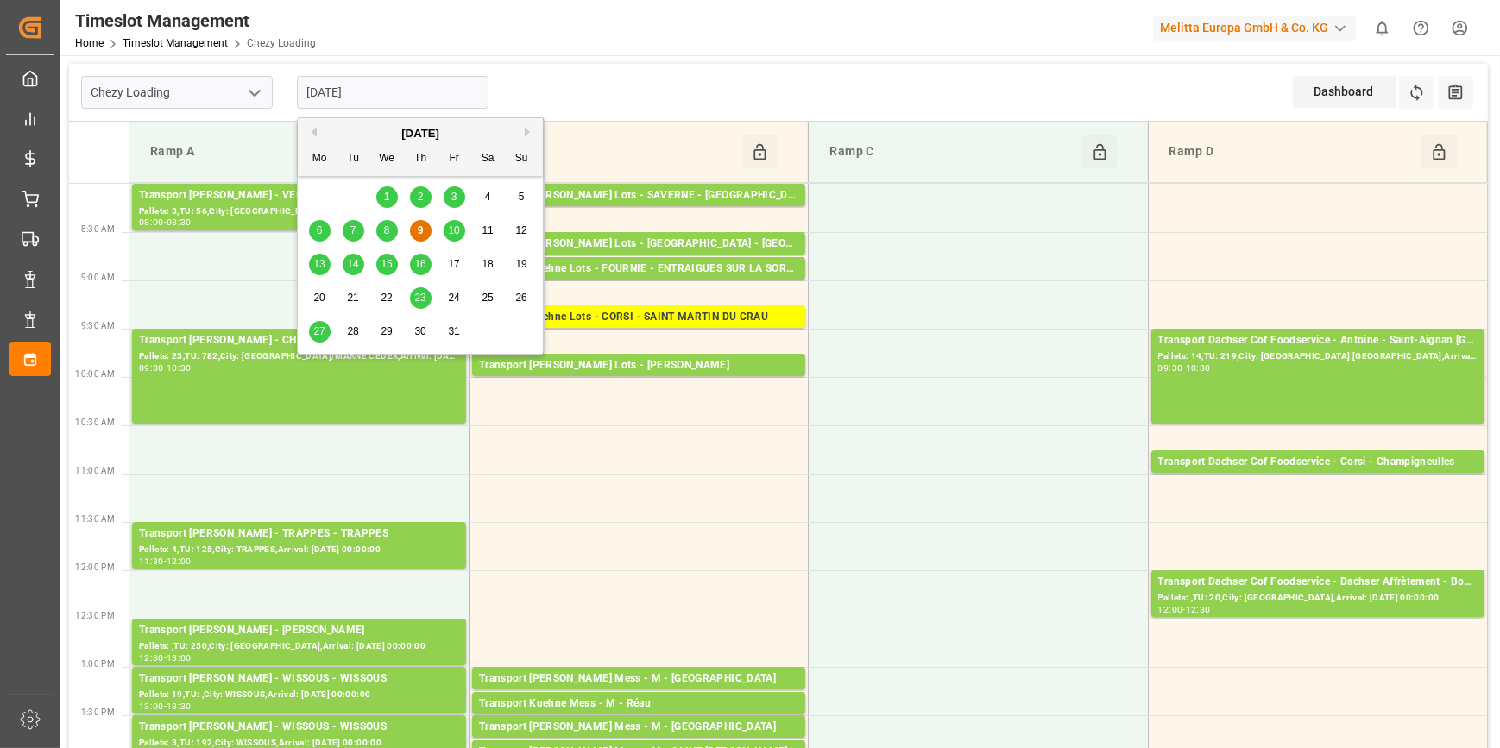
click at [385, 230] on span "8" at bounding box center [387, 230] width 6 height 12
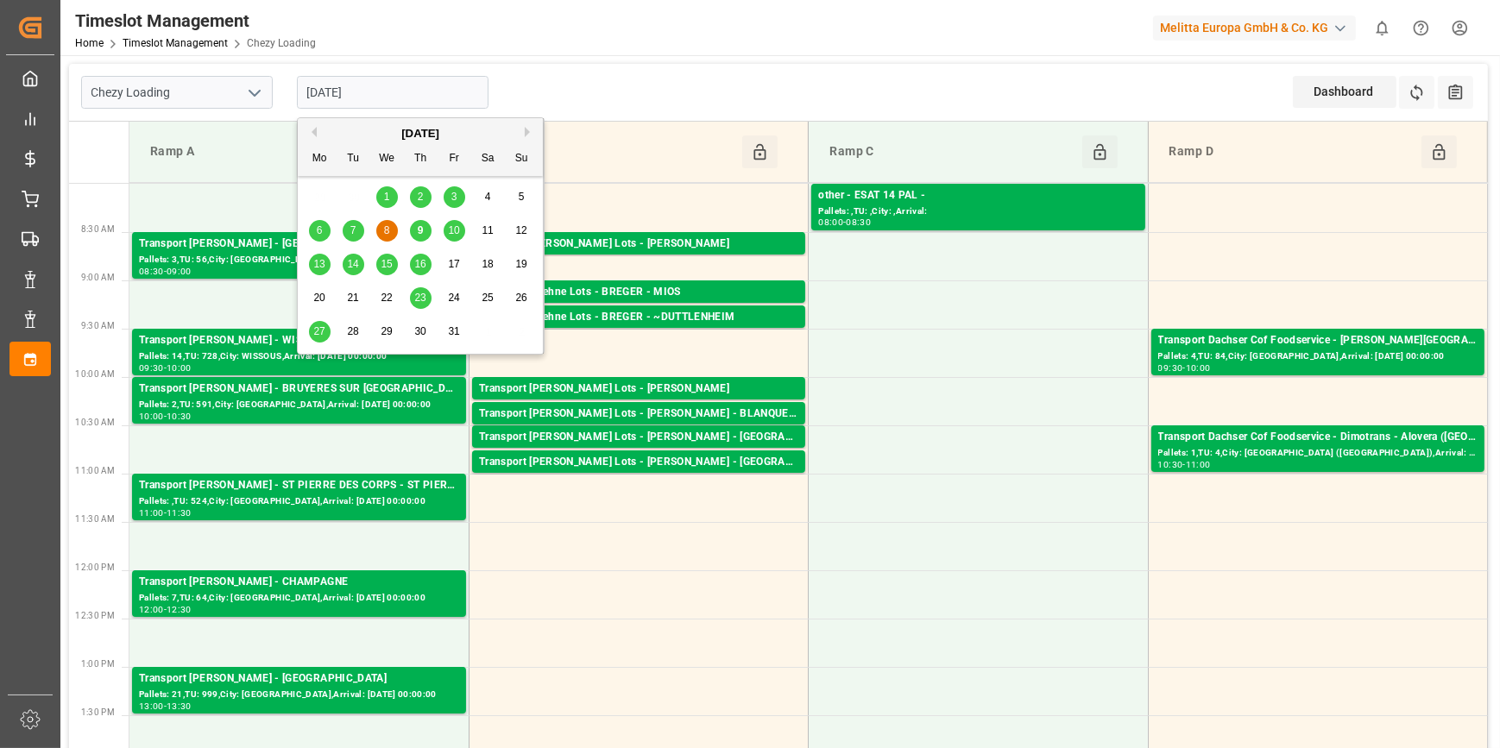
click at [405, 94] on input "[DATE]" at bounding box center [393, 92] width 192 height 33
click at [421, 229] on span "9" at bounding box center [421, 230] width 6 height 12
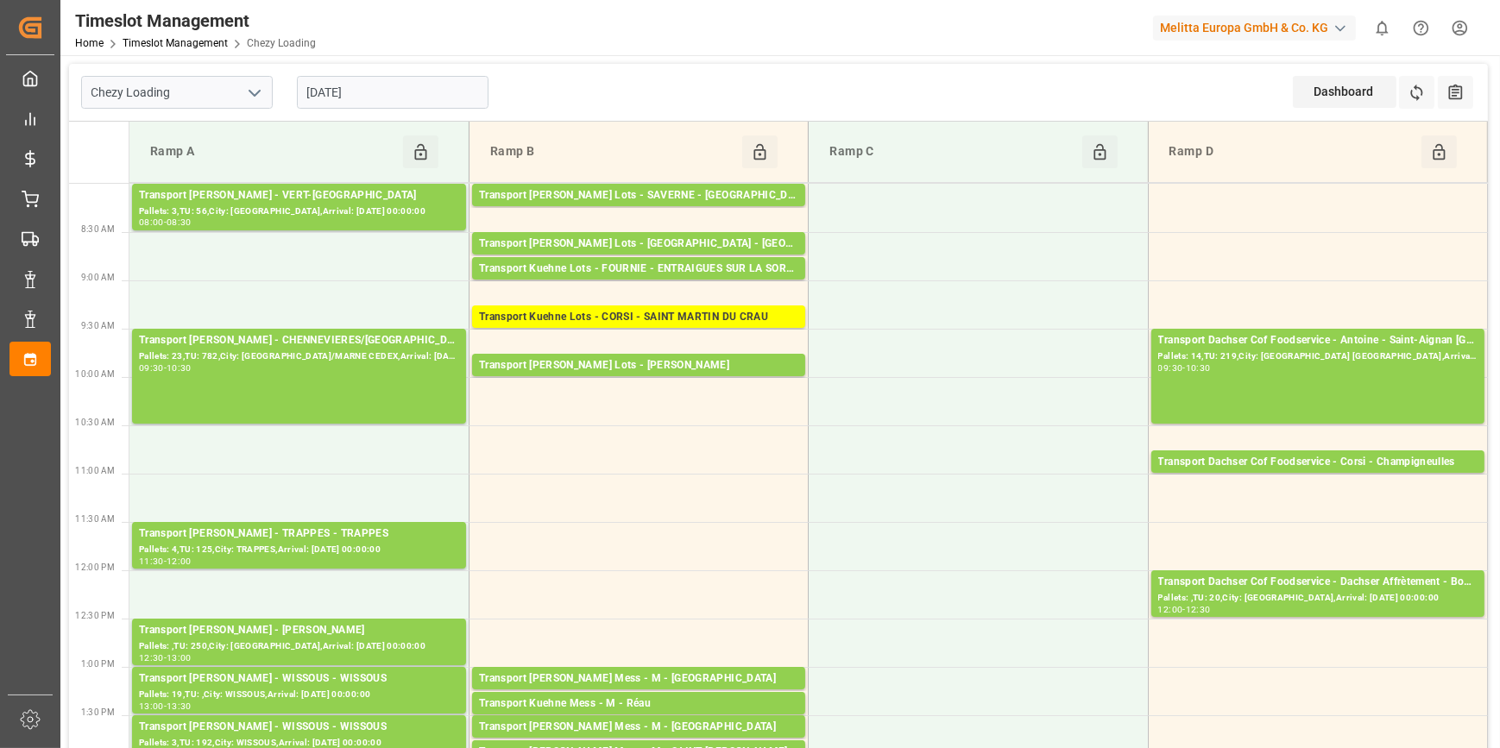
click at [386, 91] on input "[DATE]" at bounding box center [393, 92] width 192 height 33
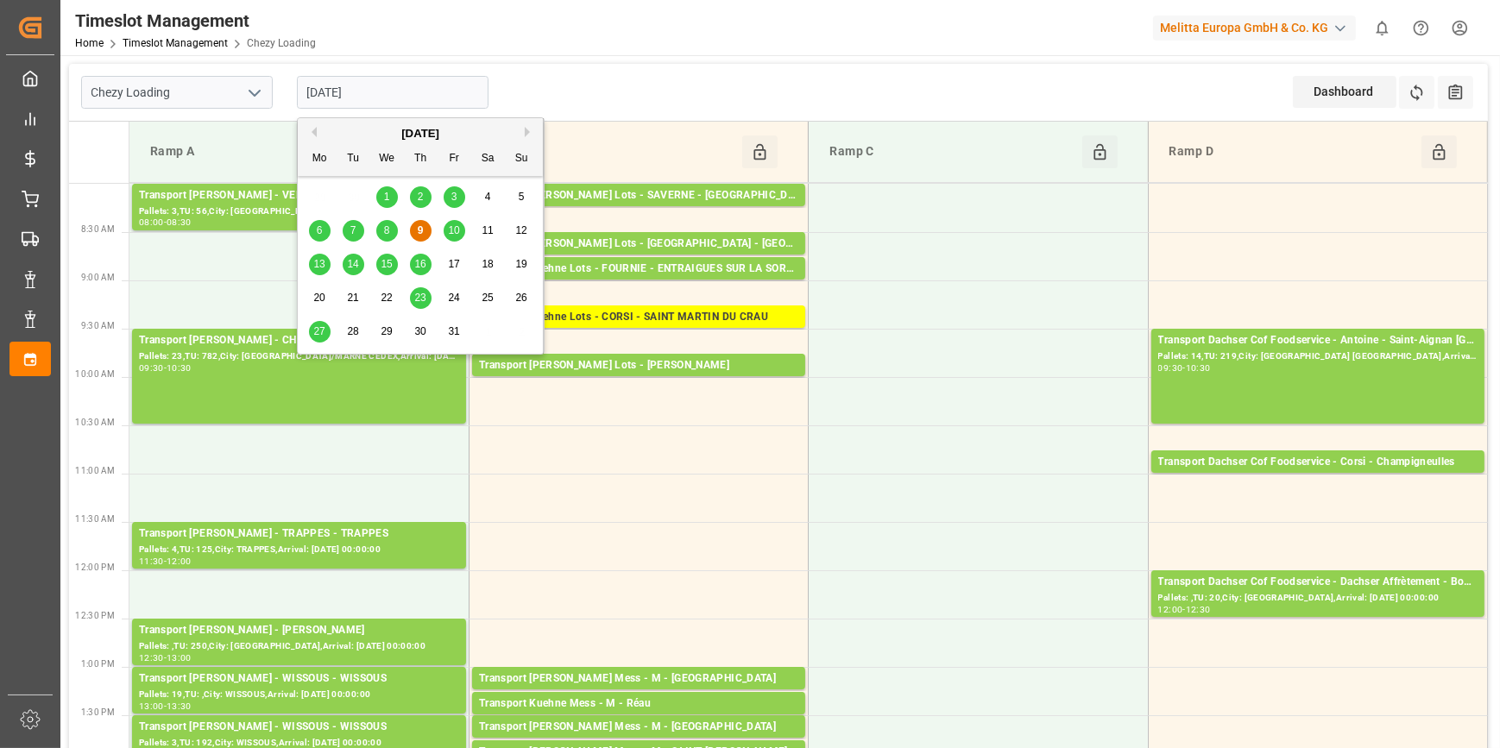
click at [458, 229] on span "10" at bounding box center [453, 230] width 11 height 12
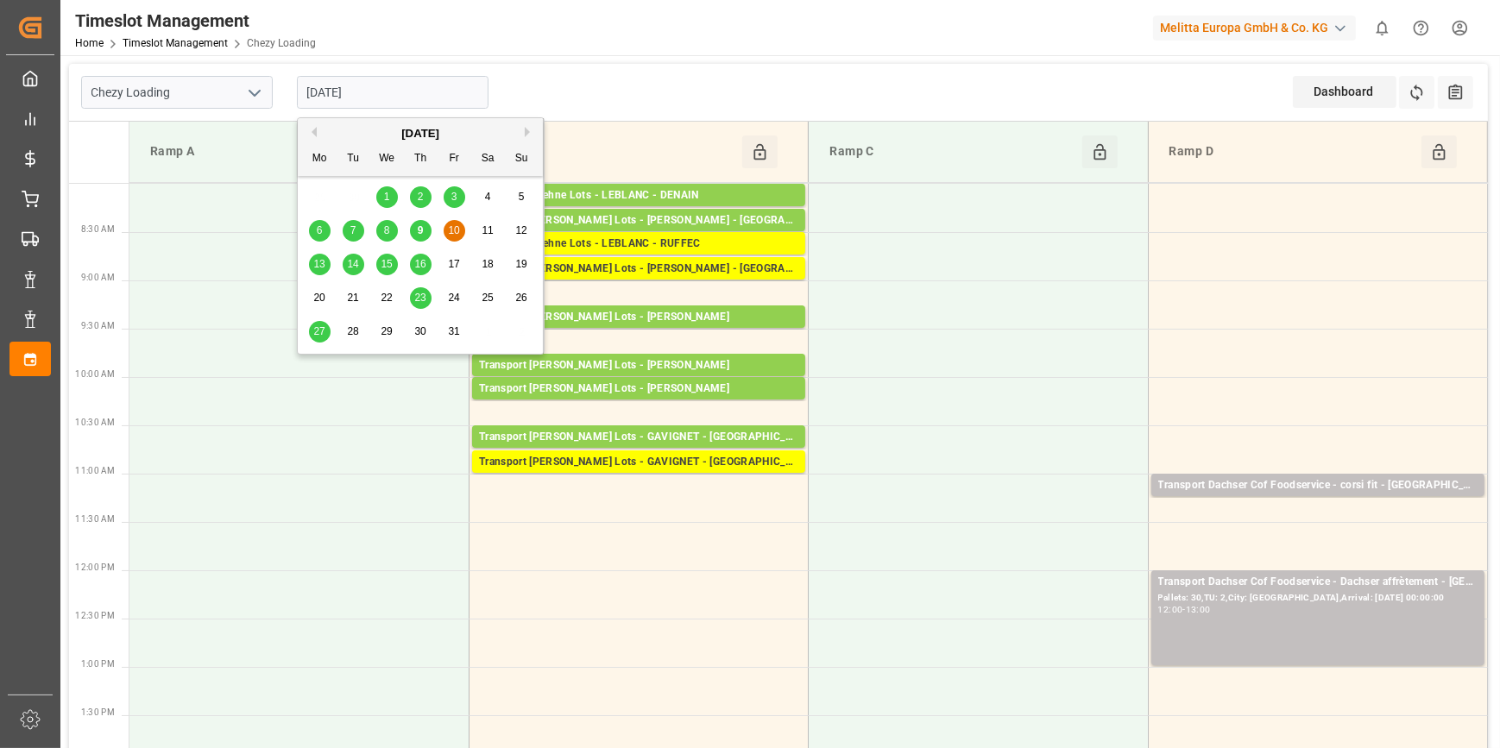
click at [391, 84] on input "[DATE]" at bounding box center [393, 92] width 192 height 33
click at [320, 268] on span "13" at bounding box center [318, 264] width 11 height 12
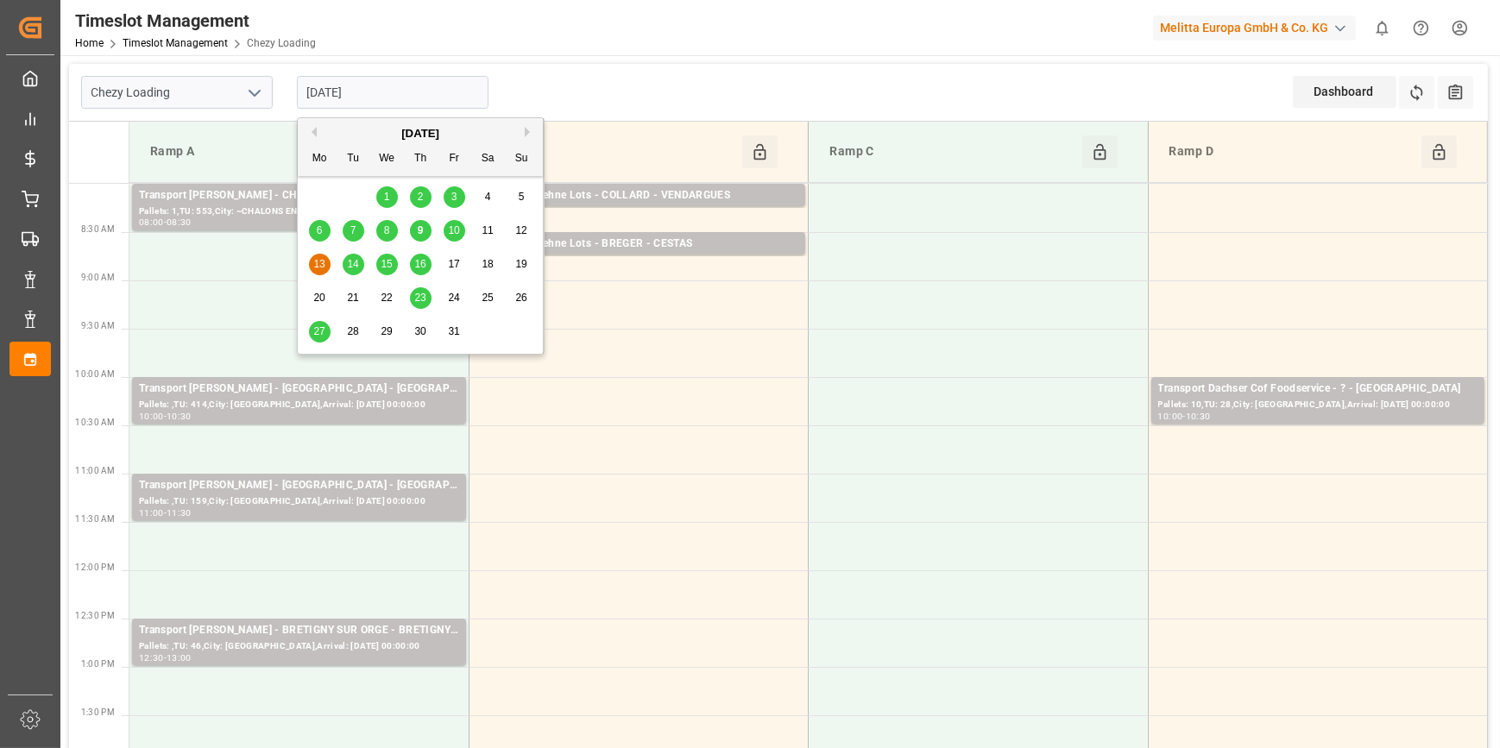
click at [421, 94] on input "[DATE]" at bounding box center [393, 92] width 192 height 33
click at [351, 262] on span "14" at bounding box center [352, 264] width 11 height 12
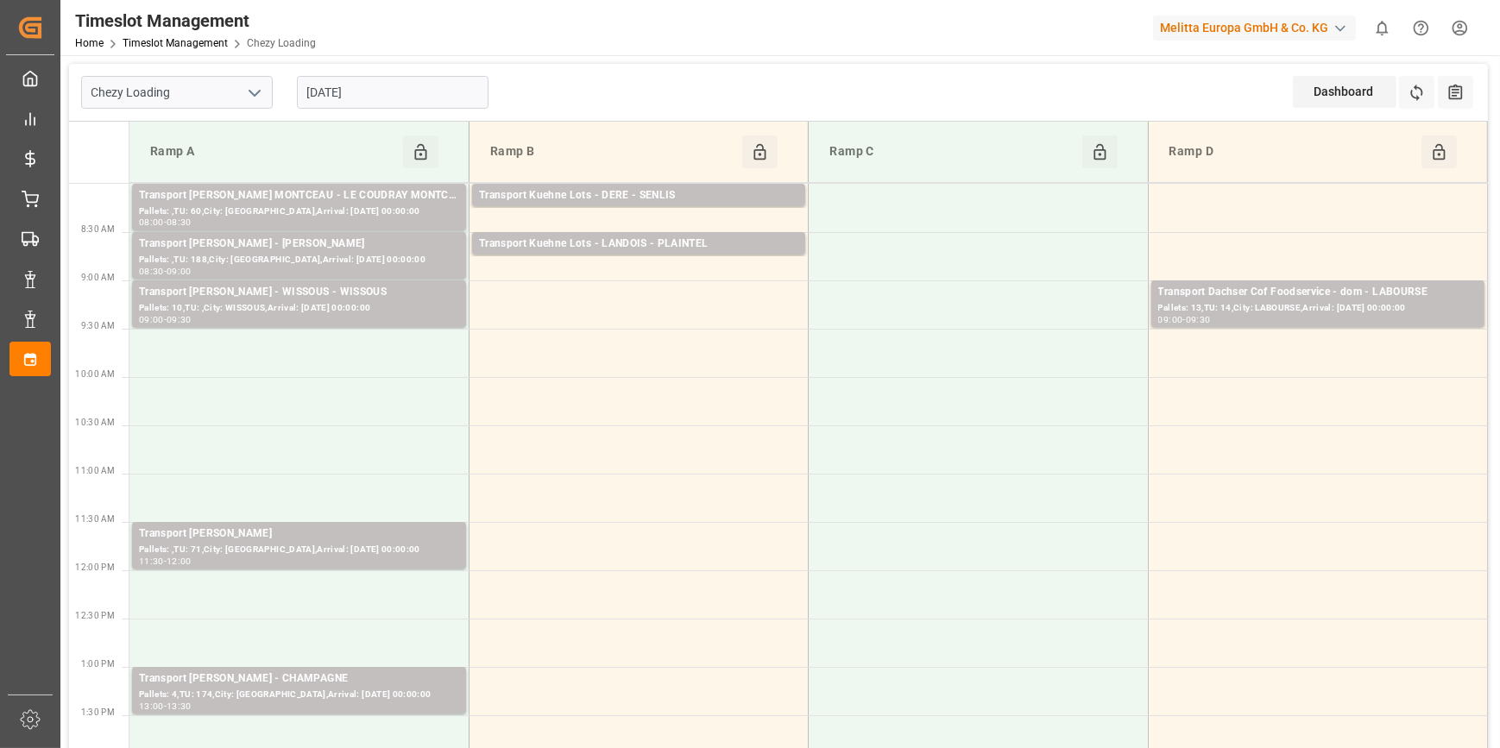
drag, startPoint x: 403, startPoint y: 91, endPoint x: 429, endPoint y: 104, distance: 28.6
click at [404, 91] on input "[DATE]" at bounding box center [393, 92] width 192 height 33
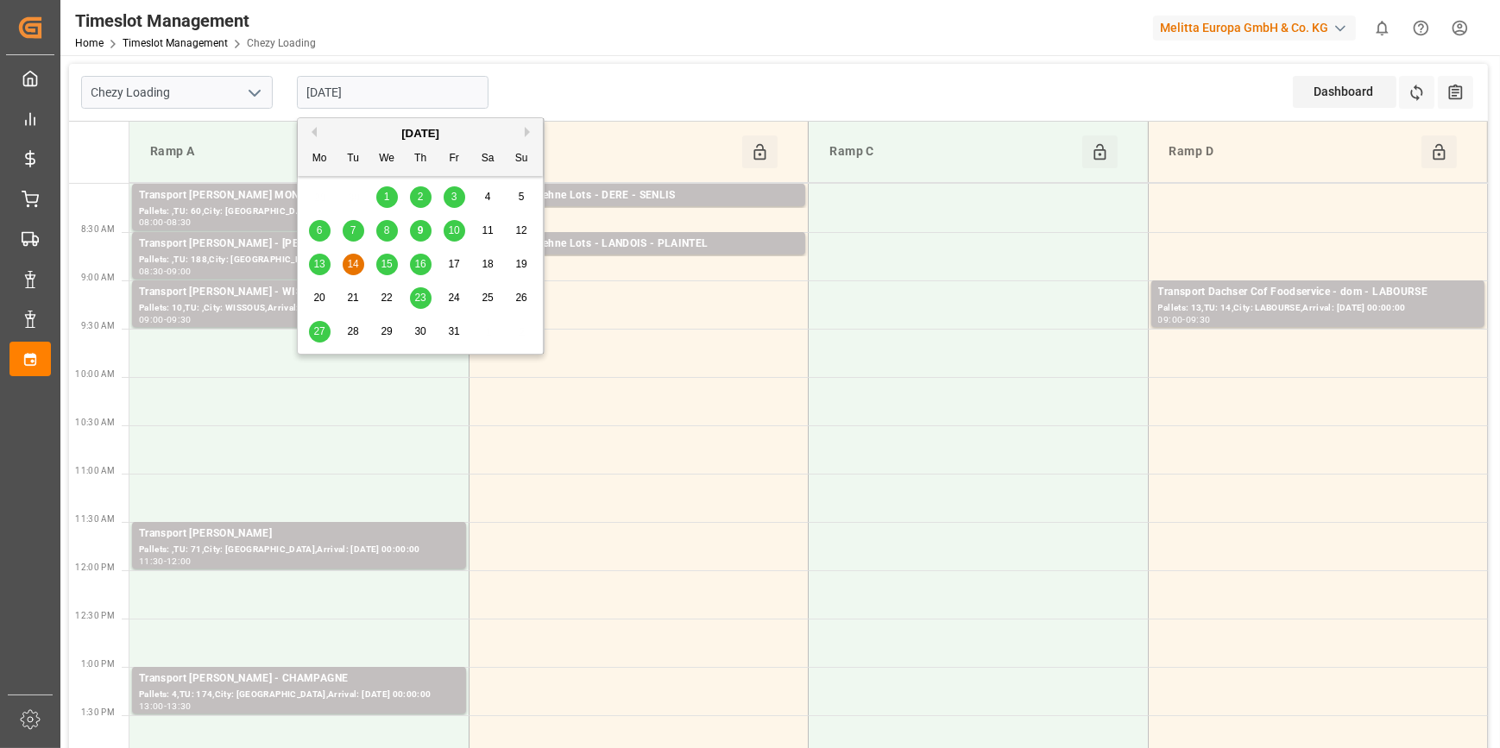
click at [386, 266] on span "15" at bounding box center [386, 264] width 11 height 12
type input "[DATE]"
